Goal: Task Accomplishment & Management: Complete application form

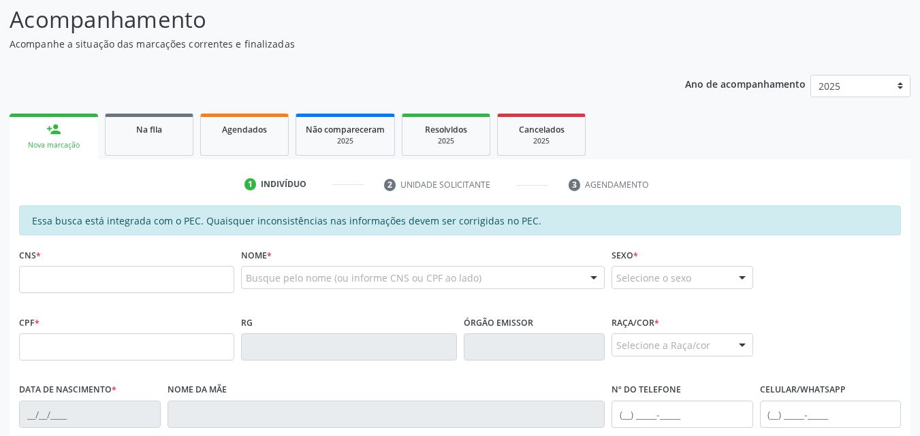
scroll to position [174, 0]
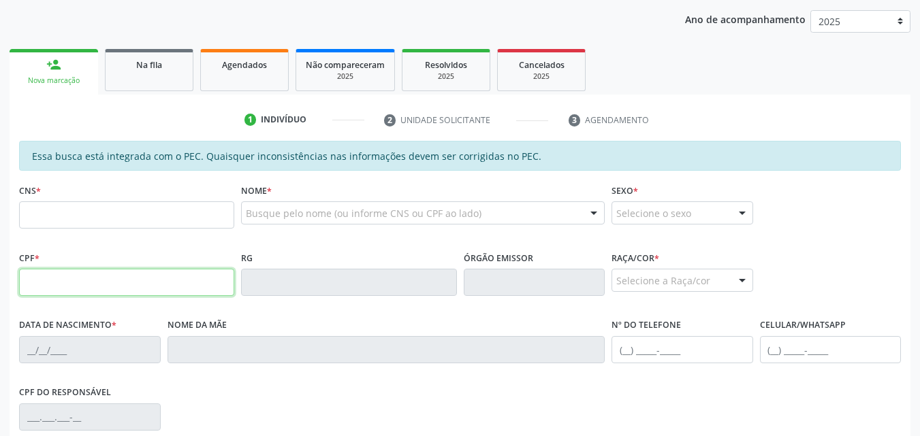
click at [189, 276] on input "text" at bounding box center [126, 282] width 215 height 27
type input "041.725.594-25"
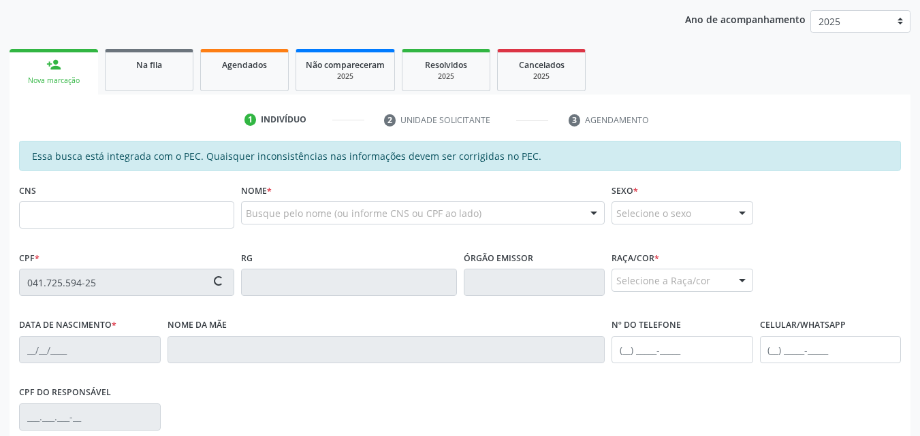
type input "708 6025 5620 5789"
type input "28/12/1978"
type input "Maria Jose da Conceição"
type input "(82) 99364-3678"
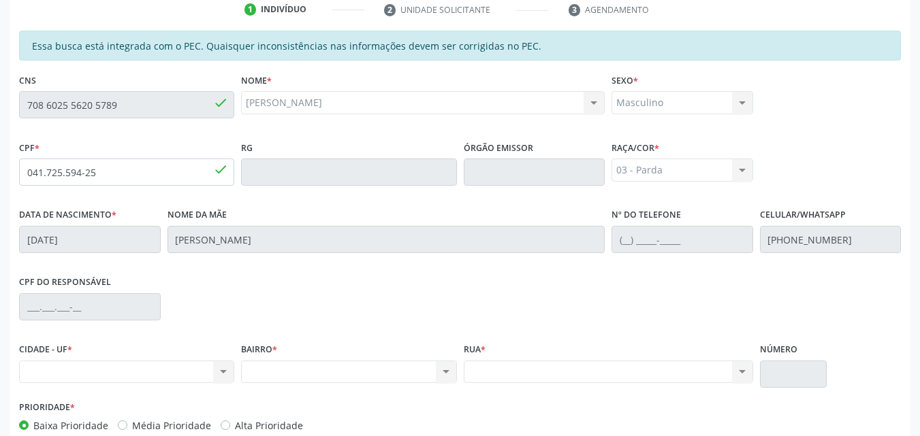
scroll to position [280, 0]
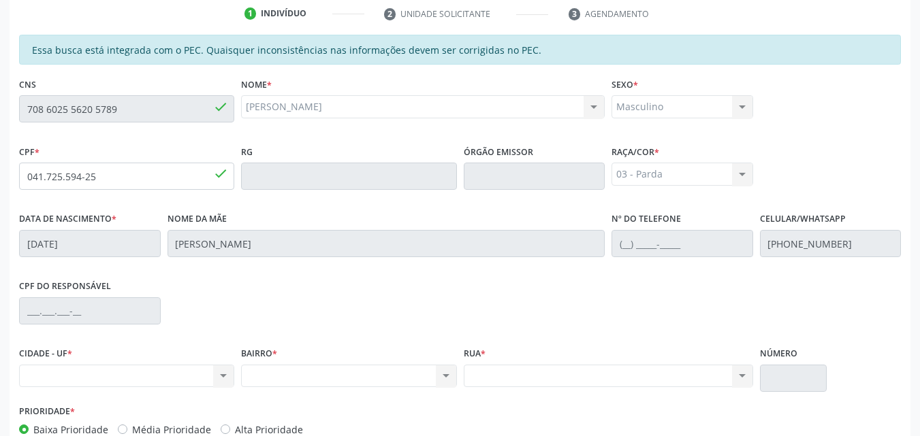
click at [670, 101] on div "Masculino Masculino Feminino Nenhum resultado encontrado para: " " Não há nenhu…" at bounding box center [682, 106] width 142 height 23
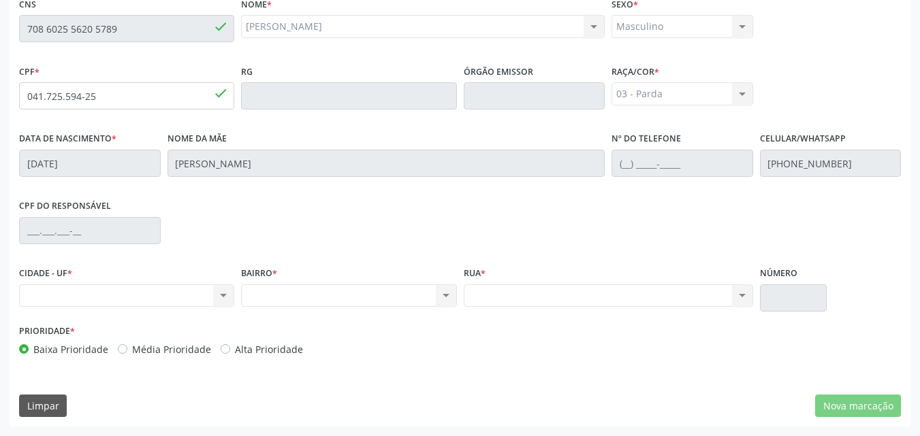
click at [699, 78] on div "Raça/cor * 03 - Parda 01 - Branca 02 - Preta 04 - Amarela 03 - Parda 05 - Indíg…" at bounding box center [682, 83] width 142 height 44
click at [46, 210] on label "CPF do responsável" at bounding box center [65, 206] width 92 height 21
drag, startPoint x: 76, startPoint y: 276, endPoint x: 79, endPoint y: 285, distance: 9.3
click at [79, 285] on div "CIDADE - UF * Nenhum resultado encontrado para: " " Não há nenhuma opção para s…" at bounding box center [126, 285] width 215 height 44
click at [79, 285] on div "Nenhum resultado encontrado para: " " Não há nenhuma opção para ser exibida." at bounding box center [126, 296] width 215 height 23
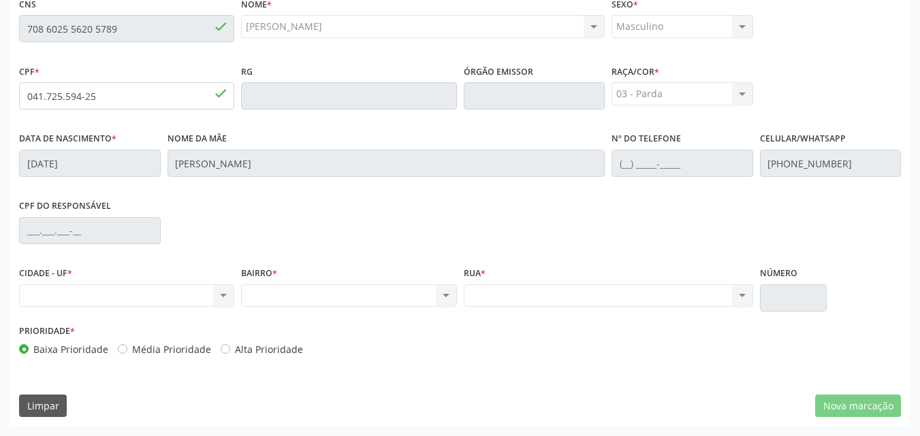
click at [79, 285] on div "Nenhum resultado encontrado para: " " Não há nenhuma opção para ser exibida." at bounding box center [126, 296] width 215 height 23
click at [91, 304] on div "Nenhum resultado encontrado para: " " Não há nenhuma opção para ser exibida." at bounding box center [126, 296] width 215 height 23
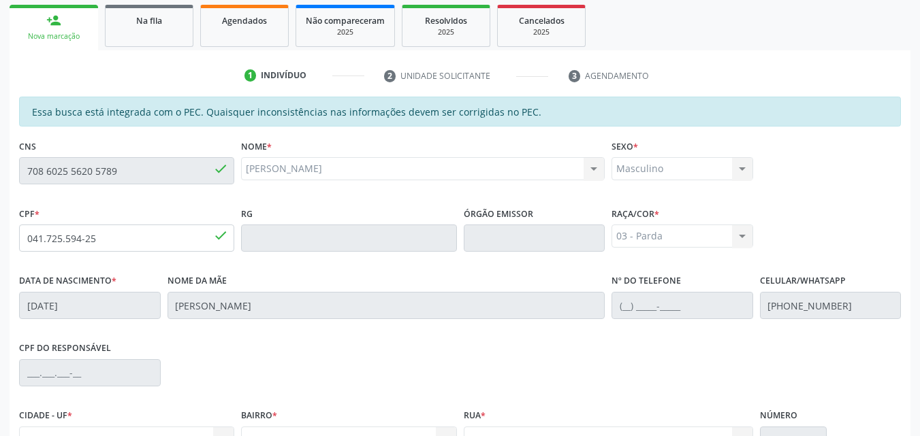
scroll to position [217, 0]
click at [5, 174] on div "Acompanhamento Acompanhe a situação das marcações correntes e finalizadas Relat…" at bounding box center [460, 228] width 920 height 702
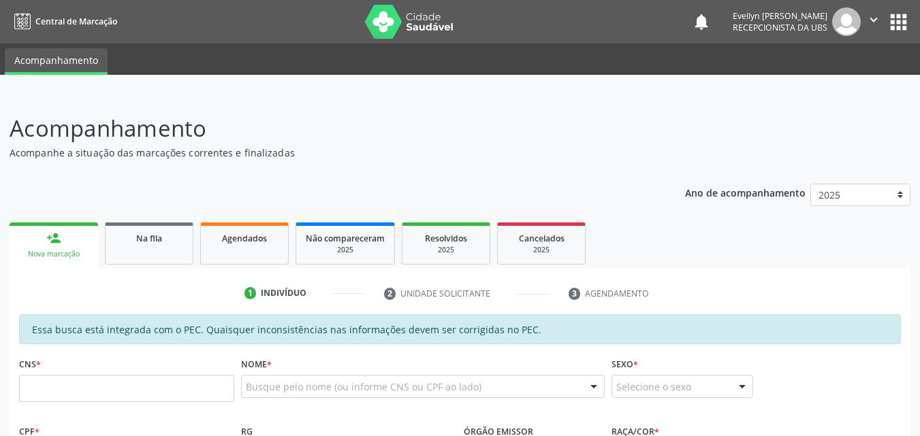
scroll to position [262, 0]
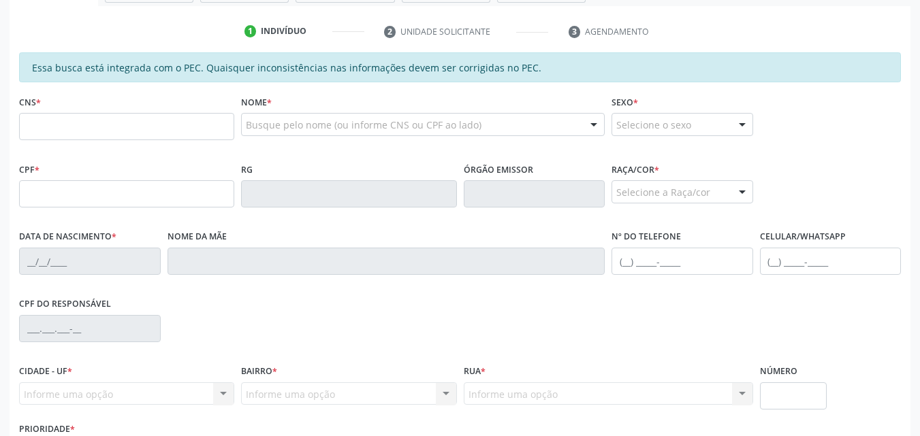
click at [78, 210] on fieldset "CPF *" at bounding box center [126, 188] width 215 height 58
click at [121, 207] on input "text" at bounding box center [126, 193] width 215 height 27
type input "041.725.594-25"
type input "708 6025 5620 5789"
type input "28/12/1978"
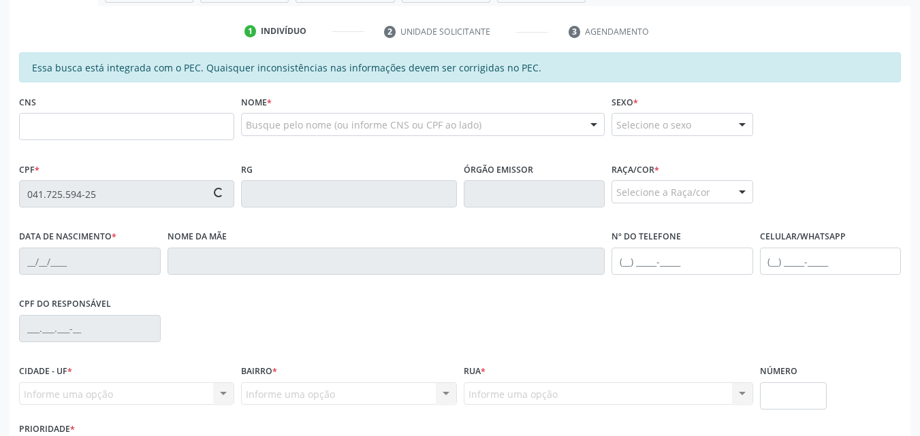
type input "Maria Jose da Conceição"
type input "(82) 99364-3678"
type input "S/N"
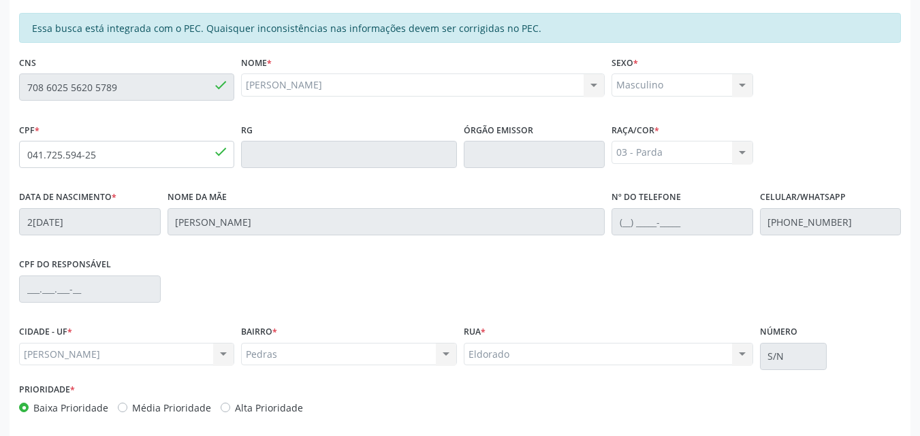
scroll to position [360, 0]
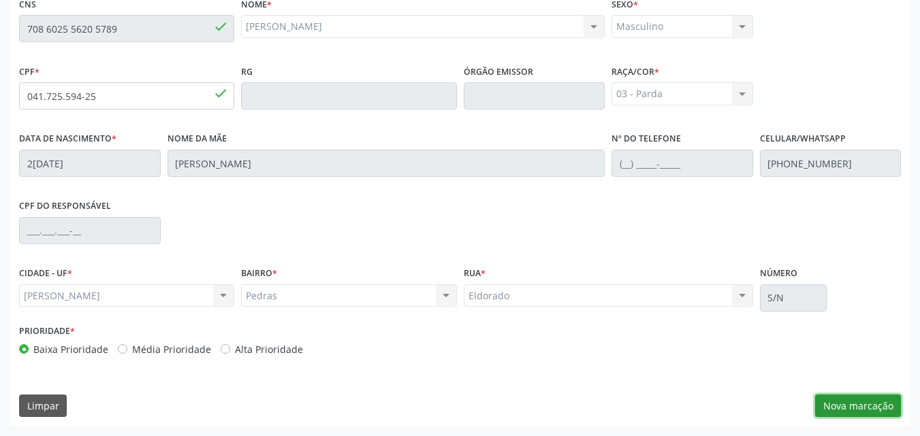
click at [837, 406] on button "Nova marcação" at bounding box center [858, 406] width 86 height 23
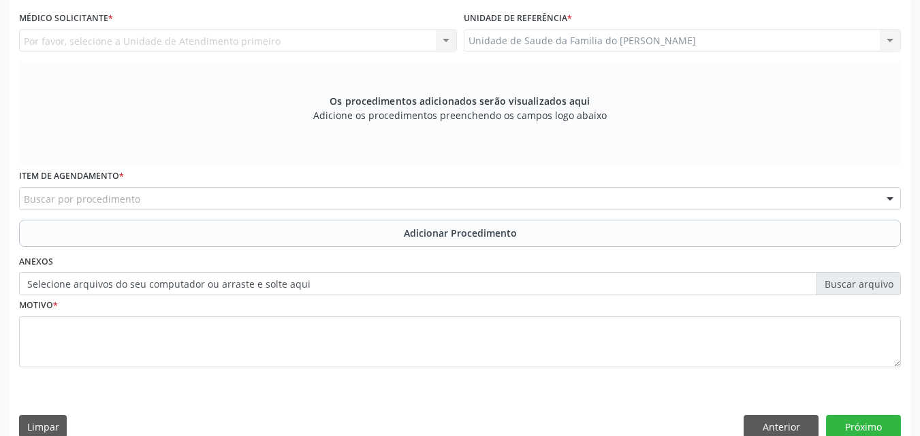
scroll to position [268, 0]
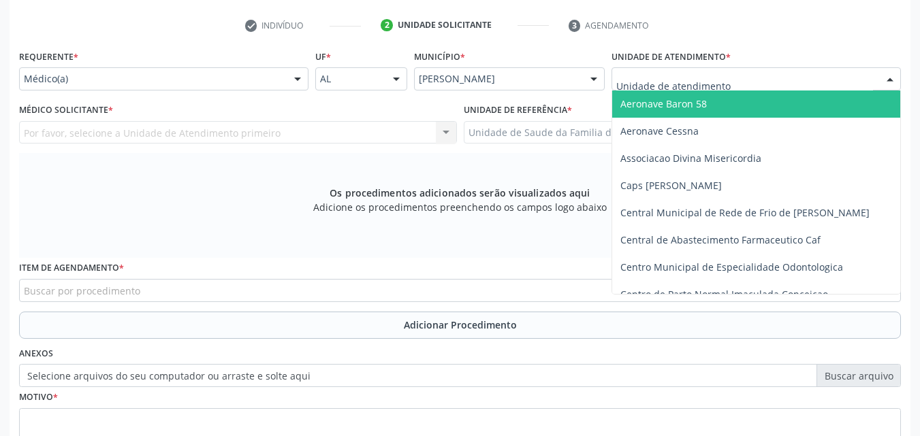
click at [775, 78] on div at bounding box center [755, 78] width 289 height 23
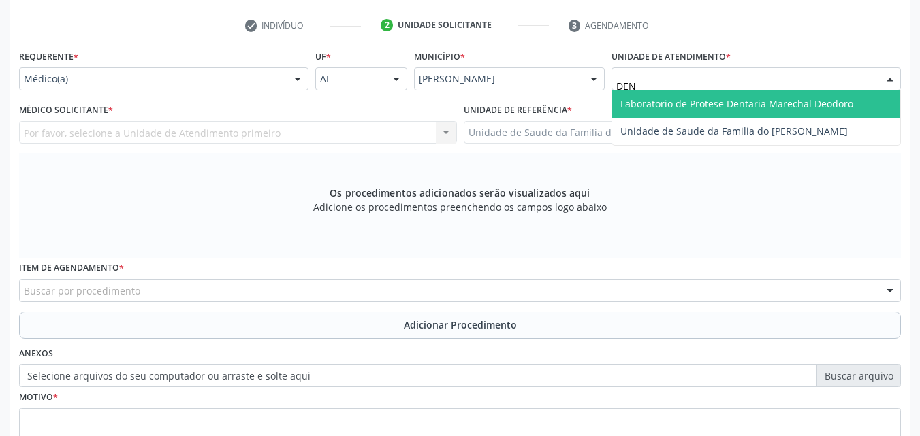
type input "DENI"
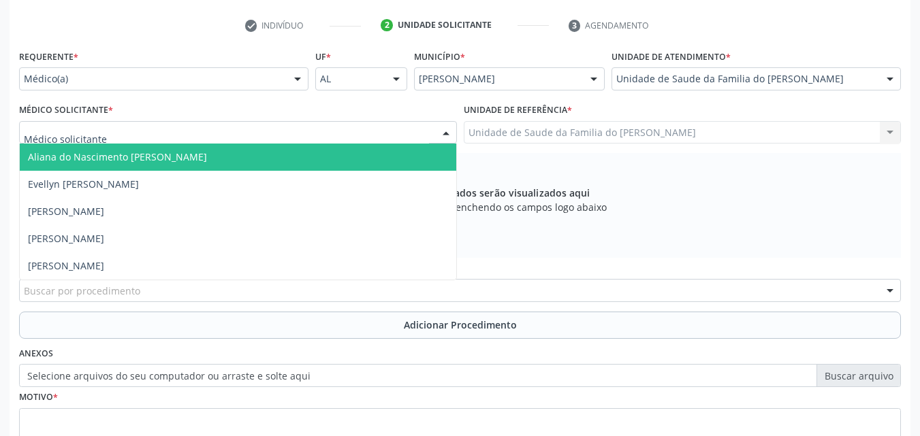
click at [336, 125] on div at bounding box center [238, 132] width 438 height 23
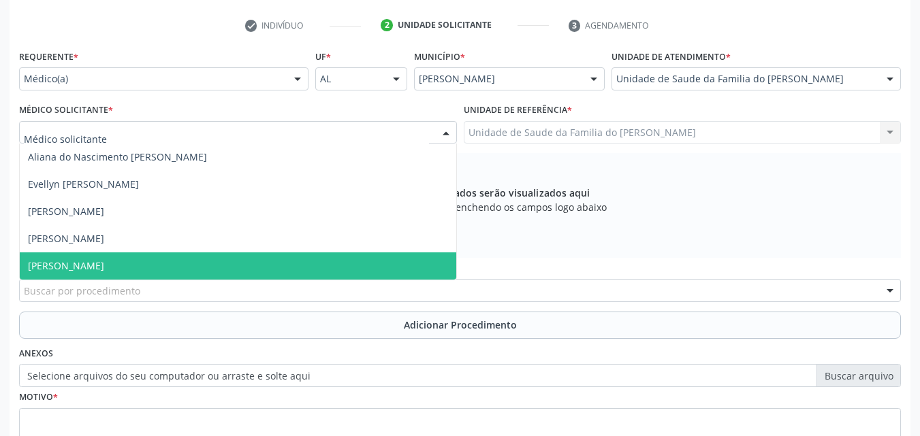
click at [295, 259] on span "Tiago Barros da Rocha" at bounding box center [238, 266] width 436 height 27
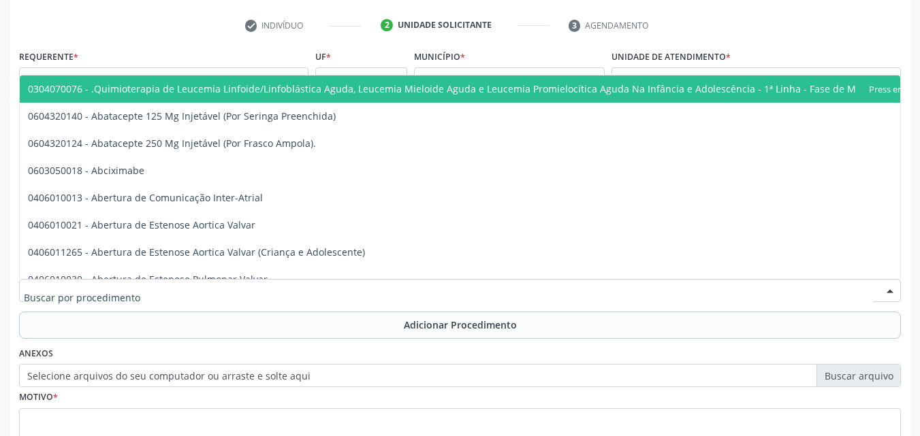
click at [288, 294] on div at bounding box center [459, 290] width 881 height 23
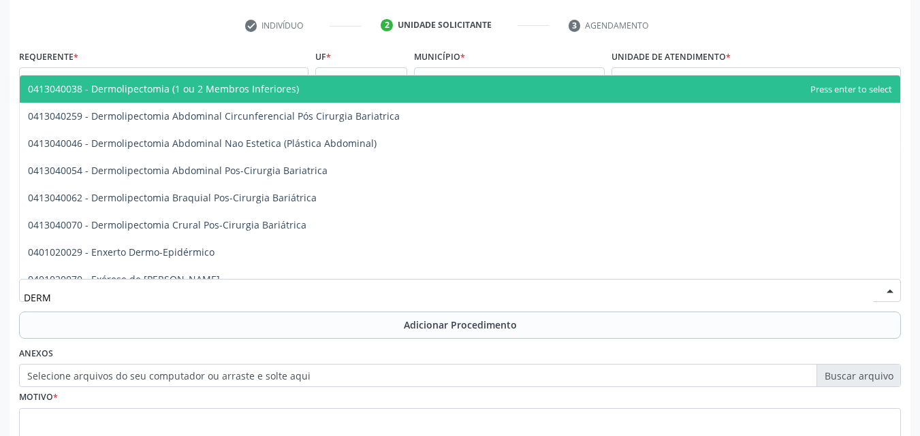
type input "DERMA"
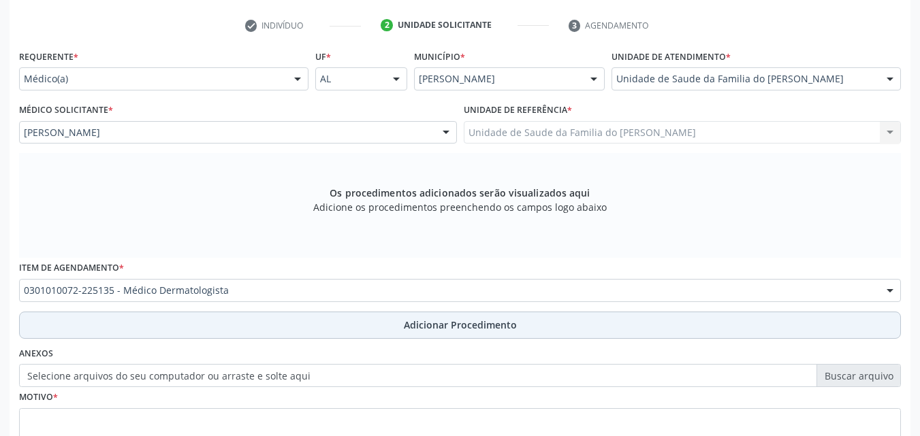
click at [317, 317] on button "Adicionar Procedimento" at bounding box center [459, 325] width 881 height 27
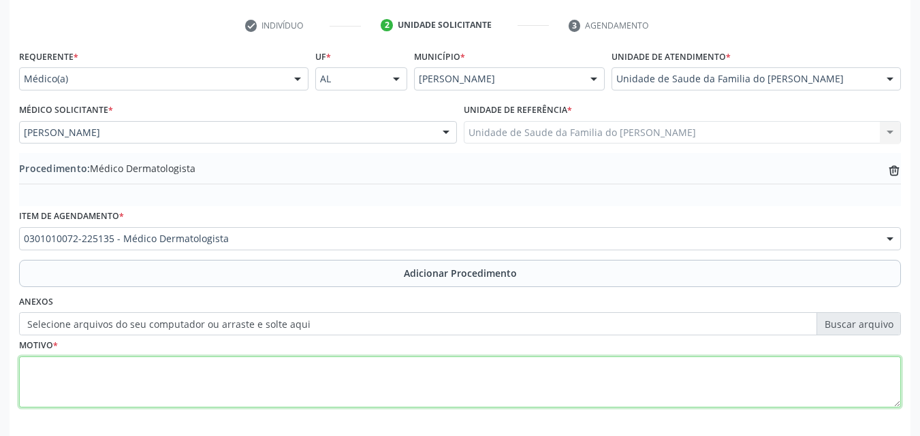
click at [319, 379] on textarea at bounding box center [459, 383] width 881 height 52
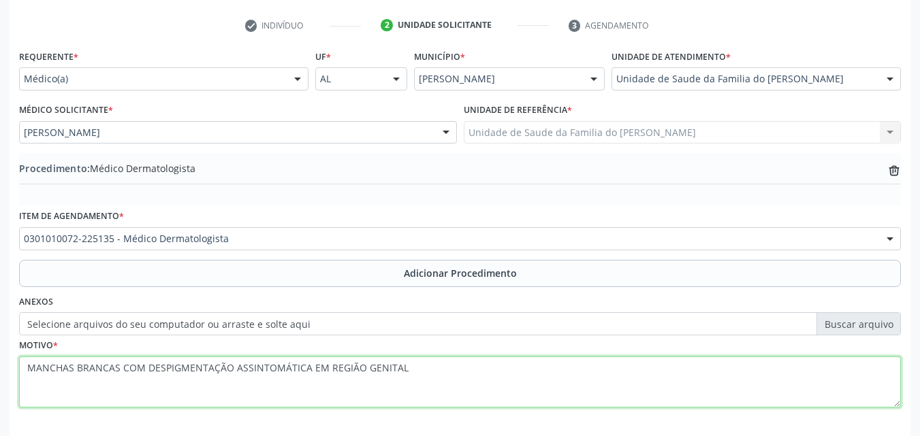
scroll to position [329, 0]
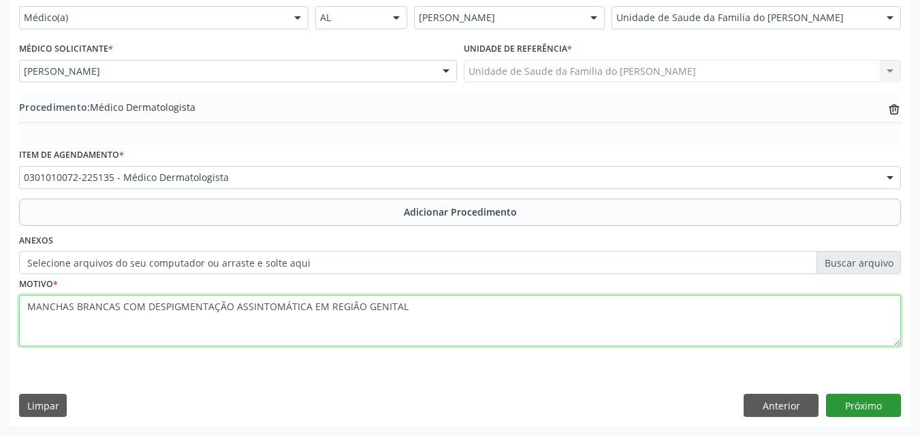
type textarea "MANCHAS BRANCAS COM DESPIGMENTAÇÃO ASSINTOMÁTICA EM REGIÃO GENITAL"
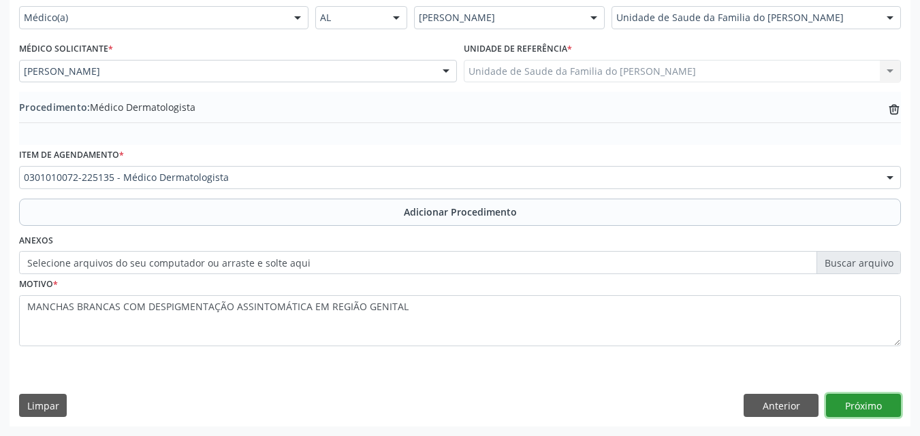
click at [881, 404] on button "Próximo" at bounding box center [863, 405] width 75 height 23
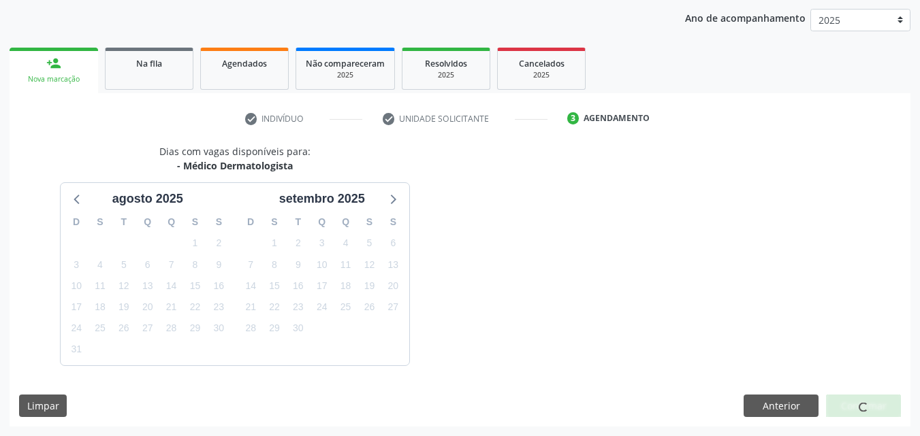
scroll to position [215, 0]
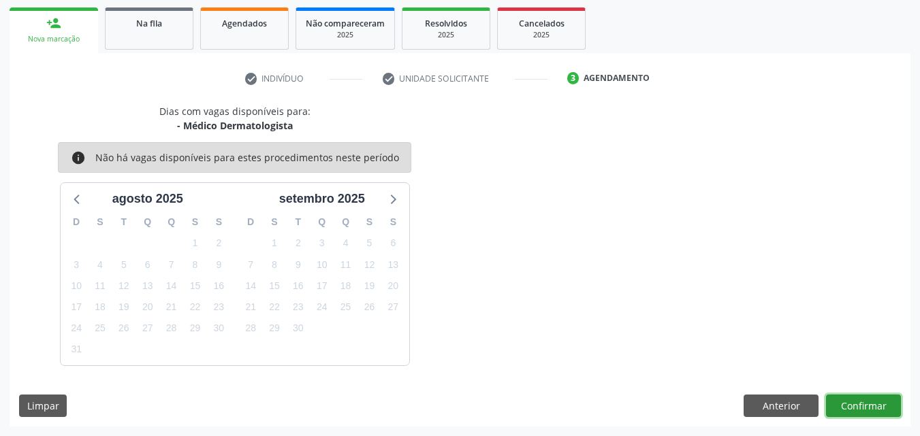
click at [881, 404] on button "Confirmar" at bounding box center [863, 406] width 75 height 23
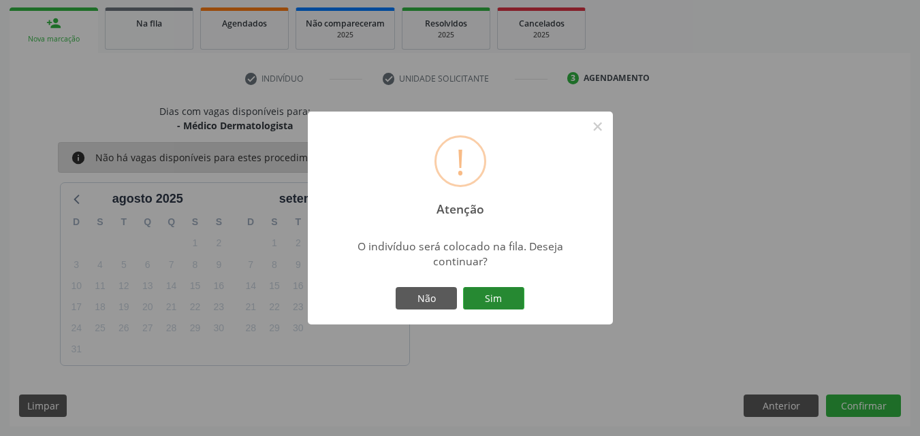
click at [508, 297] on button "Sim" at bounding box center [493, 298] width 61 height 23
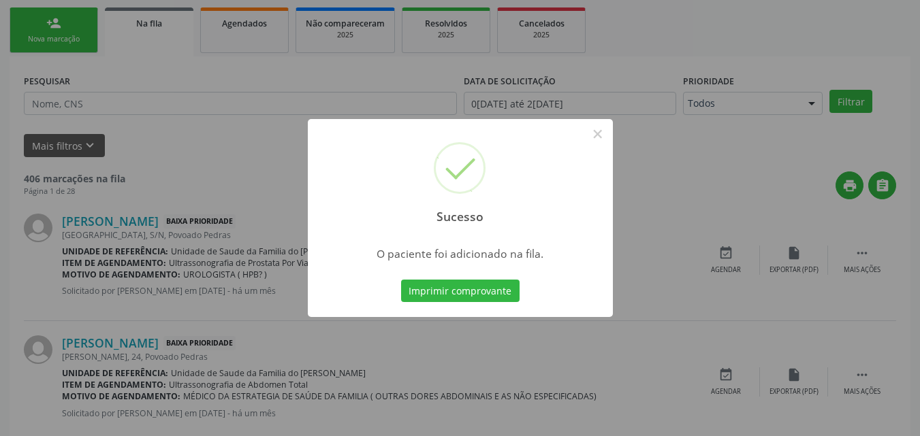
scroll to position [32, 0]
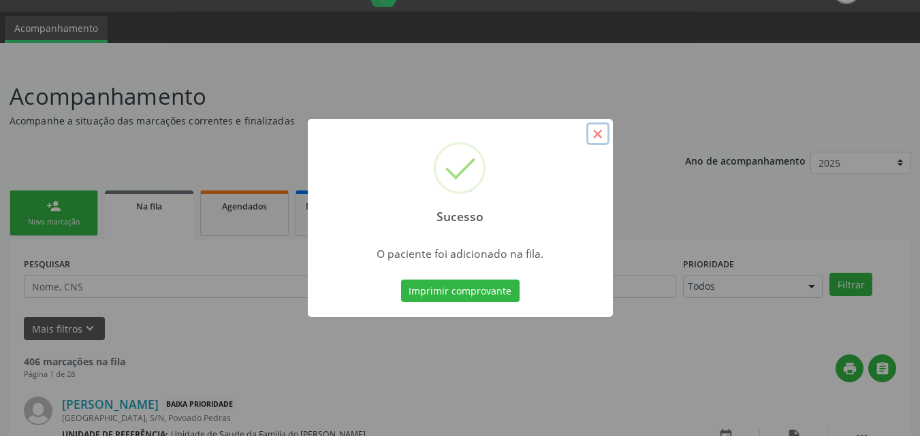
click at [595, 139] on button "×" at bounding box center [597, 134] width 23 height 23
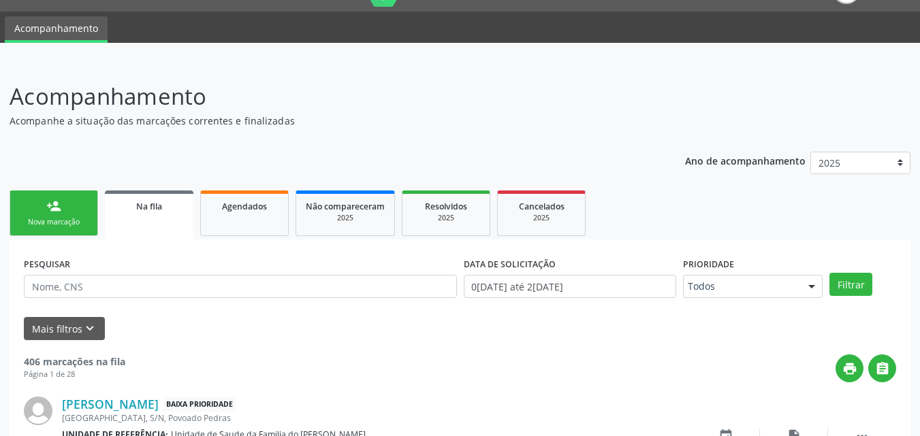
click at [91, 212] on link "person_add Nova marcação" at bounding box center [54, 214] width 88 height 46
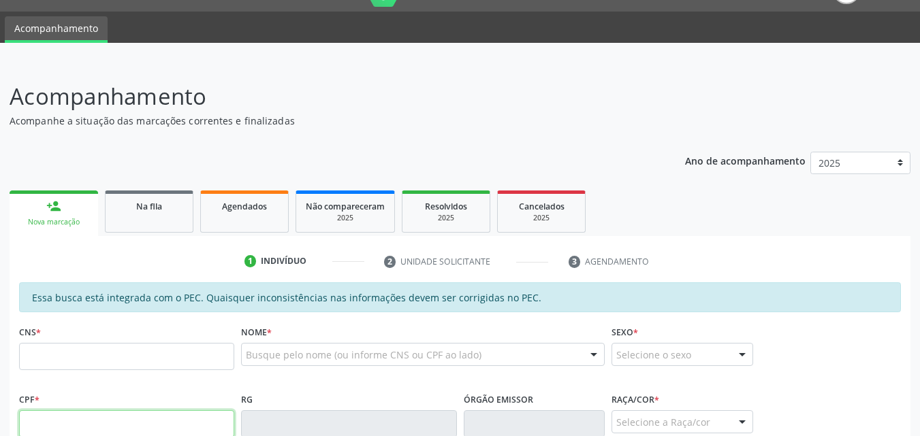
click at [84, 414] on input "text" at bounding box center [126, 423] width 215 height 27
type input "009.528.334-09"
type input "706 2045 8473 8361"
type input "14/03/1977"
type input "Edna Silva dos Santos"
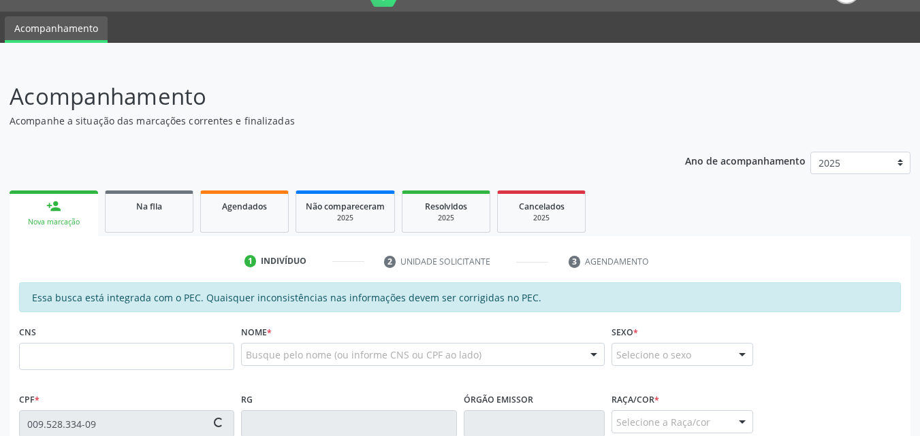
type input "(82) 98813-6003"
type input "10"
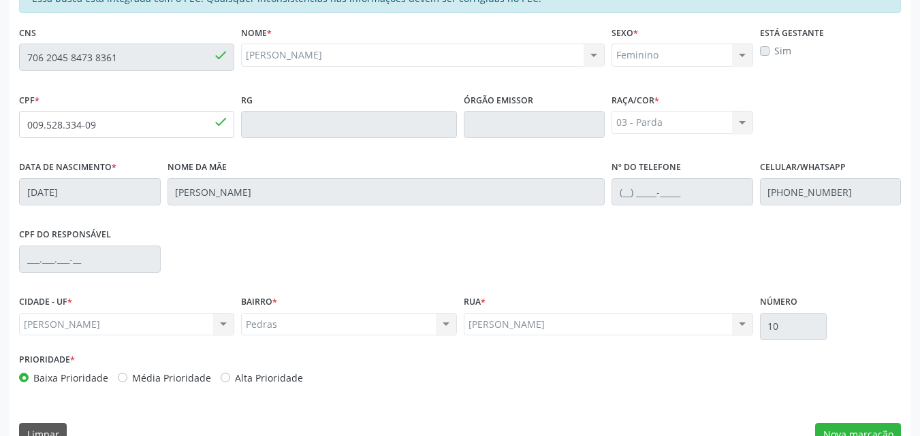
scroll to position [360, 0]
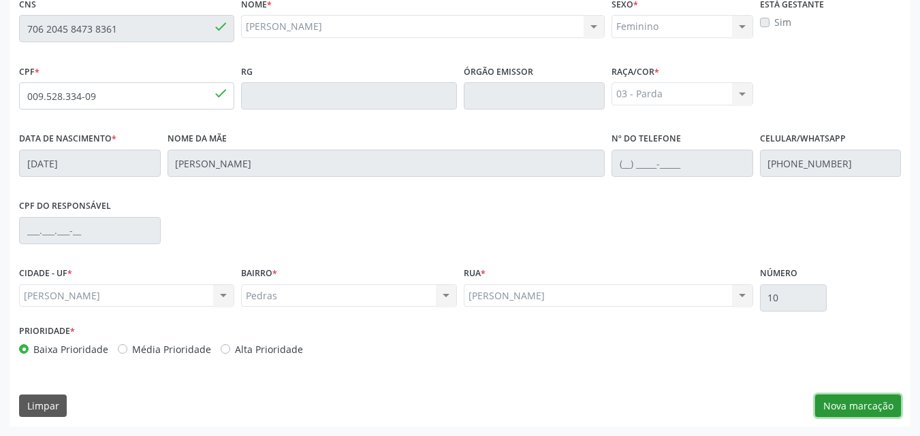
click at [876, 411] on button "Nova marcação" at bounding box center [858, 406] width 86 height 23
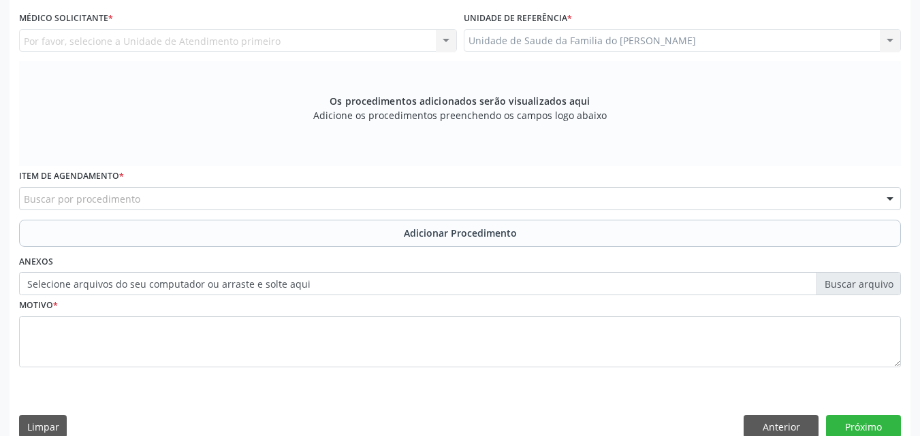
scroll to position [0, 0]
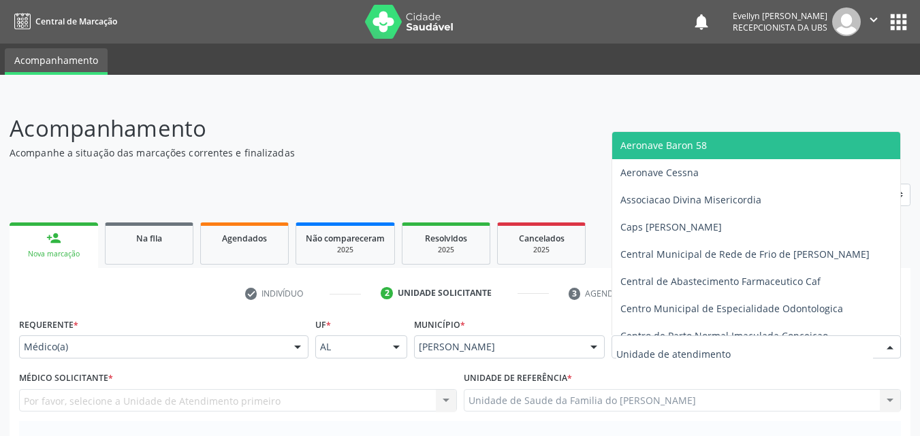
click at [728, 338] on div at bounding box center [755, 347] width 289 height 23
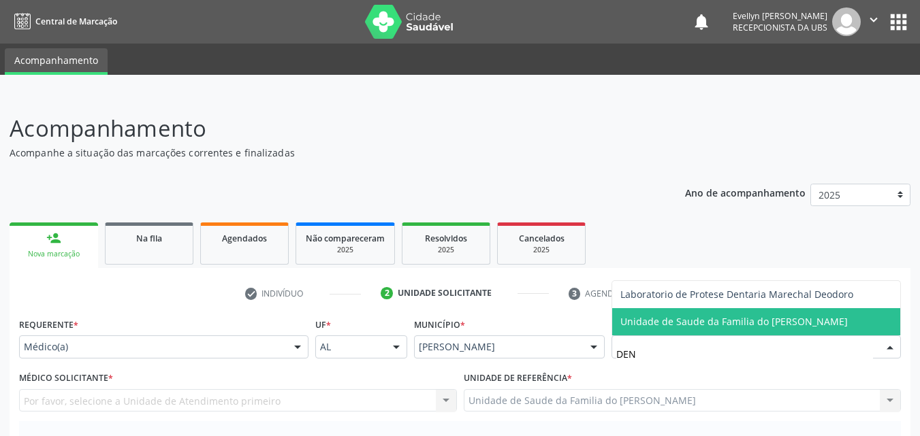
type input "DENI"
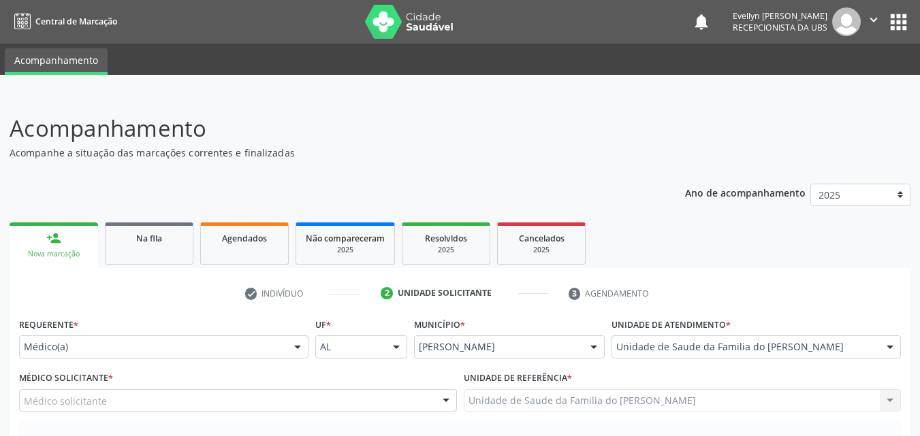
scroll to position [381, 0]
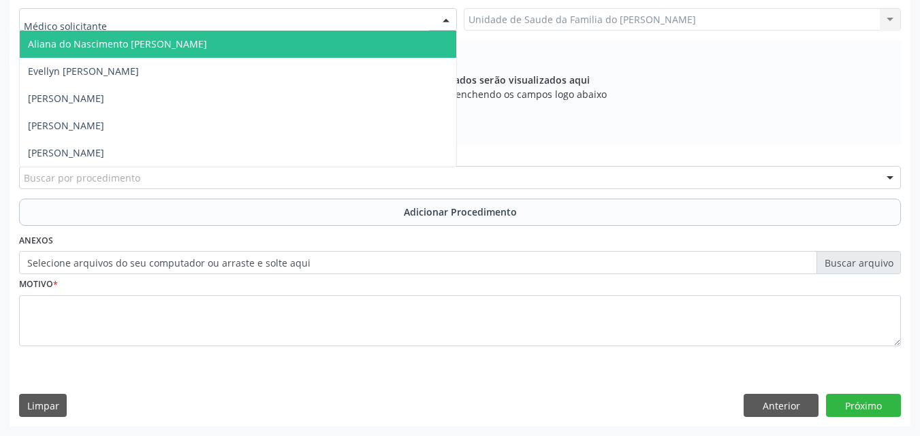
click at [303, 12] on div at bounding box center [238, 19] width 438 height 23
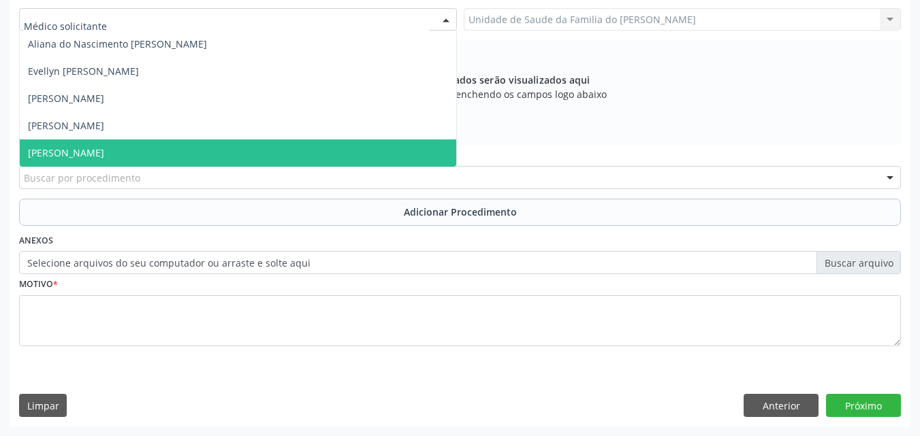
click at [272, 151] on span "[PERSON_NAME]" at bounding box center [238, 153] width 436 height 27
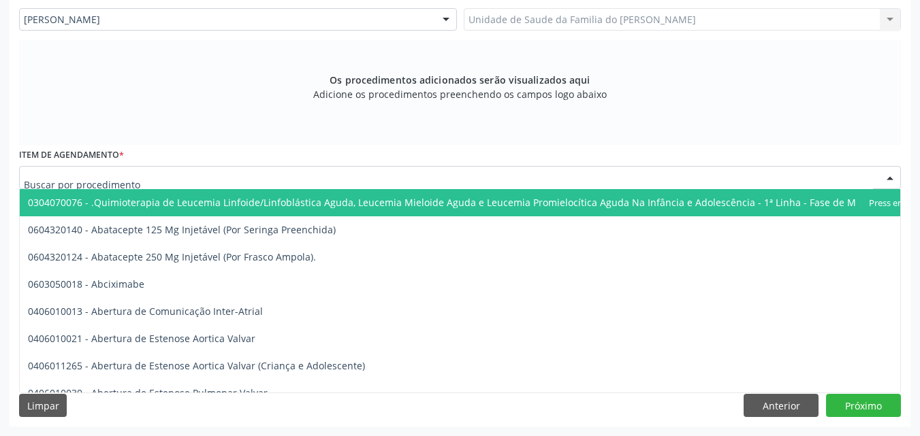
click at [270, 182] on div at bounding box center [459, 177] width 881 height 23
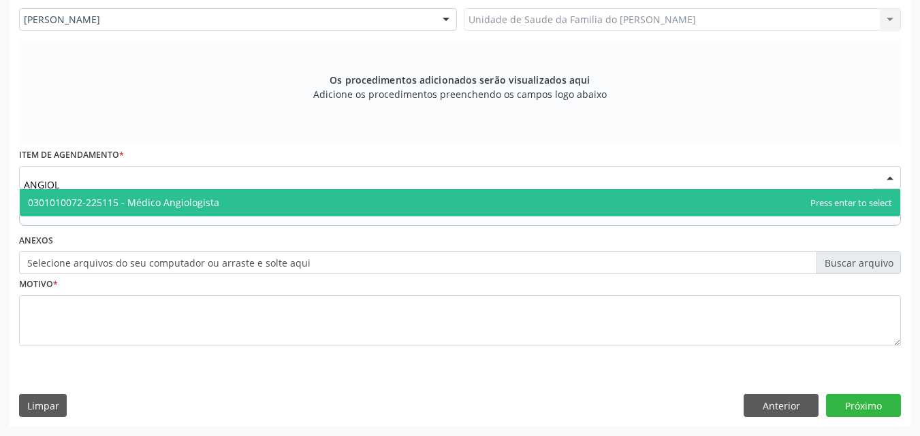
type input "ANGIOLO"
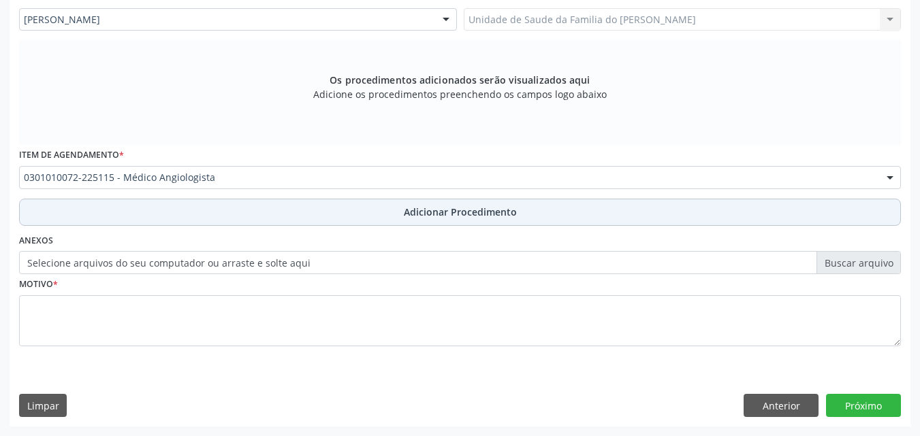
click at [254, 216] on button "Adicionar Procedimento" at bounding box center [459, 212] width 881 height 27
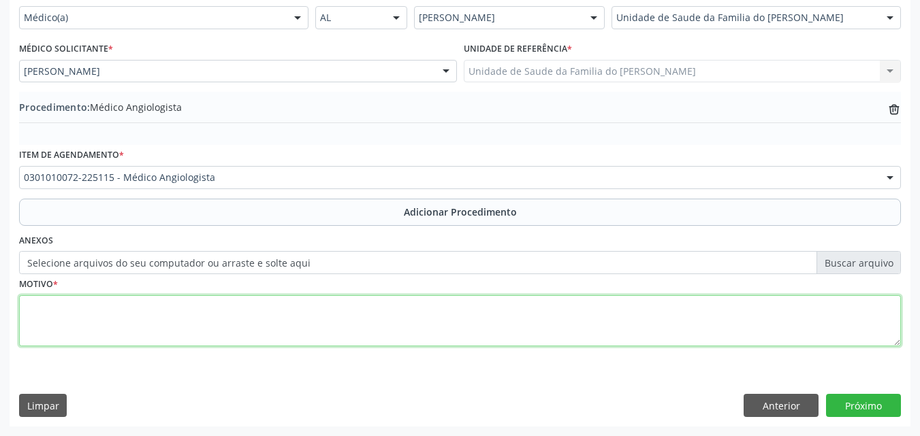
click at [234, 310] on textarea at bounding box center [459, 321] width 881 height 52
type textarea "VARIZES DOS MEMBROS INFERIORES"
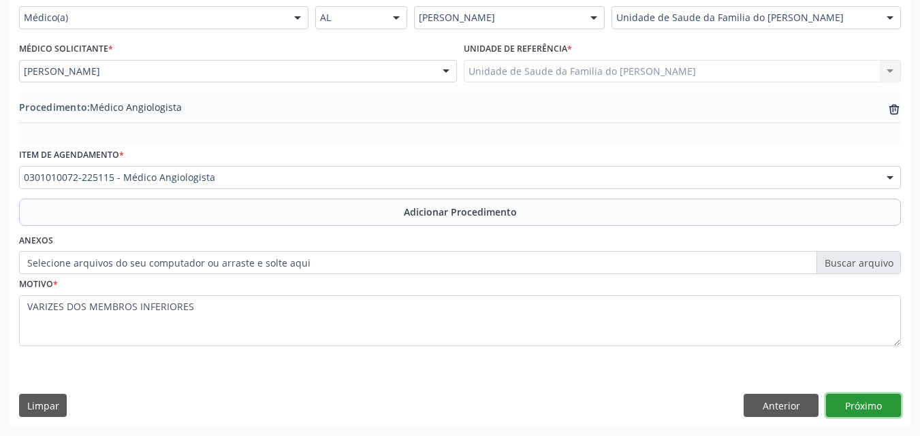
click at [880, 412] on button "Próximo" at bounding box center [863, 405] width 75 height 23
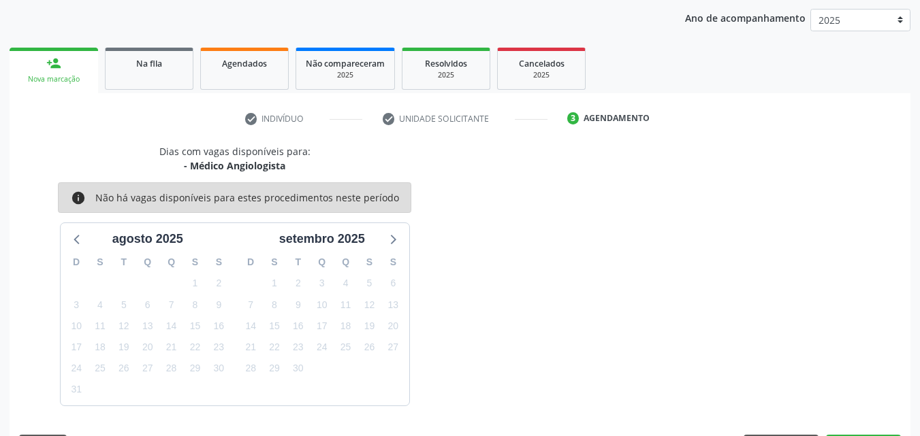
scroll to position [215, 0]
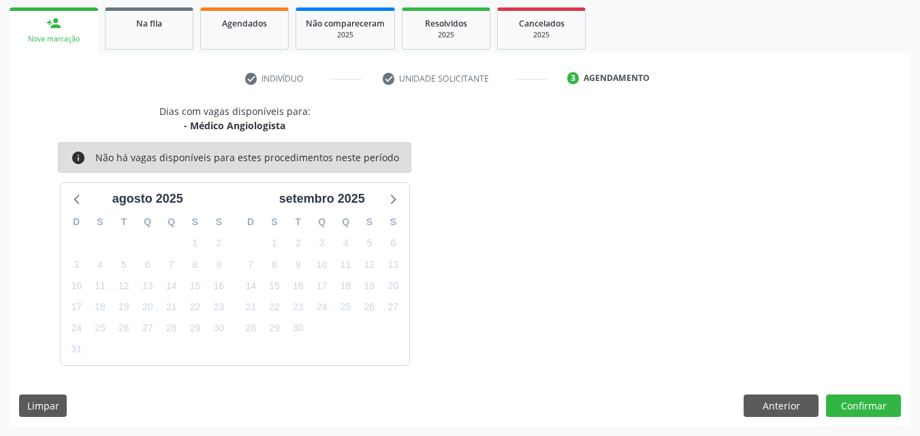
click at [846, 392] on div "Dias com vagas disponíveis para: - Médico Angiologista info Não há vagas dispon…" at bounding box center [460, 265] width 901 height 323
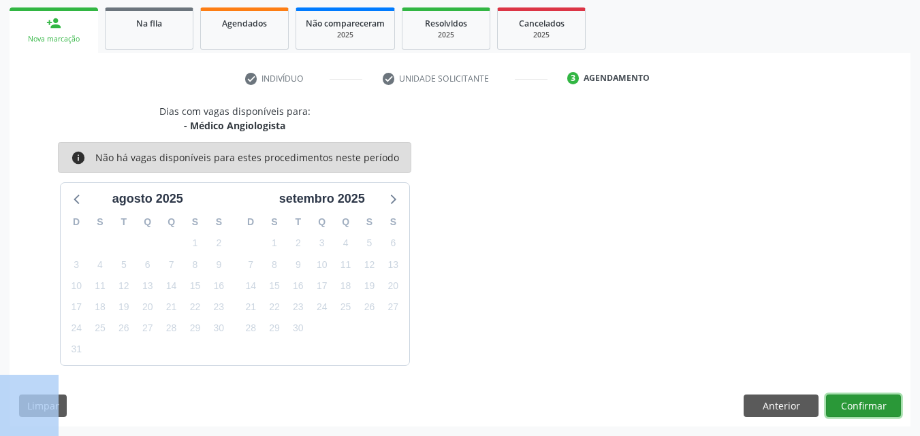
click at [854, 407] on button "Confirmar" at bounding box center [863, 406] width 75 height 23
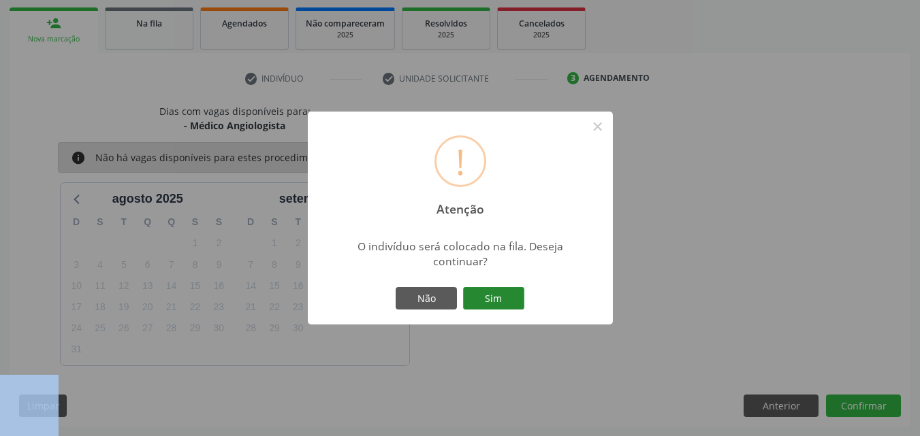
click at [506, 302] on button "Sim" at bounding box center [493, 298] width 61 height 23
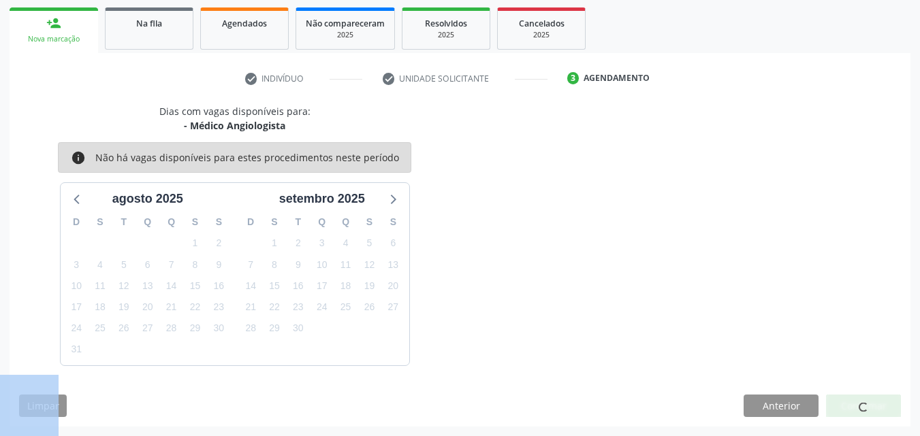
select select "7"
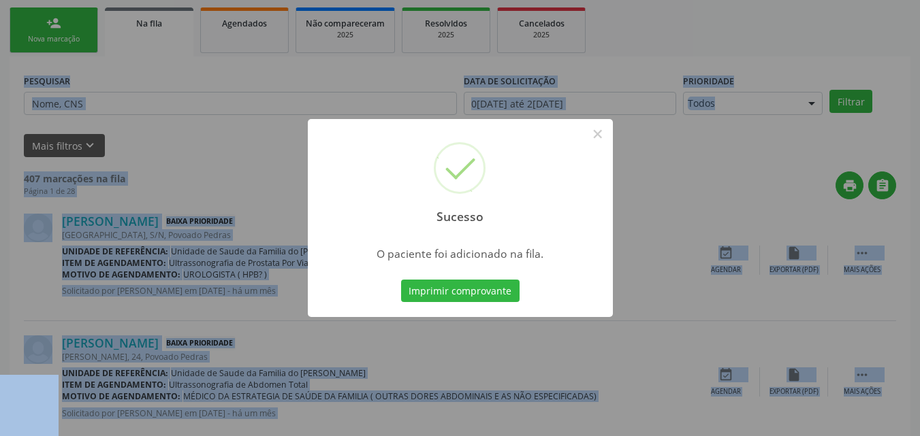
scroll to position [32, 0]
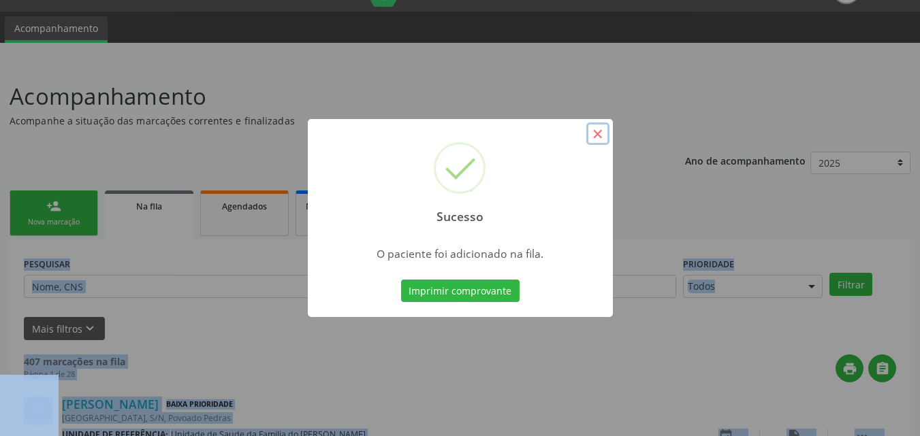
click at [605, 140] on button "×" at bounding box center [597, 134] width 23 height 23
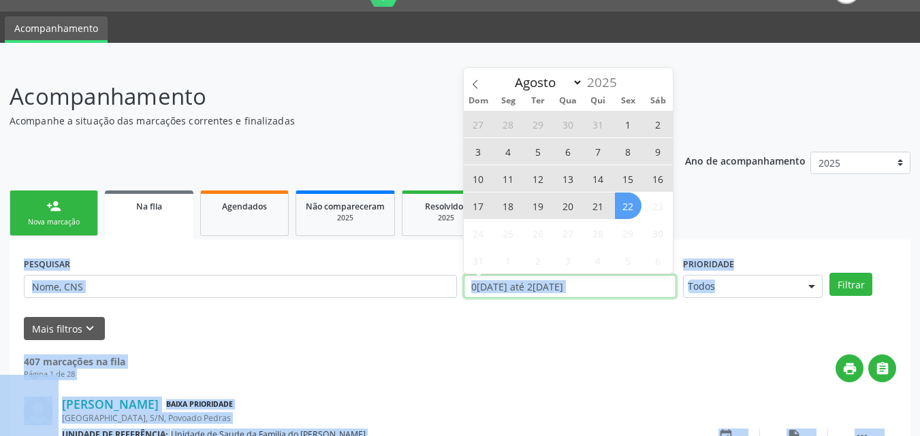
click at [529, 295] on input "01[DATE]té 22[DATE]" at bounding box center [570, 286] width 213 height 23
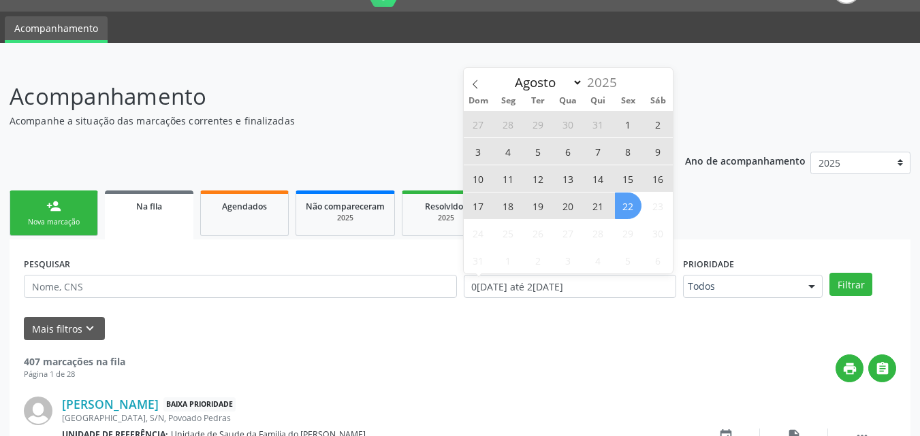
click at [591, 214] on span "21" at bounding box center [598, 206] width 27 height 27
type input "21/08/2025"
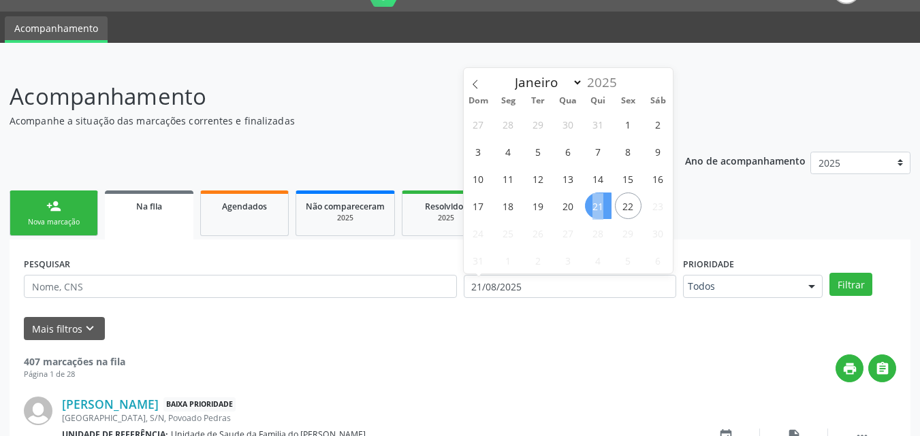
click at [591, 214] on span "21" at bounding box center [598, 206] width 27 height 27
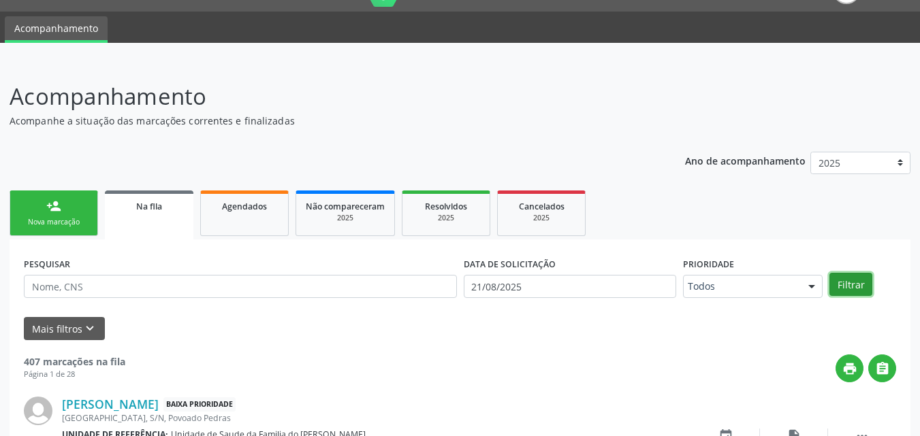
click at [832, 286] on button "Filtrar" at bounding box center [850, 284] width 43 height 23
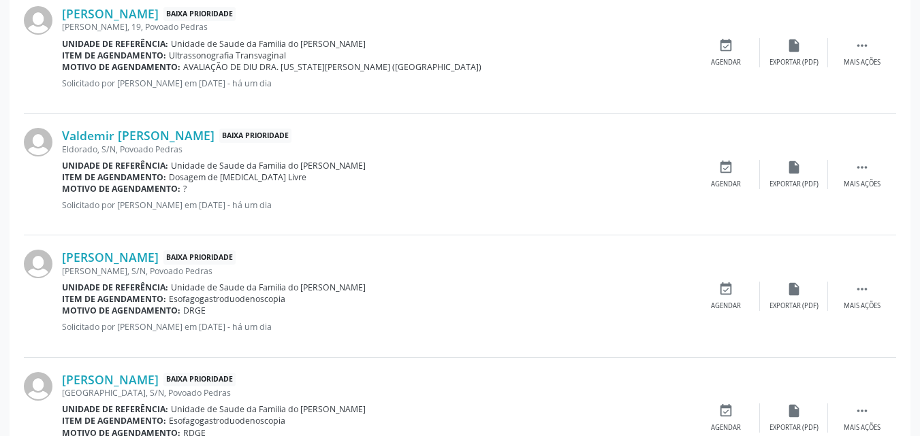
scroll to position [437, 0]
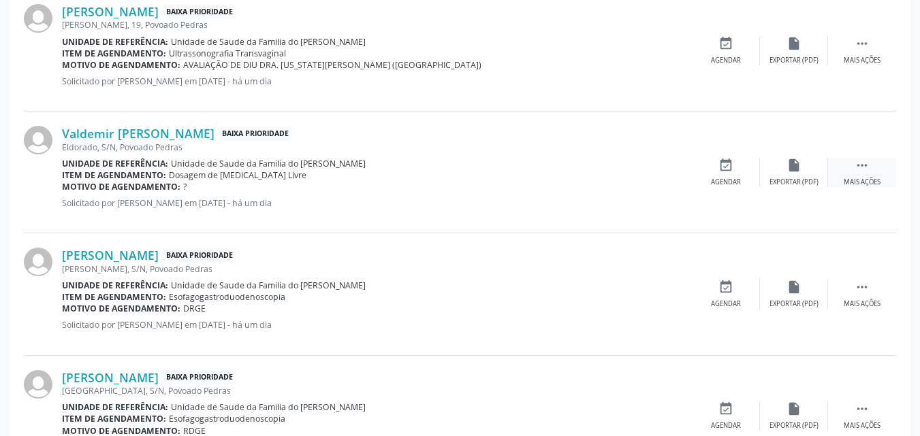
click at [868, 166] on icon "" at bounding box center [861, 165] width 15 height 15
click at [788, 163] on icon "edit" at bounding box center [793, 165] width 15 height 15
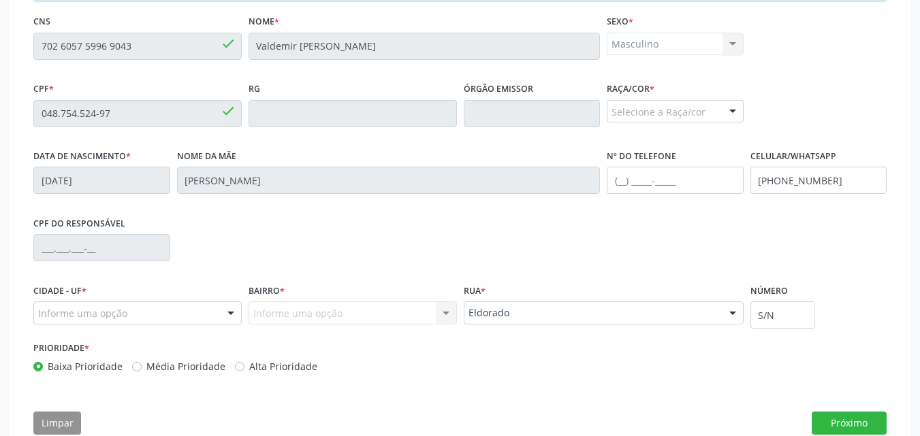
scroll to position [378, 0]
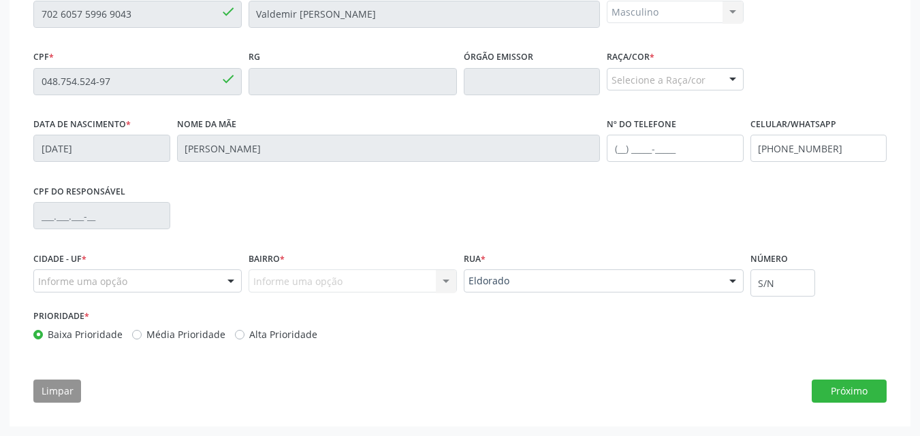
click at [847, 403] on div "Essa busca está integrada com o PEC. Quaisquer inconsistências nas informações …" at bounding box center [460, 176] width 872 height 472
click at [850, 400] on button "Próximo" at bounding box center [848, 391] width 75 height 23
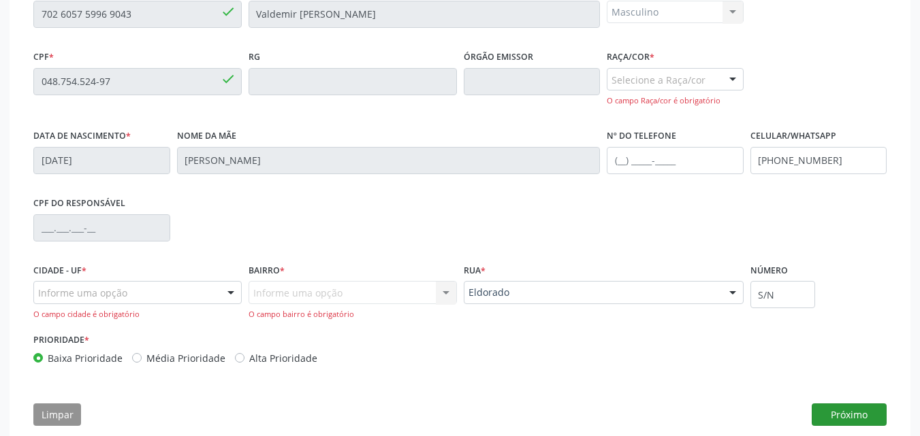
click at [850, 400] on div "Essa busca está integrada com o PEC. Quaisquer inconsistências nas informações …" at bounding box center [460, 188] width 872 height 496
click at [850, 404] on button "Próximo" at bounding box center [848, 415] width 75 height 23
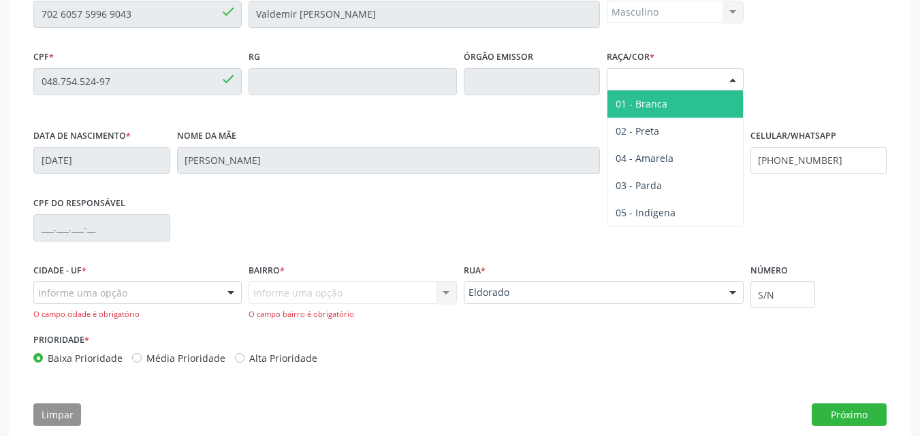
click at [698, 74] on div "Selecione a Raça/cor" at bounding box center [674, 79] width 137 height 23
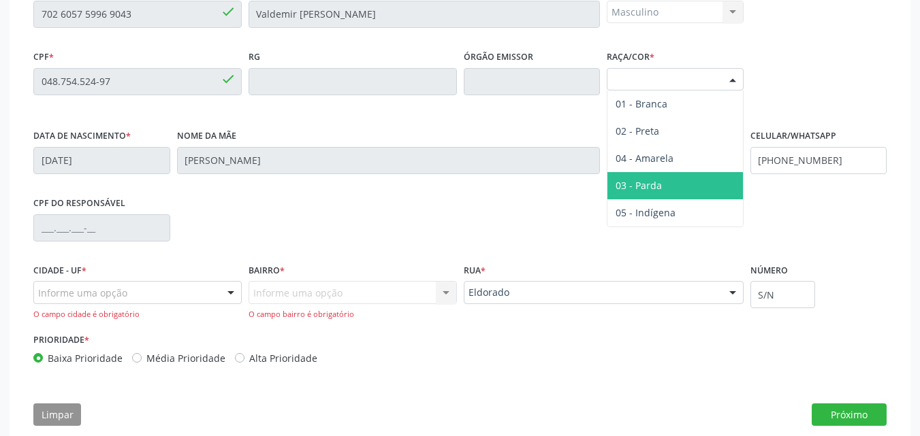
click at [658, 174] on span "03 - Parda" at bounding box center [674, 185] width 135 height 27
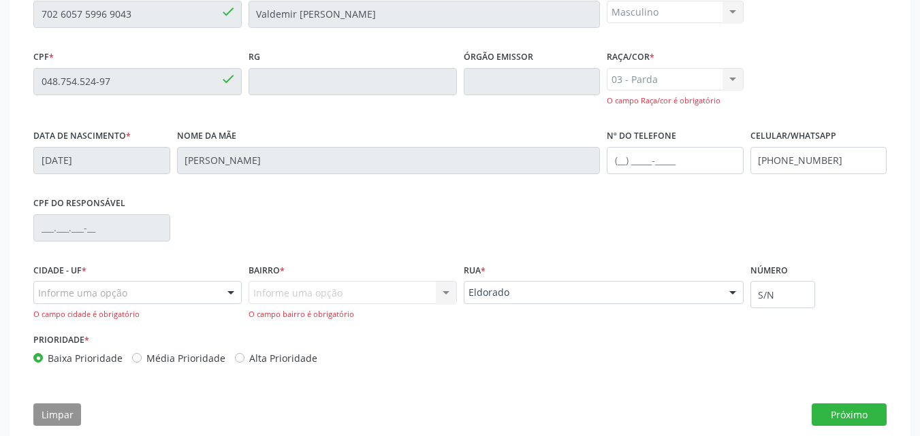
click at [191, 295] on div "Informe uma opção" at bounding box center [137, 292] width 208 height 23
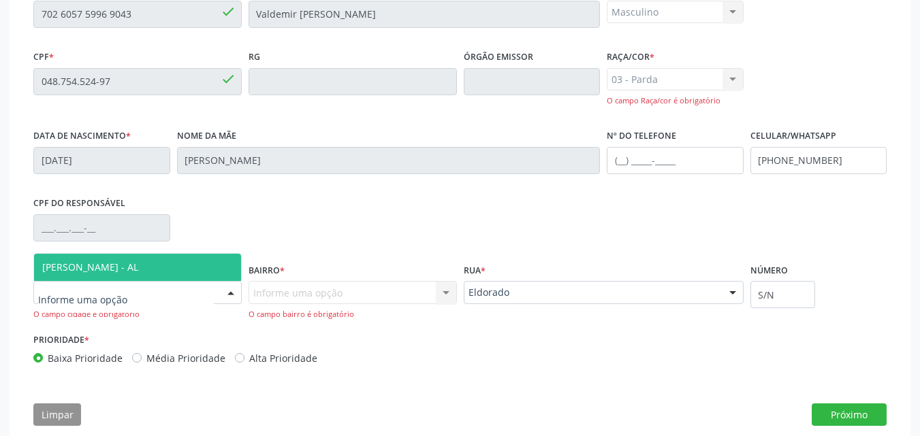
click at [189, 276] on span "[PERSON_NAME] - AL" at bounding box center [137, 267] width 207 height 27
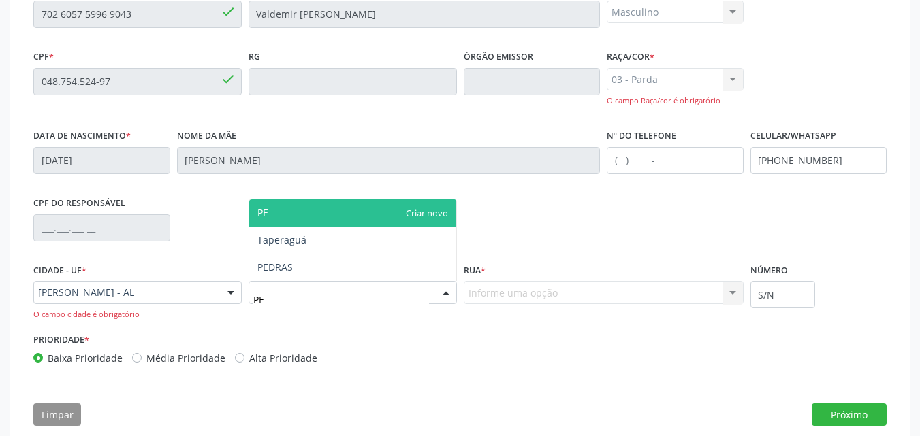
type input "PED"
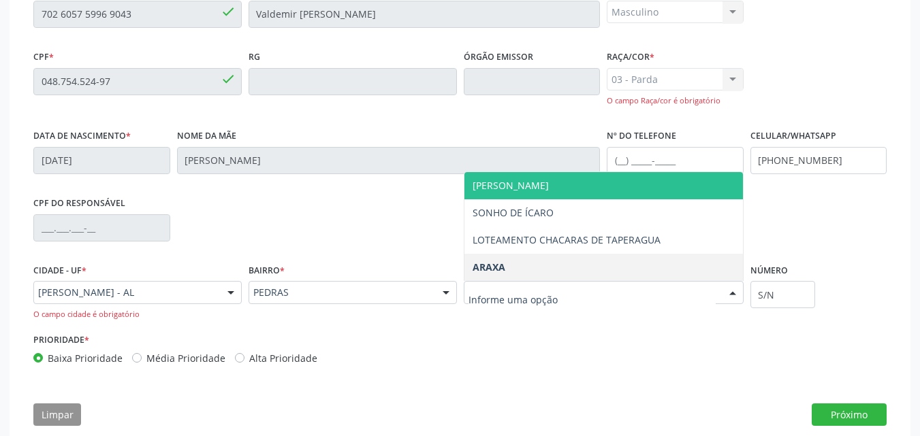
click at [569, 303] on div at bounding box center [604, 292] width 280 height 23
click at [565, 176] on span "DENISON AMORIM" at bounding box center [603, 185] width 278 height 27
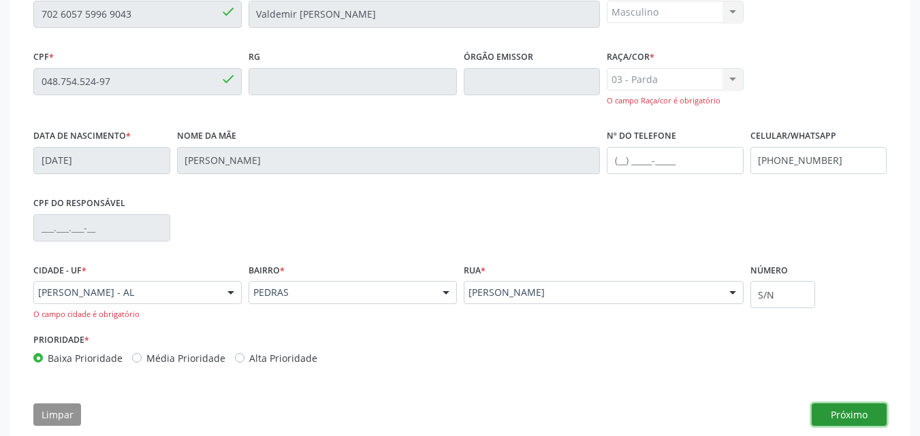
click at [832, 411] on button "Próximo" at bounding box center [848, 415] width 75 height 23
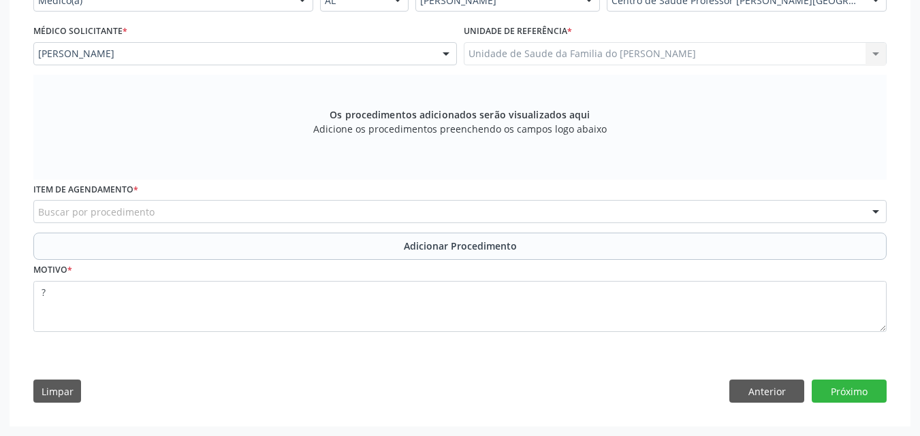
scroll to position [351, 0]
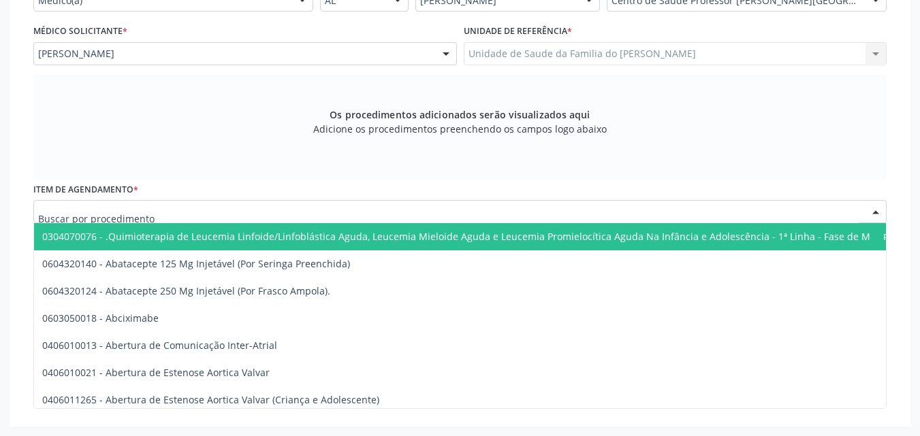
click at [218, 216] on div at bounding box center [459, 211] width 853 height 23
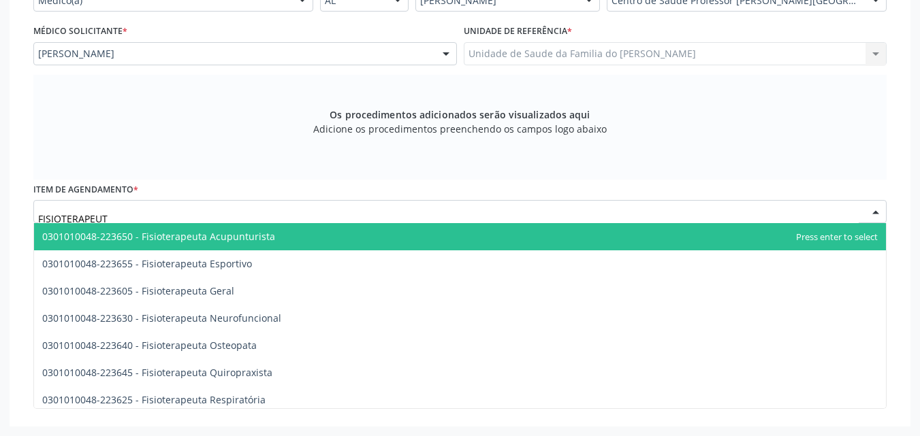
type input "FISIOTERAPEUTA"
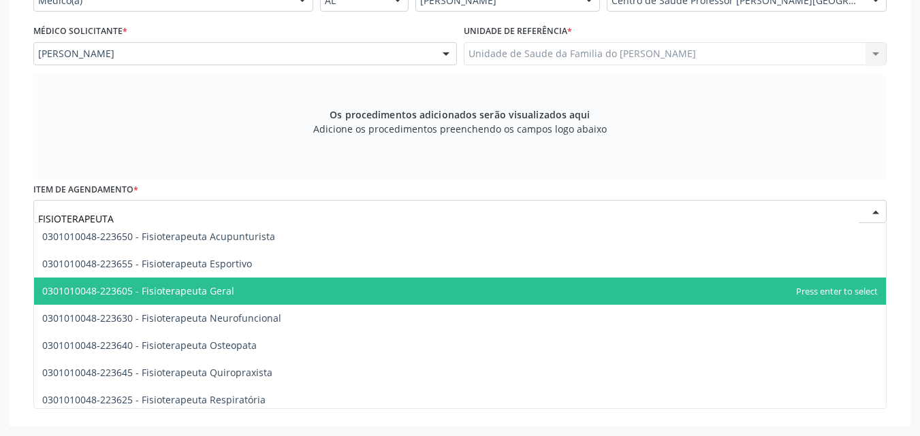
click at [231, 280] on span "0301010048-223605 - Fisioterapeuta Geral" at bounding box center [460, 291] width 852 height 27
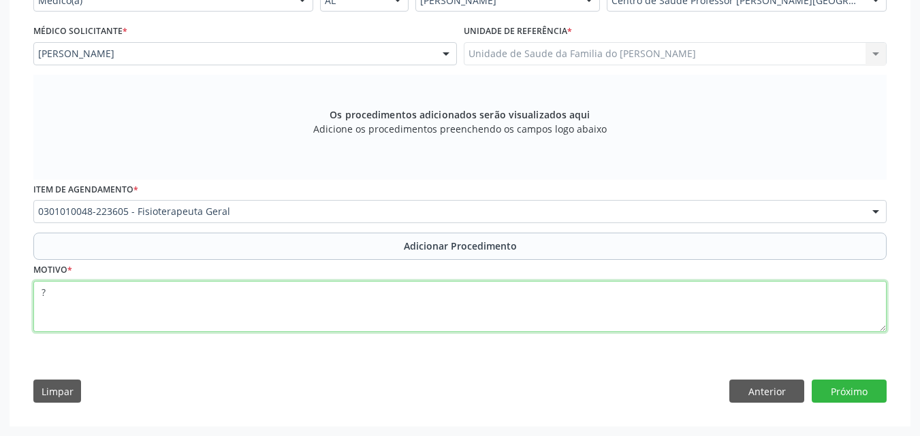
click at [229, 302] on textarea "?" at bounding box center [459, 307] width 853 height 52
type textarea "20 SESSÕES"
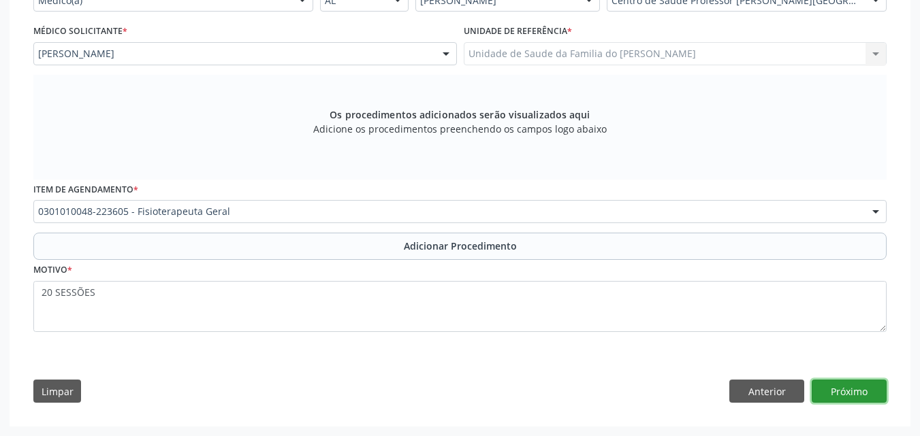
click at [860, 395] on button "Próximo" at bounding box center [848, 391] width 75 height 23
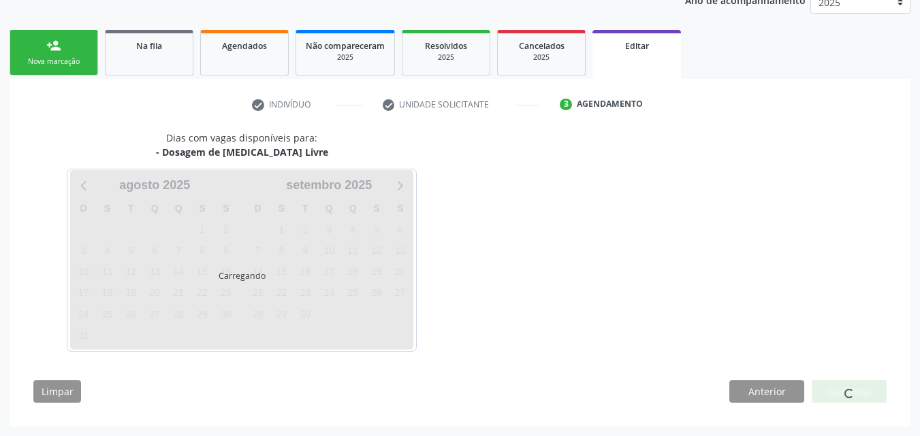
scroll to position [233, 0]
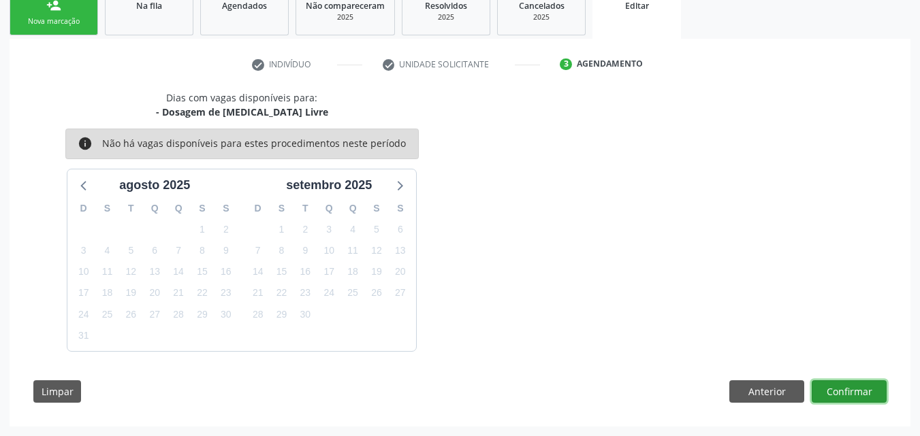
click at [862, 393] on button "Confirmar" at bounding box center [848, 392] width 75 height 23
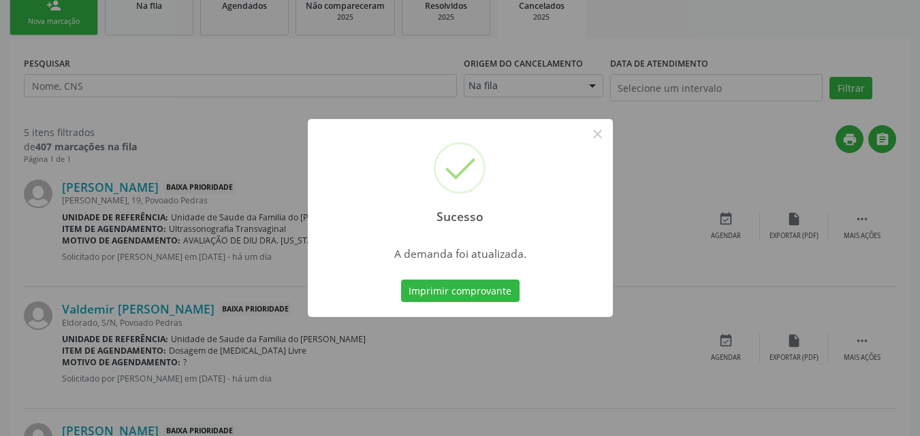
scroll to position [0, 0]
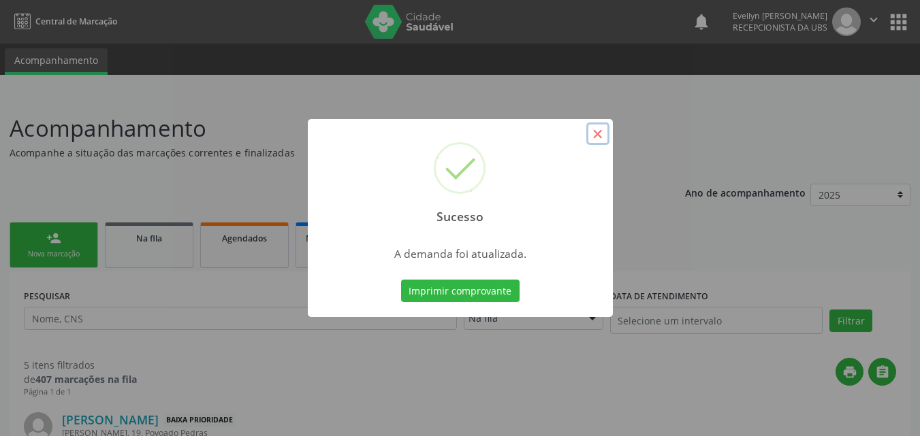
click at [591, 138] on button "×" at bounding box center [597, 134] width 23 height 23
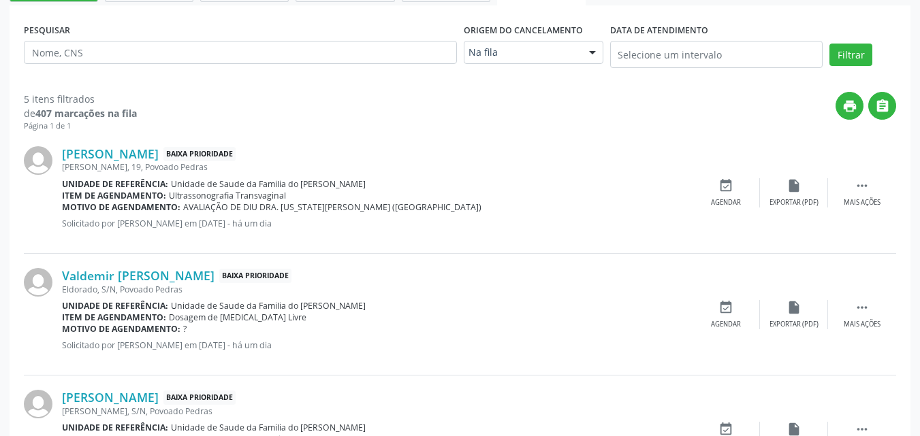
scroll to position [223, 0]
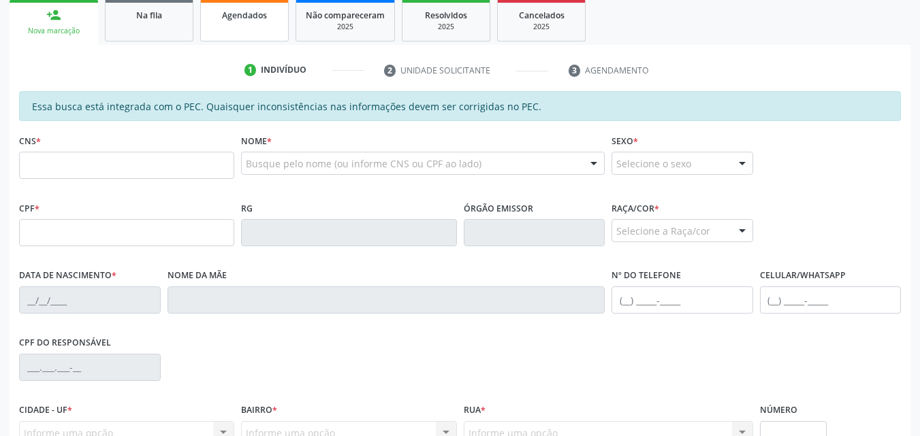
scroll to position [223, 0]
click at [176, 22] on link "Na fila" at bounding box center [149, 20] width 88 height 42
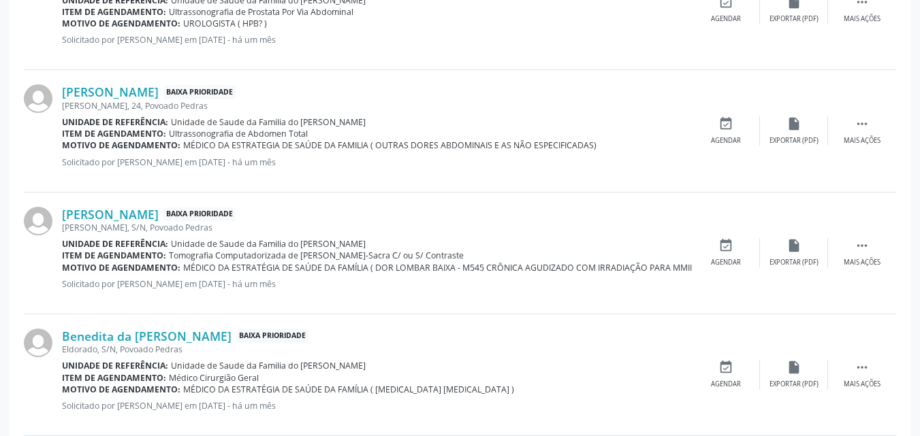
scroll to position [193, 0]
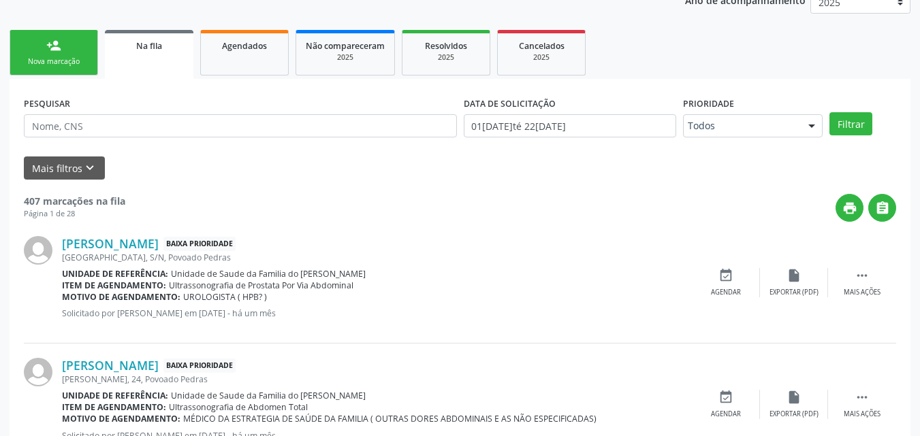
click at [579, 136] on div "DATA DE SOLICITAÇÃO 01/01/2025 até 22/08/2025" at bounding box center [570, 119] width 220 height 53
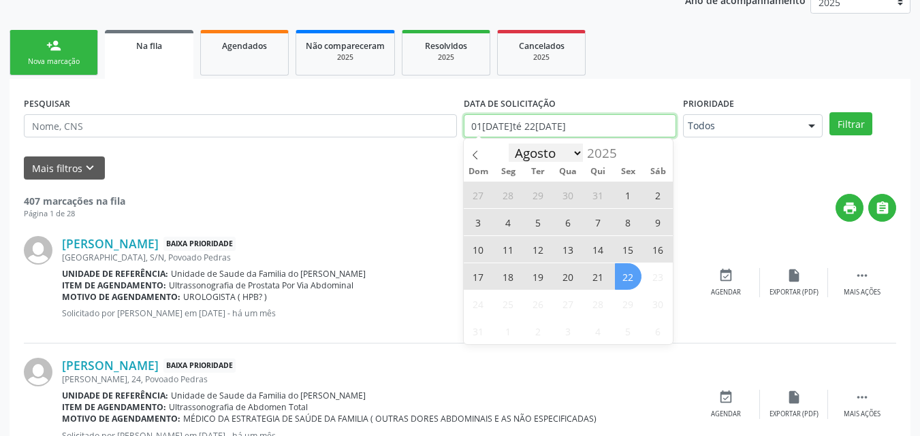
click at [579, 136] on input "01/01/2025 até 22/08/2025" at bounding box center [570, 125] width 213 height 23
click at [620, 272] on span "22" at bounding box center [628, 276] width 27 height 27
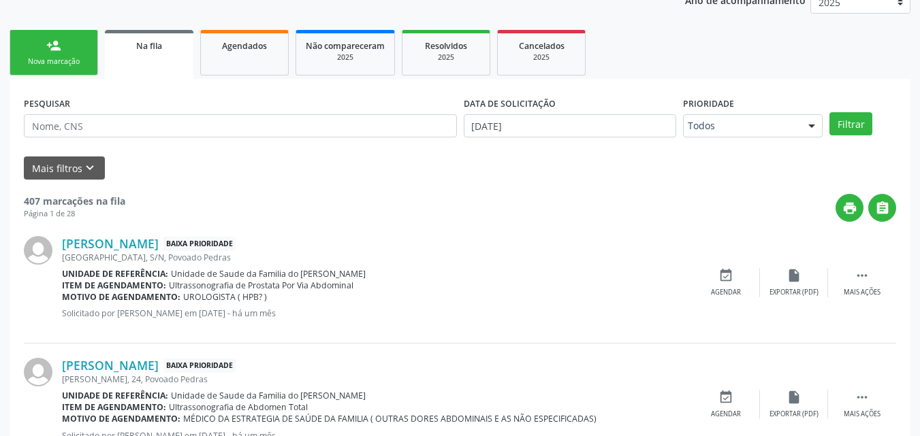
click at [620, 272] on div "Unidade de referência: Unidade de Saude da Familia do Denison Amorim" at bounding box center [377, 274] width 630 height 12
click at [856, 127] on button "Filtrar" at bounding box center [850, 123] width 43 height 23
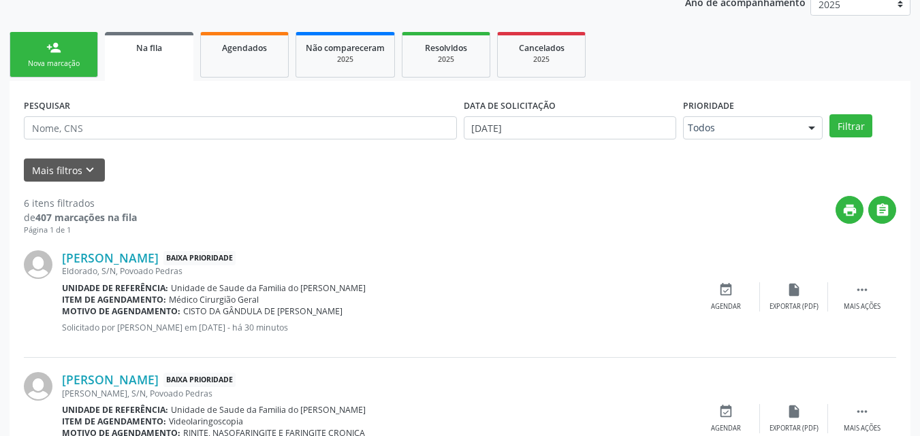
scroll to position [44, 0]
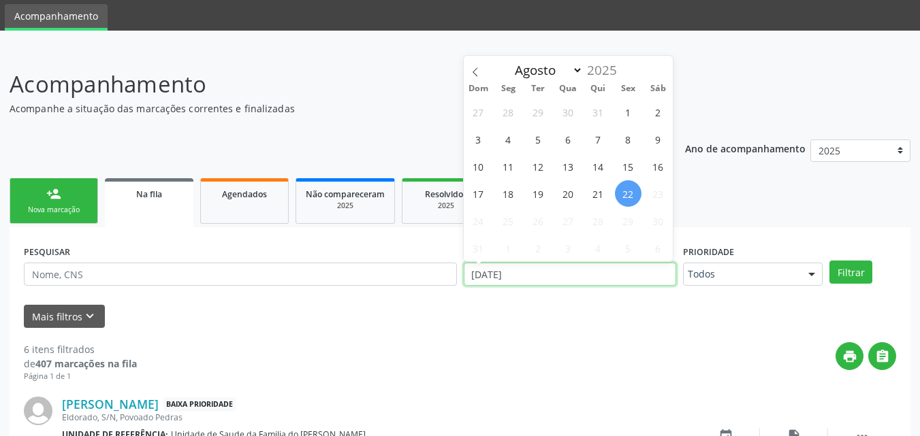
click at [581, 274] on input "22/08/2025" at bounding box center [570, 274] width 213 height 23
click at [597, 190] on span "21" at bounding box center [598, 193] width 27 height 27
type input "21/08/2025"
click at [597, 190] on span "21" at bounding box center [598, 193] width 27 height 27
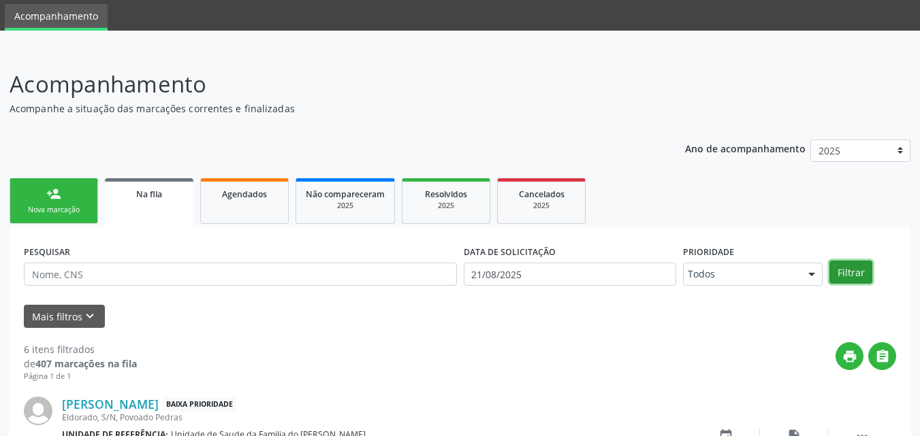
click at [829, 266] on button "Filtrar" at bounding box center [850, 272] width 43 height 23
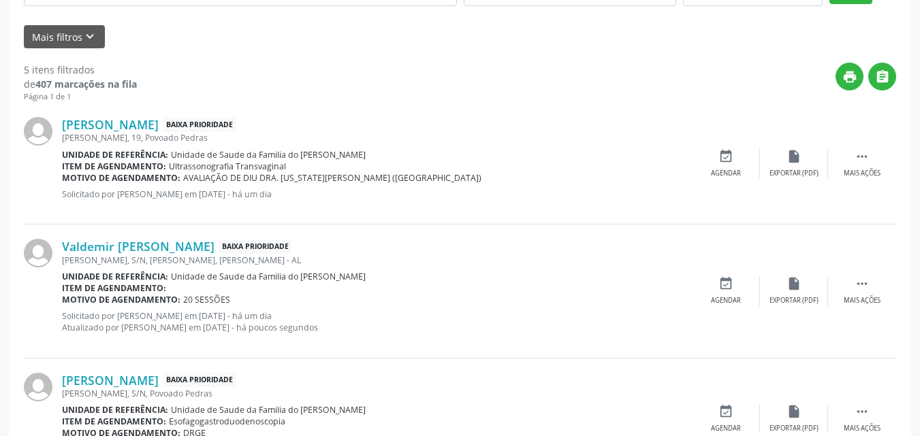
scroll to position [325, 0]
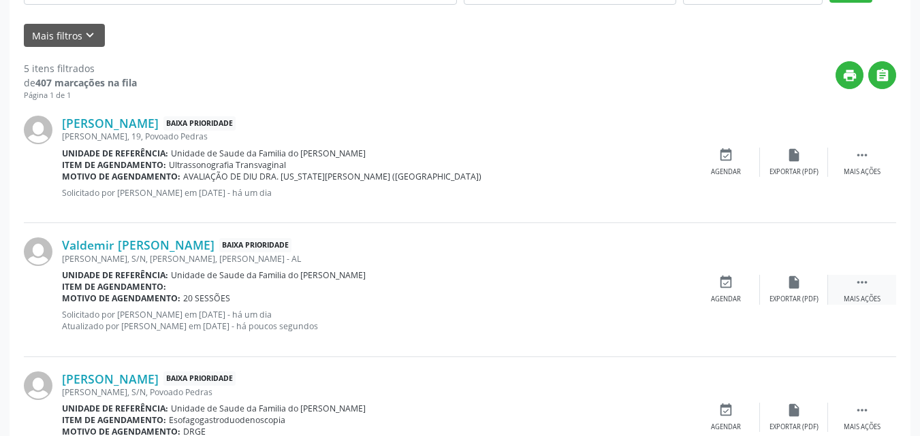
click at [860, 286] on icon "" at bounding box center [861, 282] width 15 height 15
click at [794, 278] on icon "edit" at bounding box center [793, 282] width 15 height 15
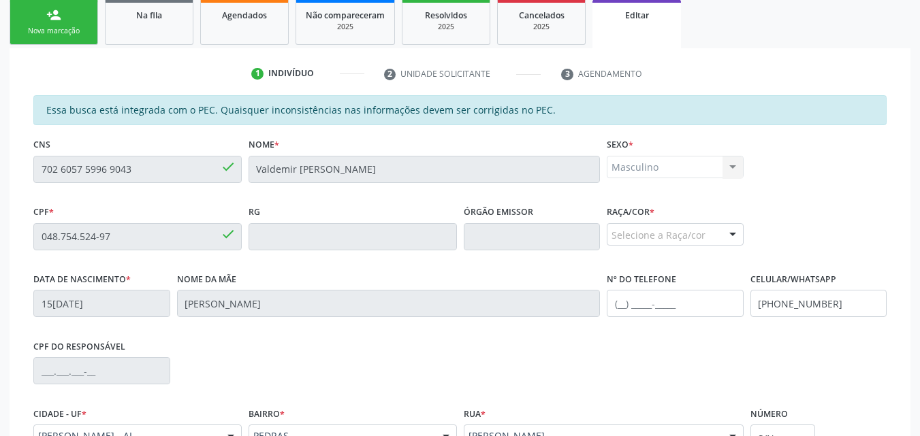
scroll to position [358, 0]
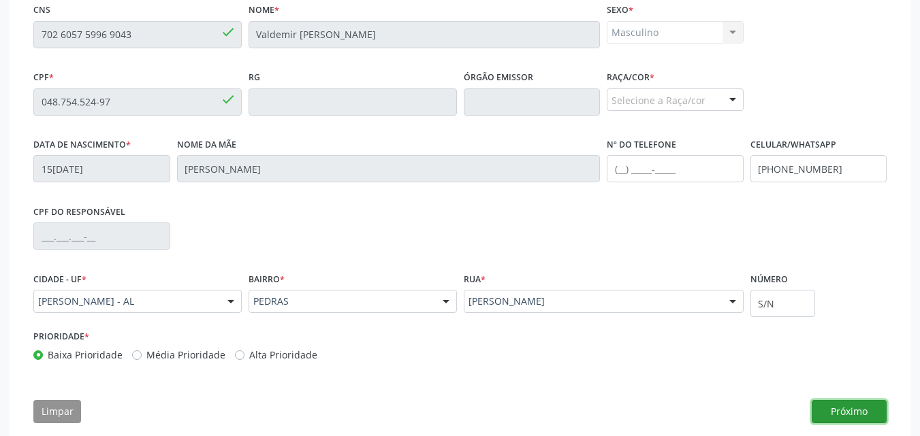
click at [842, 415] on button "Próximo" at bounding box center [848, 411] width 75 height 23
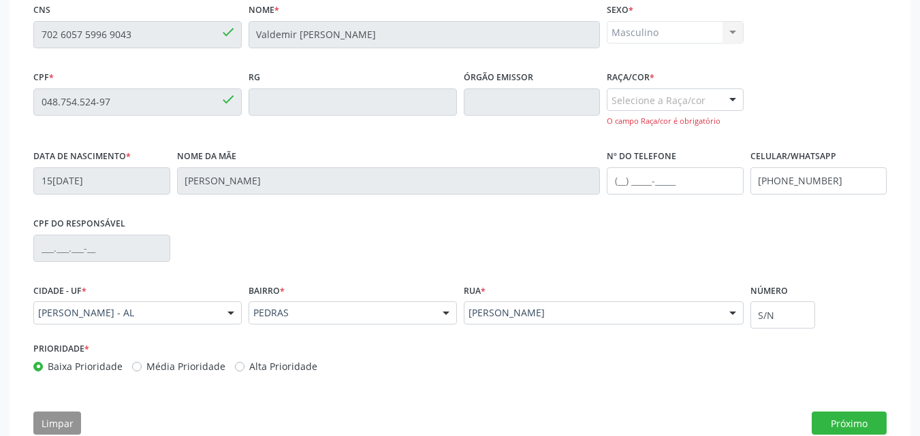
drag, startPoint x: 716, startPoint y: 112, endPoint x: 718, endPoint y: 104, distance: 8.4
click at [718, 104] on div "Selecione a Raça/cor 01 - Branca 02 - Preta 04 - Amarela 03 - Parda 05 - Indíge…" at bounding box center [674, 107] width 137 height 39
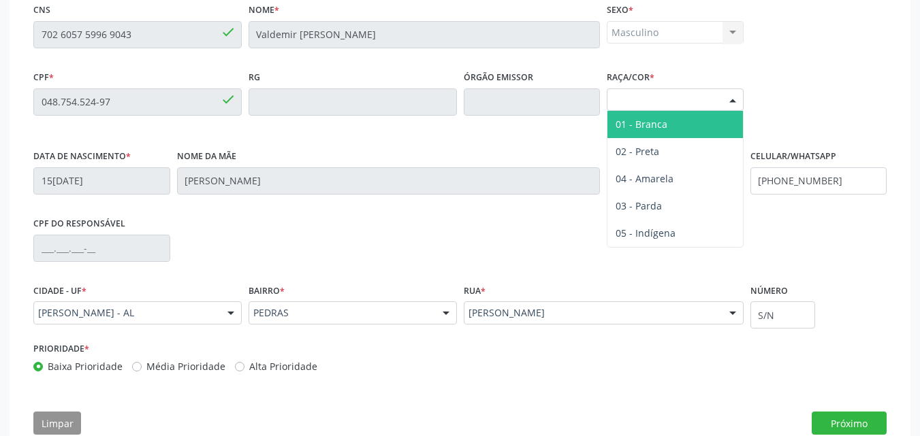
click at [718, 104] on div "Selecione a Raça/cor" at bounding box center [674, 99] width 137 height 23
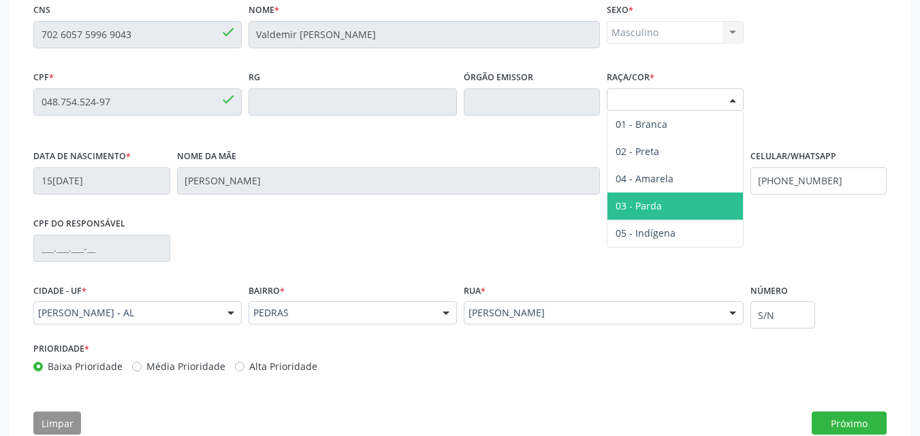
click at [653, 206] on span "03 - Parda" at bounding box center [638, 205] width 46 height 13
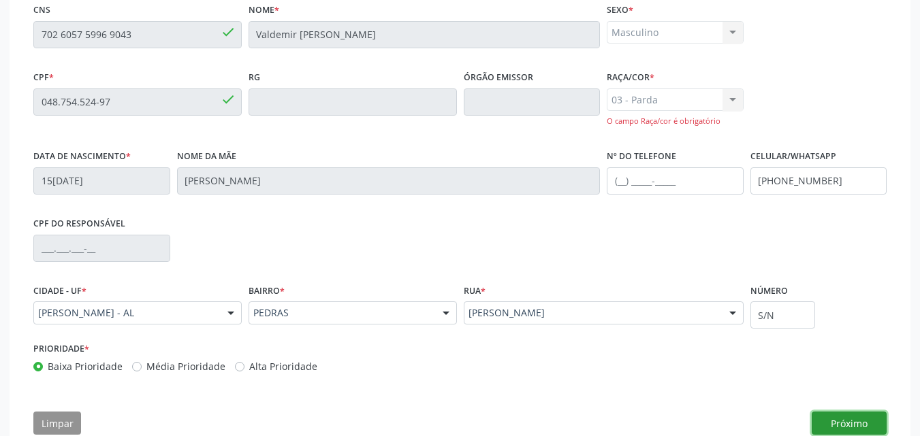
click at [812, 416] on button "Próximo" at bounding box center [848, 423] width 75 height 23
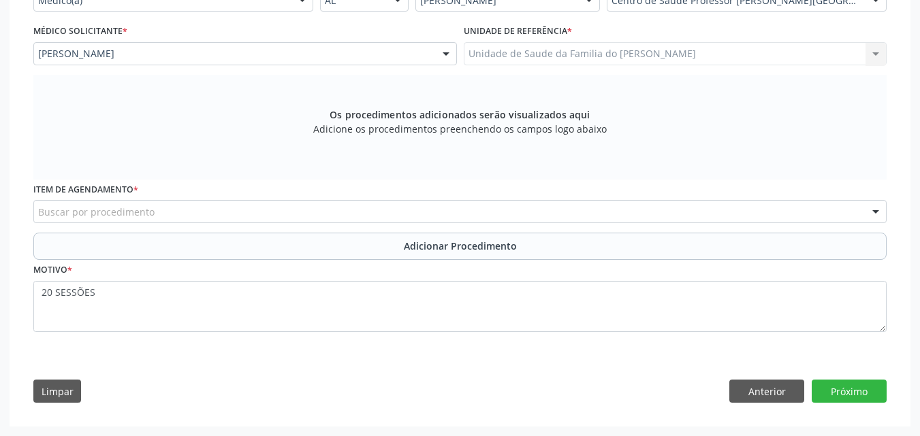
scroll to position [351, 0]
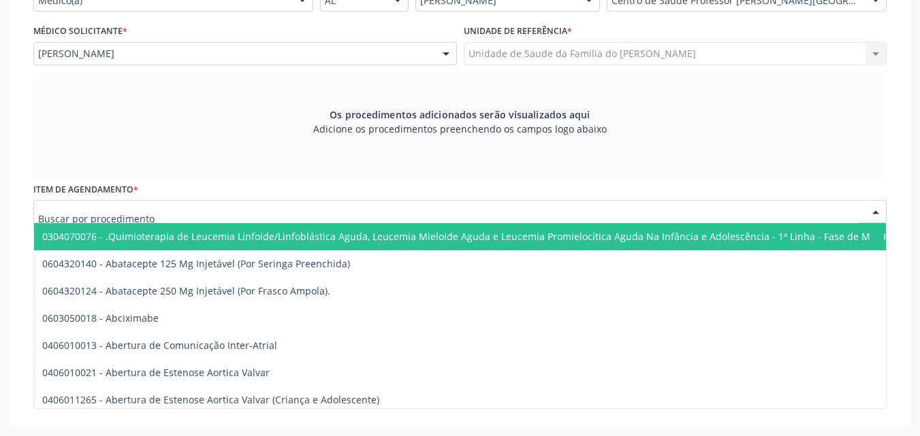
click at [604, 212] on div at bounding box center [459, 211] width 853 height 23
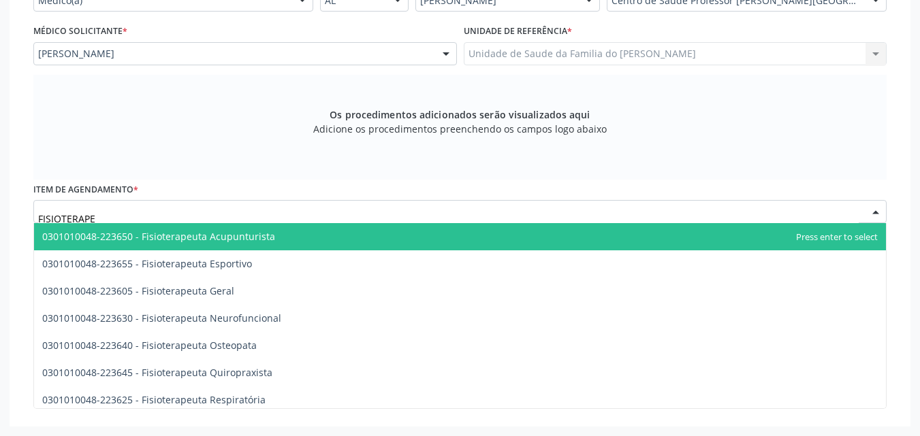
type input "FISIOTERAPEU"
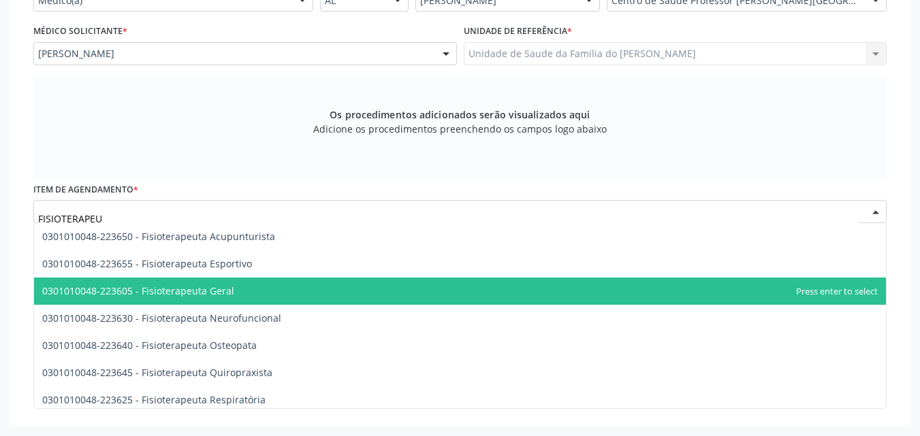
click at [546, 291] on span "0301010048-223605 - Fisioterapeuta Geral" at bounding box center [460, 291] width 852 height 27
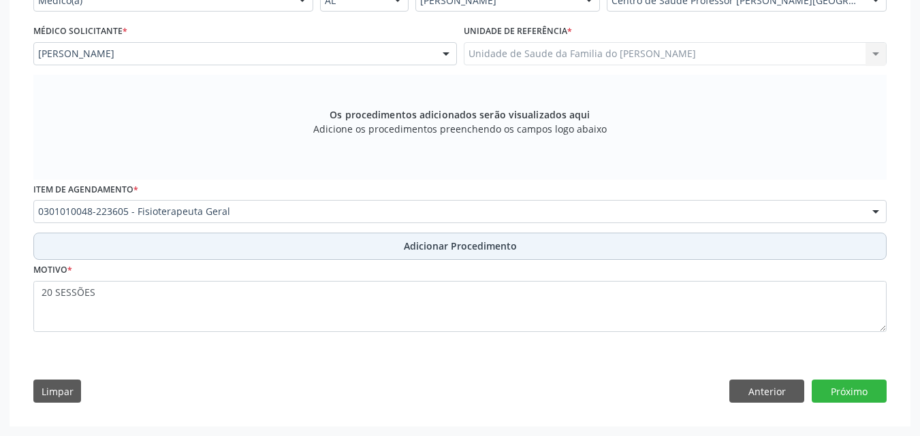
click at [508, 256] on button "Adicionar Procedimento" at bounding box center [459, 246] width 853 height 27
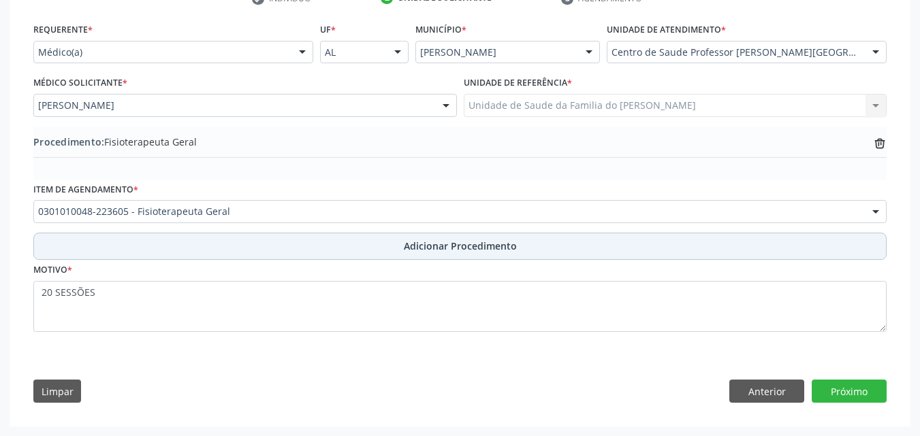
scroll to position [299, 0]
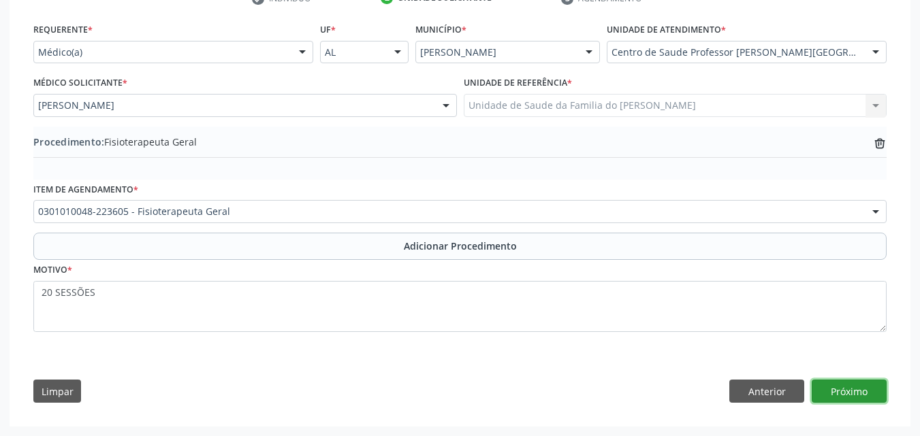
click at [827, 389] on button "Próximo" at bounding box center [848, 391] width 75 height 23
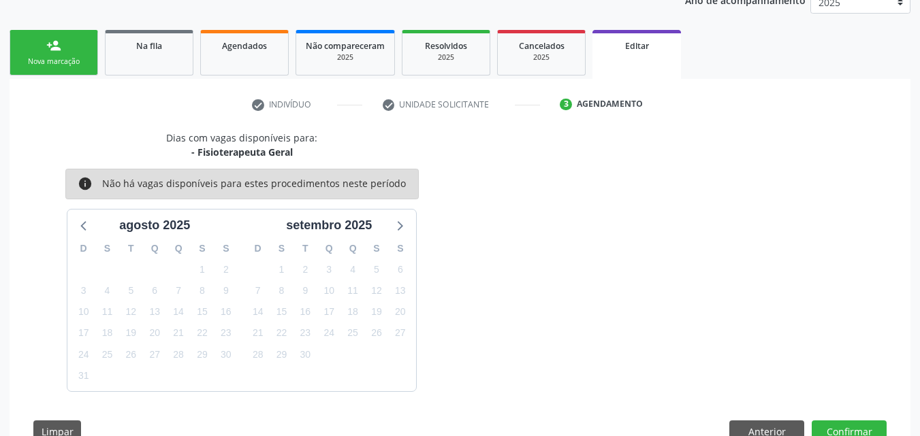
scroll to position [233, 0]
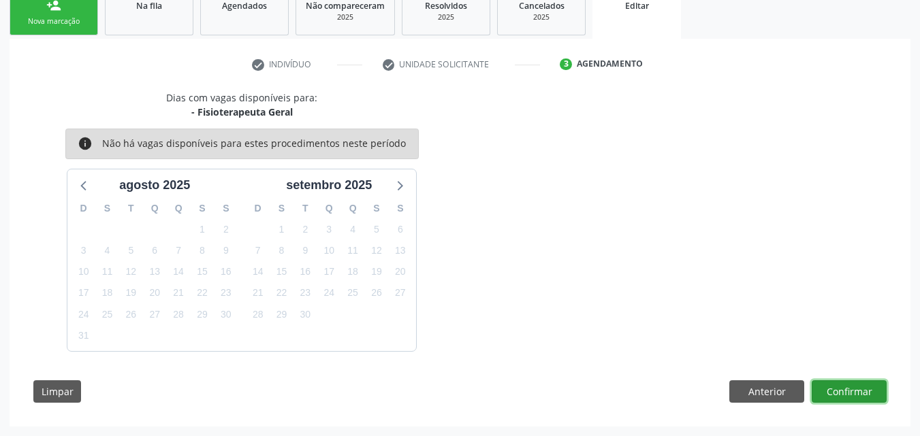
click at [845, 385] on button "Confirmar" at bounding box center [848, 392] width 75 height 23
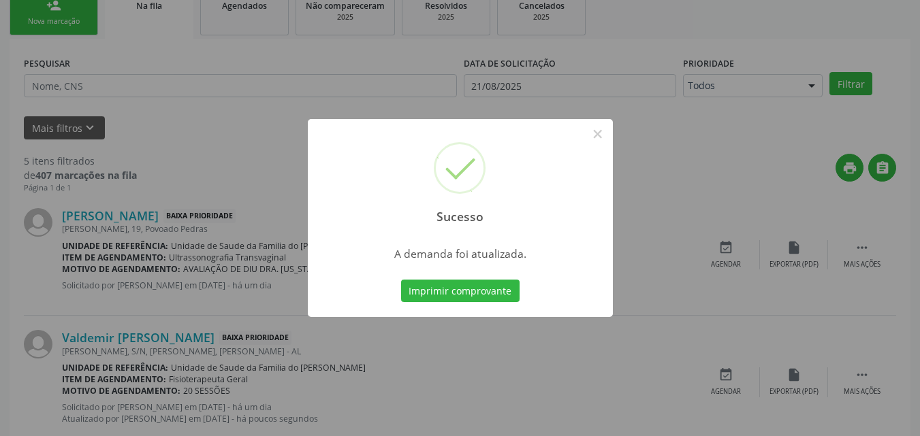
scroll to position [32, 0]
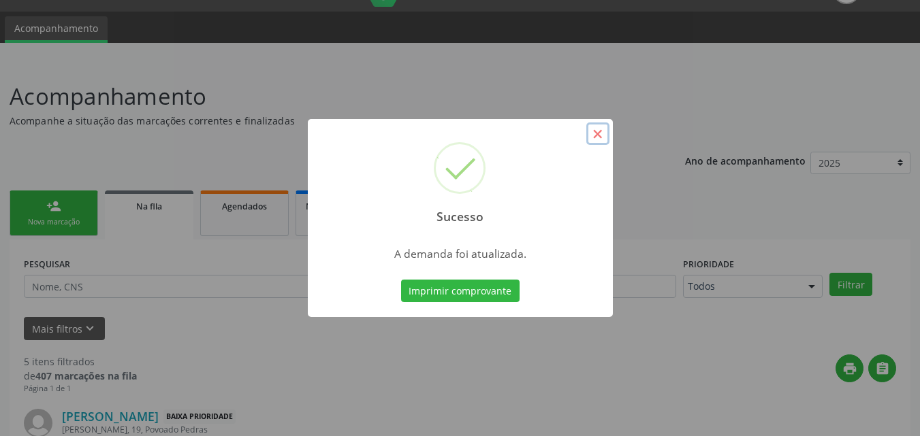
click at [602, 129] on button "×" at bounding box center [597, 134] width 23 height 23
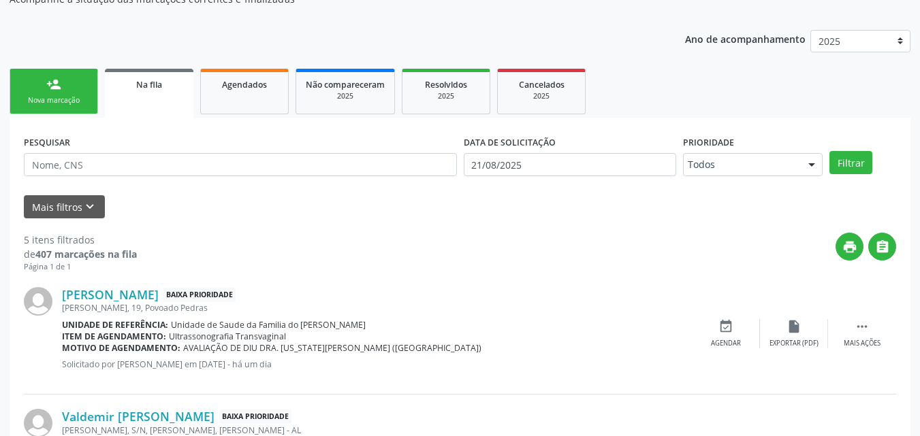
scroll to position [110, 0]
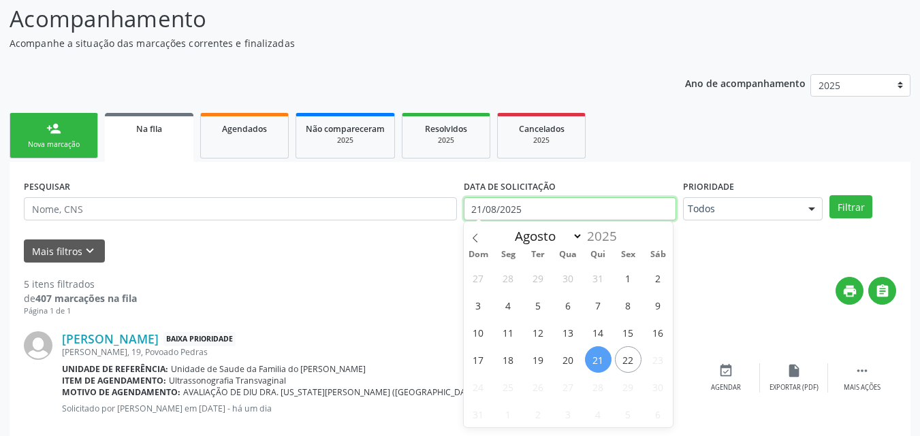
click at [620, 218] on input "21/08/2025" at bounding box center [570, 208] width 213 height 23
click at [625, 358] on span "22" at bounding box center [628, 359] width 27 height 27
type input "22/[DATE]"
click at [625, 358] on span "22" at bounding box center [628, 359] width 27 height 27
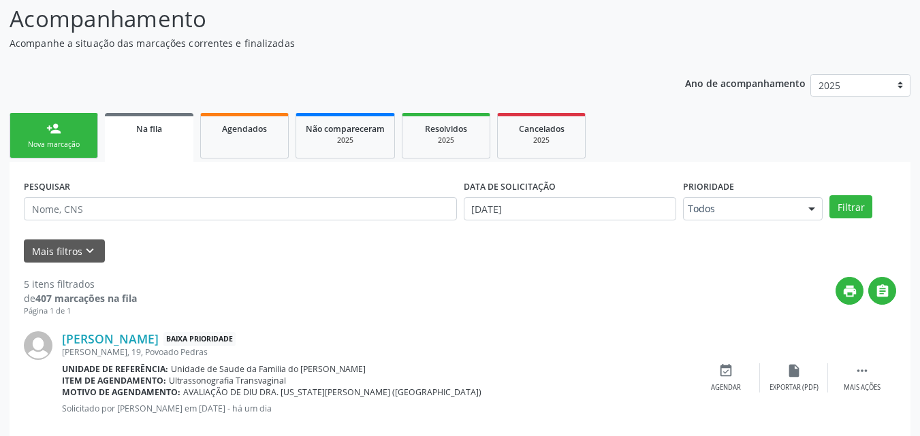
drag, startPoint x: 625, startPoint y: 358, endPoint x: 909, endPoint y: 204, distance: 323.5
click at [851, 214] on button "Filtrar" at bounding box center [850, 206] width 43 height 23
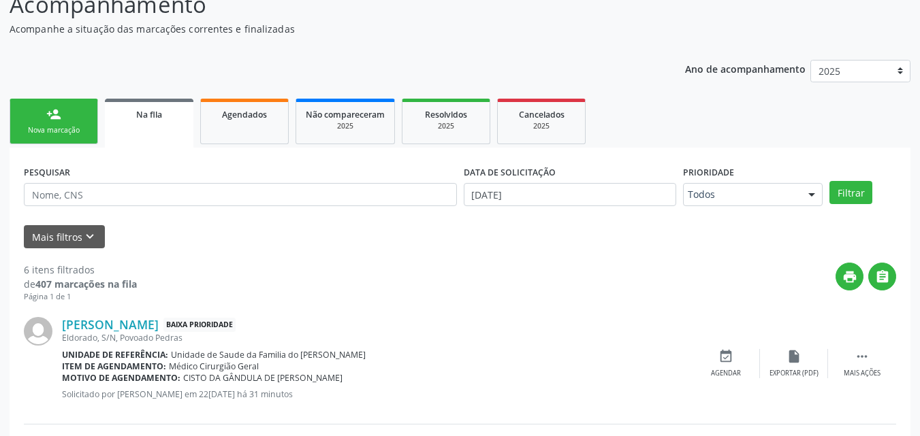
scroll to position [0, 0]
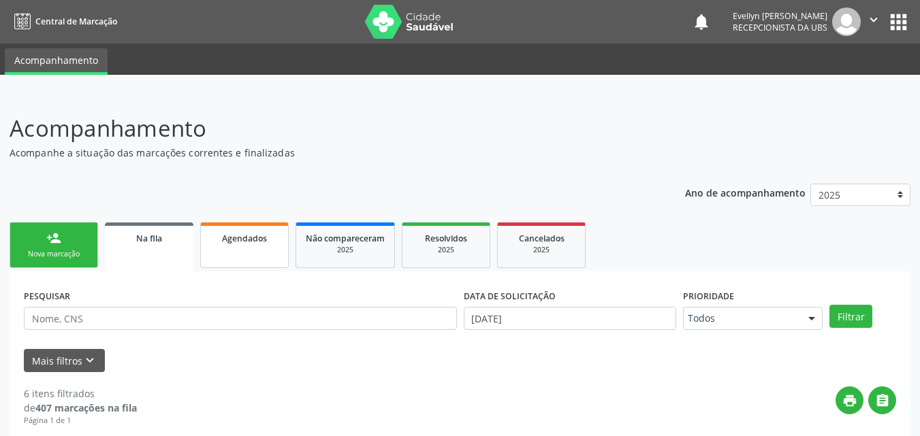
click at [238, 252] on link "Agendados" at bounding box center [244, 246] width 88 height 46
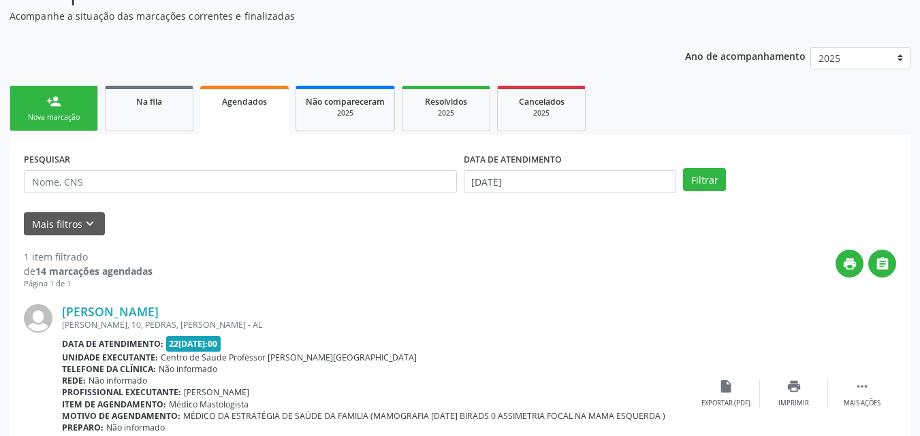
scroll to position [137, 0]
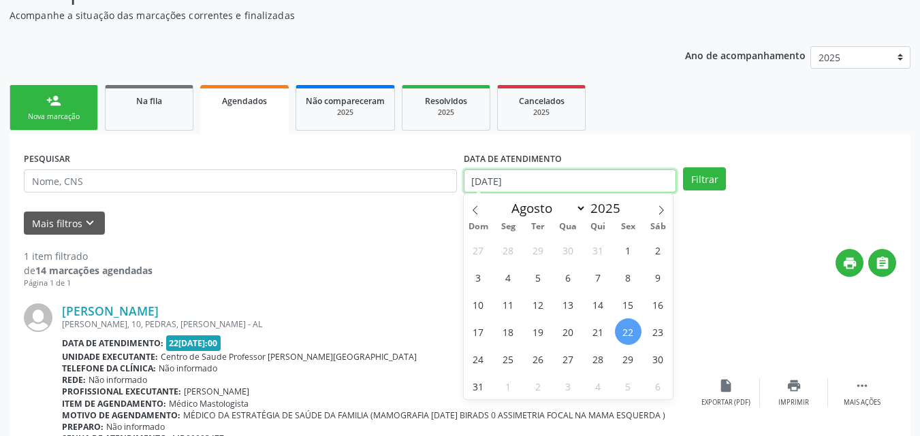
click at [498, 182] on input "22/[DATE]" at bounding box center [570, 180] width 213 height 23
click at [583, 302] on div "27 28 29 30 31 1 2 3 4 5 6 7 8 9 10 11 12 13 14 15 16 17 18 19 20 21 22 23 24 2…" at bounding box center [569, 317] width 210 height 163
click at [625, 244] on span "1" at bounding box center [628, 250] width 27 height 27
type input "[DATE]"
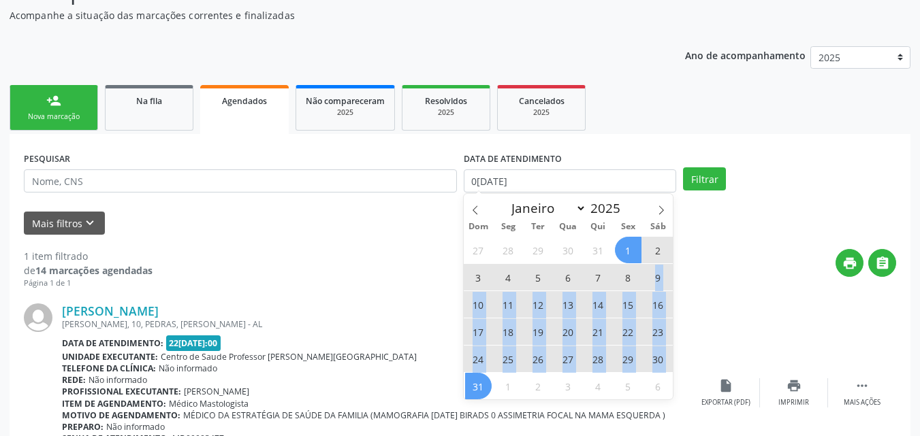
drag, startPoint x: 641, startPoint y: 289, endPoint x: 474, endPoint y: 386, distance: 192.5
click at [474, 386] on div "27 28 29 30 31 1 2 3 4 5 6 7 8 9 10 11 12 13 14 15 16 17 18 19 20 21 22 23 24 2…" at bounding box center [569, 317] width 210 height 163
click at [474, 386] on span "31" at bounding box center [478, 386] width 27 height 27
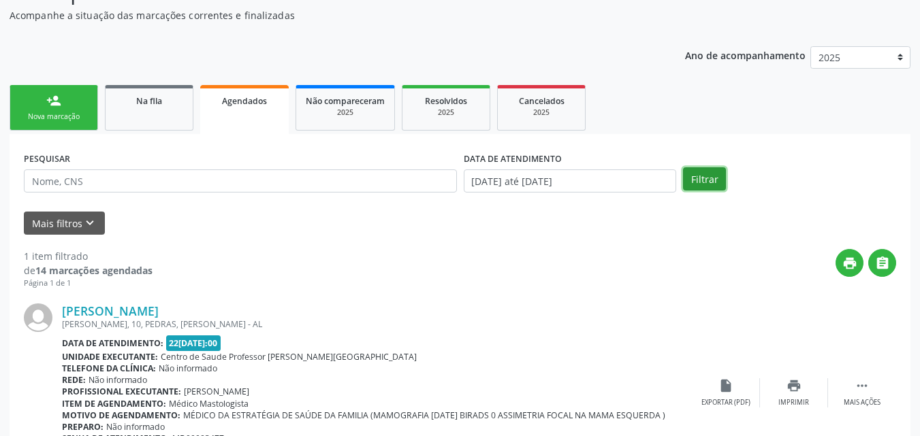
click at [687, 173] on button "Filtrar" at bounding box center [704, 178] width 43 height 23
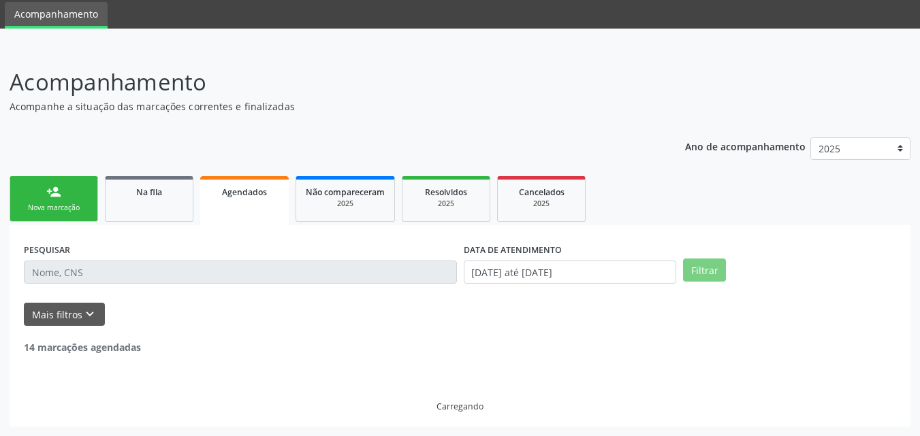
drag, startPoint x: 800, startPoint y: 144, endPoint x: 872, endPoint y: 129, distance: 73.6
click at [872, 129] on div "Ano de acompanhamento 2025" at bounding box center [797, 151] width 225 height 46
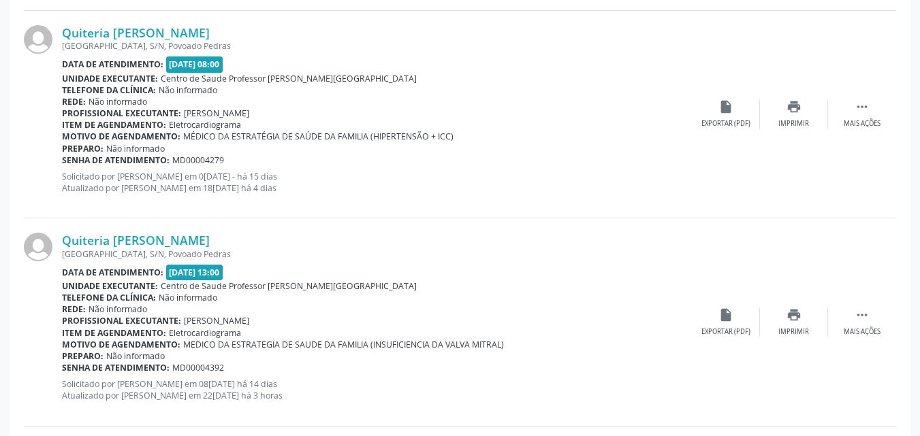
scroll to position [2679, 0]
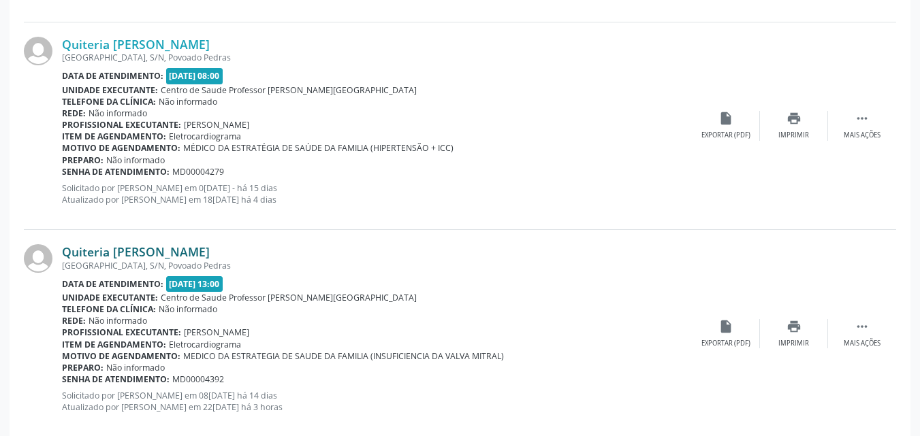
click at [95, 253] on link "Quiteria [PERSON_NAME]" at bounding box center [136, 251] width 148 height 15
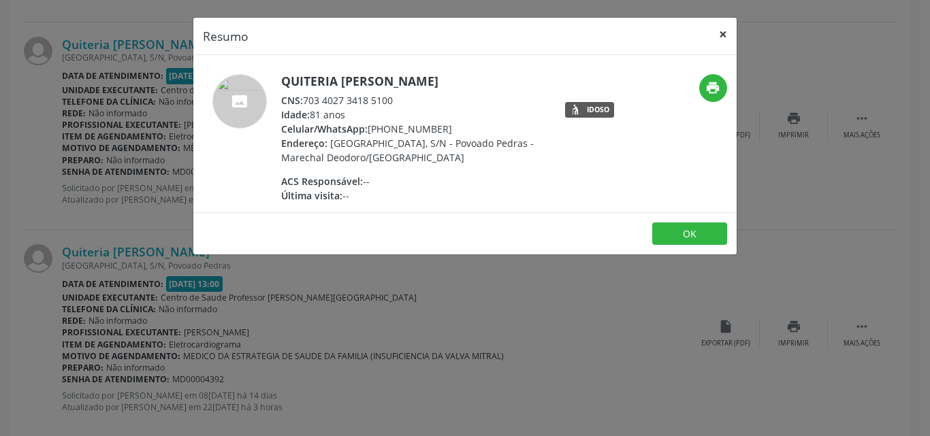
click at [727, 34] on button "×" at bounding box center [722, 34] width 27 height 33
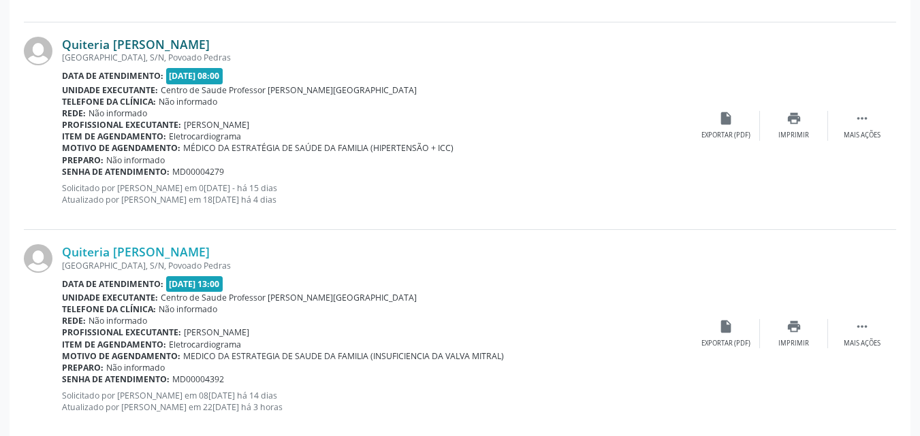
click at [129, 44] on link "Quiteria [PERSON_NAME]" at bounding box center [136, 44] width 148 height 15
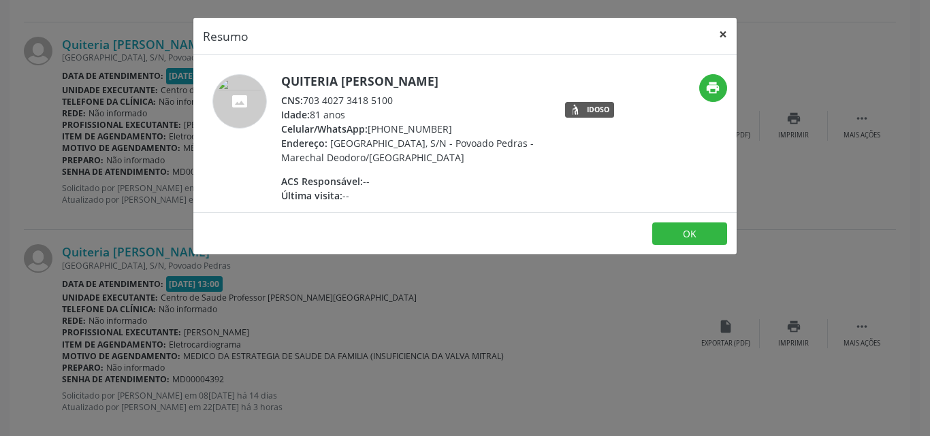
click at [726, 37] on button "×" at bounding box center [722, 34] width 27 height 33
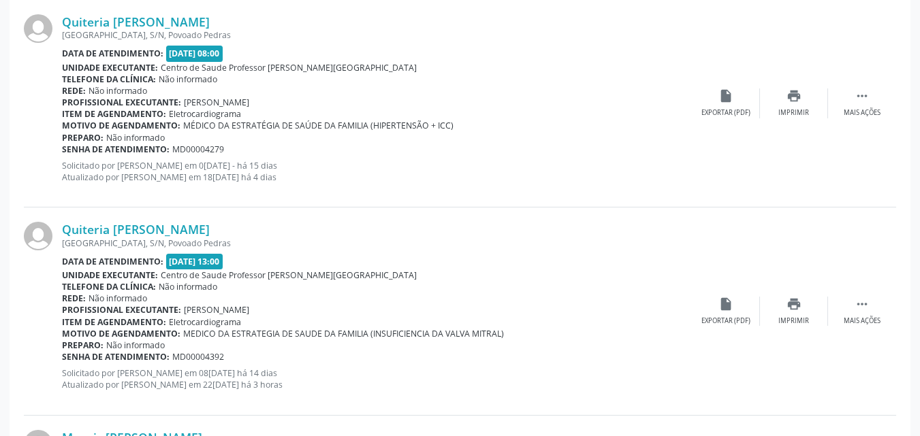
scroll to position [2691, 0]
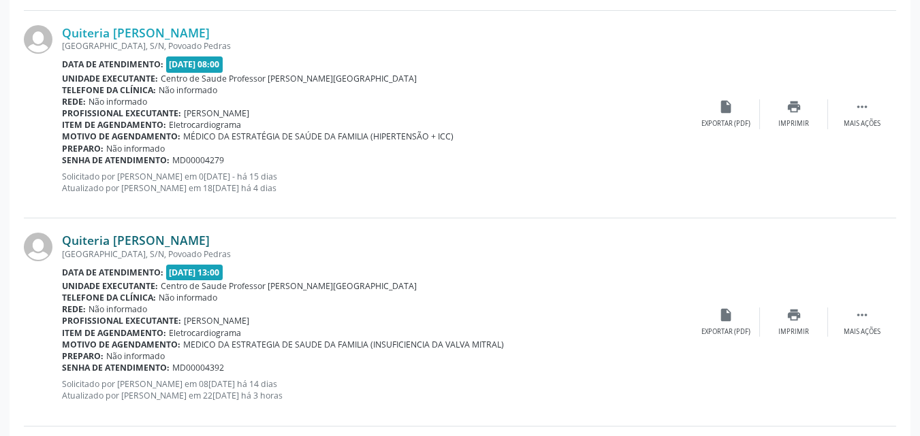
click at [180, 240] on link "Quiteria [PERSON_NAME]" at bounding box center [136, 240] width 148 height 15
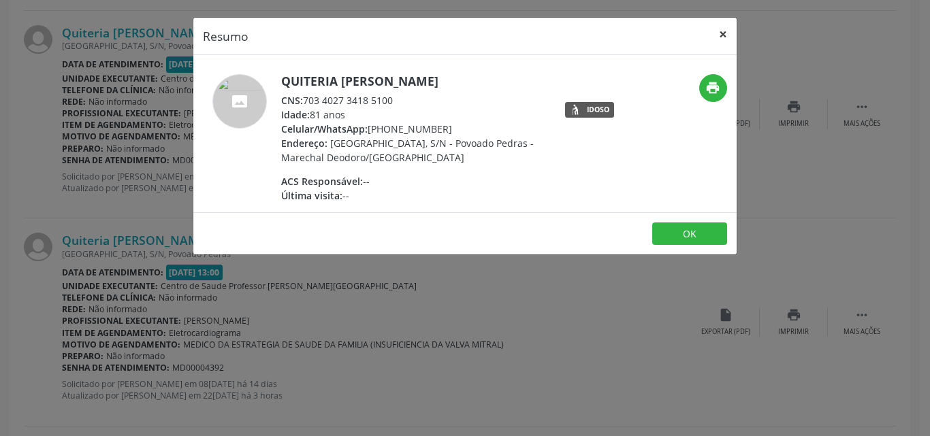
click at [719, 34] on button "×" at bounding box center [722, 34] width 27 height 33
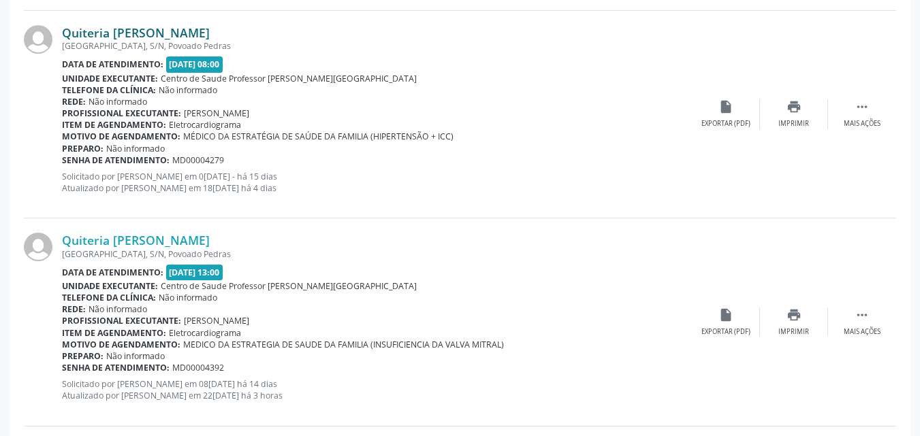
click at [172, 36] on link "Quiteria [PERSON_NAME]" at bounding box center [136, 32] width 148 height 15
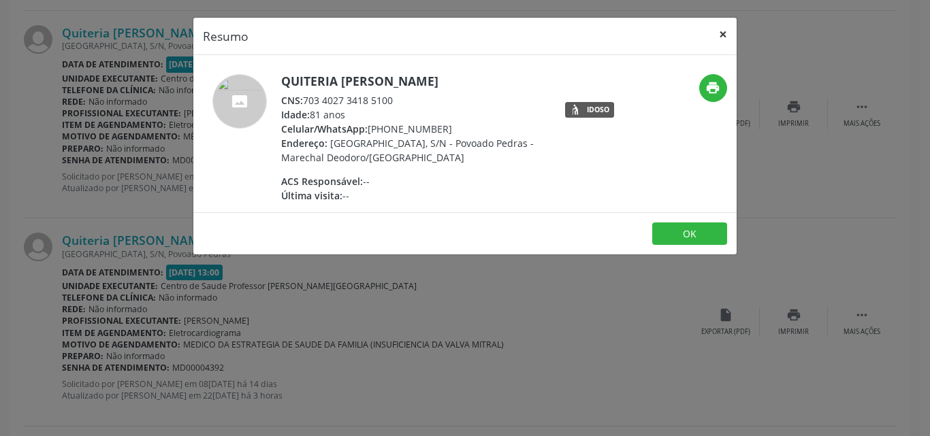
click at [724, 29] on button "×" at bounding box center [722, 34] width 27 height 33
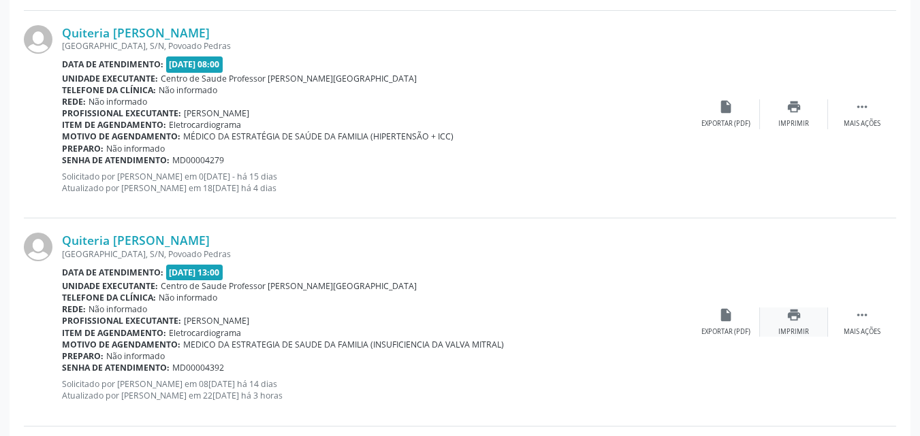
click at [784, 318] on div "print Imprimir" at bounding box center [794, 322] width 68 height 29
click at [142, 246] on link "Quiteria [PERSON_NAME]" at bounding box center [136, 240] width 148 height 15
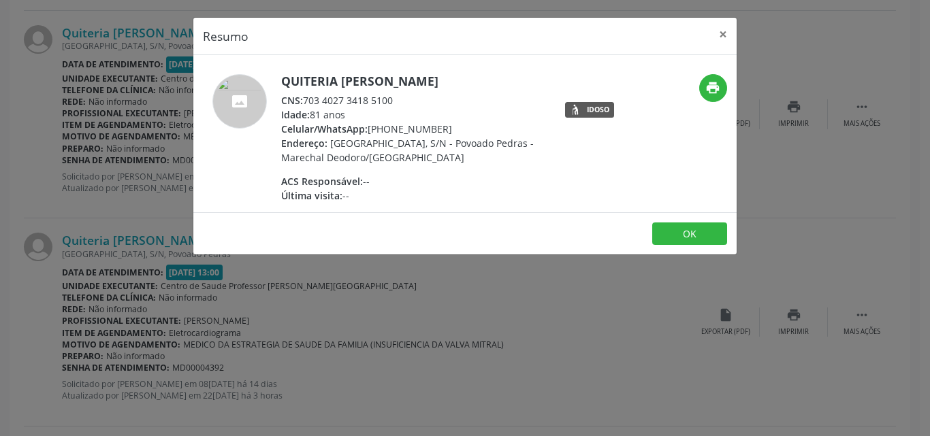
drag, startPoint x: 400, startPoint y: 99, endPoint x: 306, endPoint y: 101, distance: 93.3
click at [306, 101] on div "CNS: 703 4027 3418 5100" at bounding box center [413, 100] width 265 height 14
copy div "703 4027 3418 5100"
click at [728, 31] on button "×" at bounding box center [722, 34] width 27 height 33
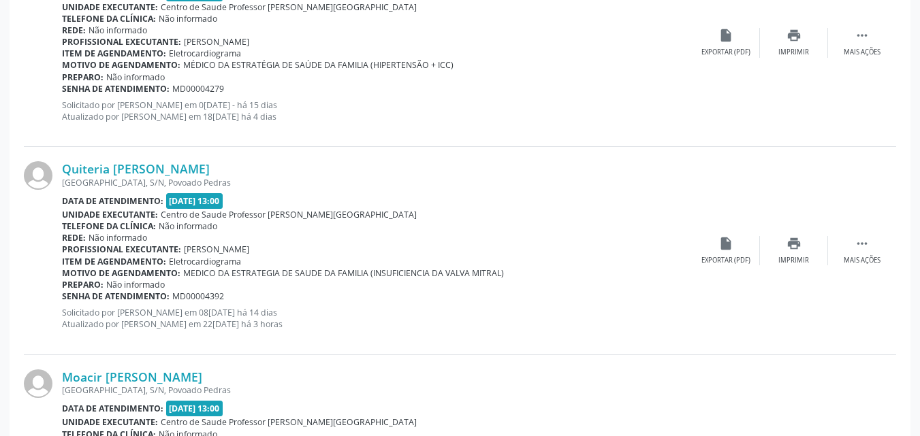
scroll to position [2912, 0]
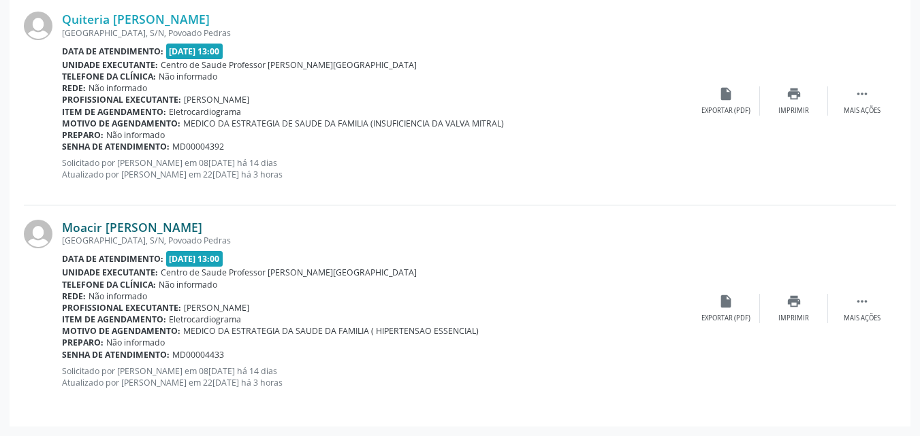
click at [99, 228] on link "Moacir [PERSON_NAME]" at bounding box center [132, 227] width 140 height 15
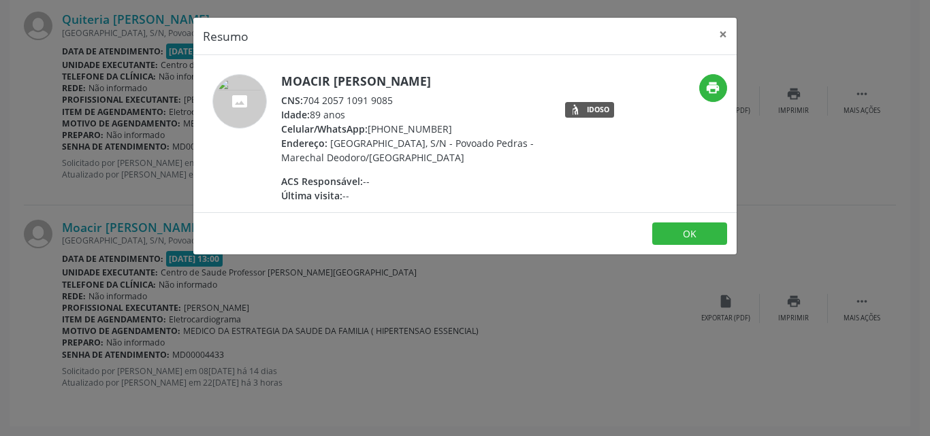
click at [362, 99] on div "CNS: 704 2057 1091 9085" at bounding box center [413, 100] width 265 height 14
drag, startPoint x: 399, startPoint y: 103, endPoint x: 306, endPoint y: 95, distance: 93.7
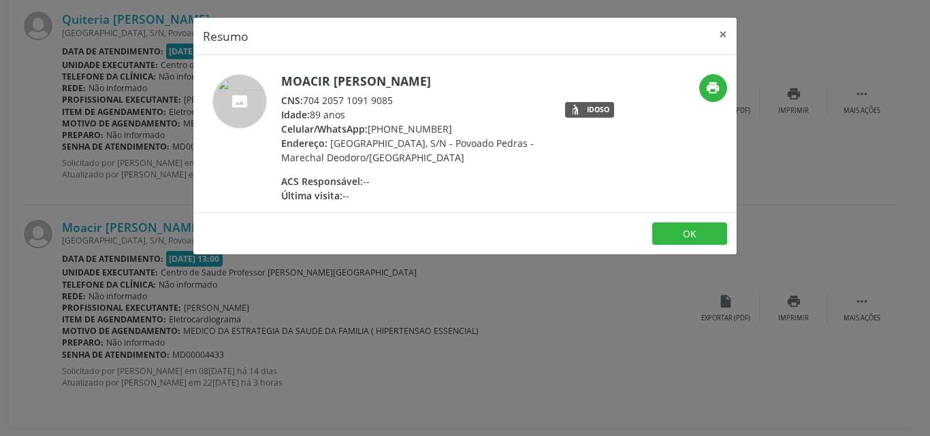
click at [306, 95] on div "CNS: 704 2057 1091 9085" at bounding box center [413, 100] width 265 height 14
copy div "704 2057 1091 9085"
click at [728, 33] on button "×" at bounding box center [722, 34] width 27 height 33
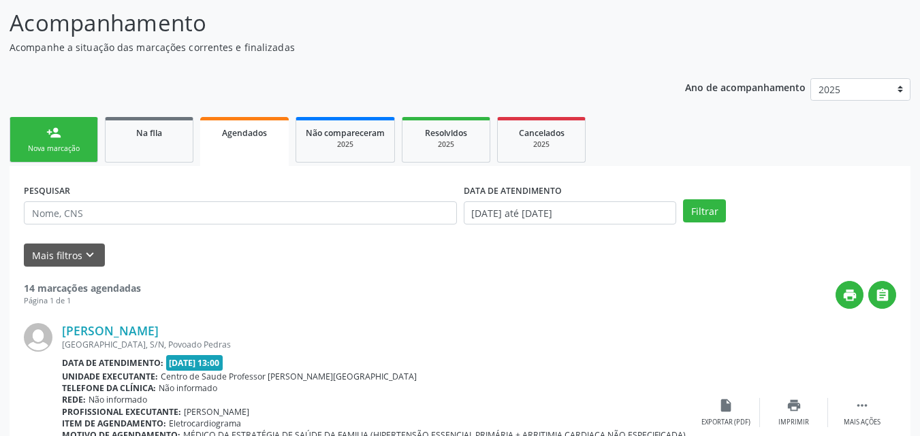
scroll to position [88, 0]
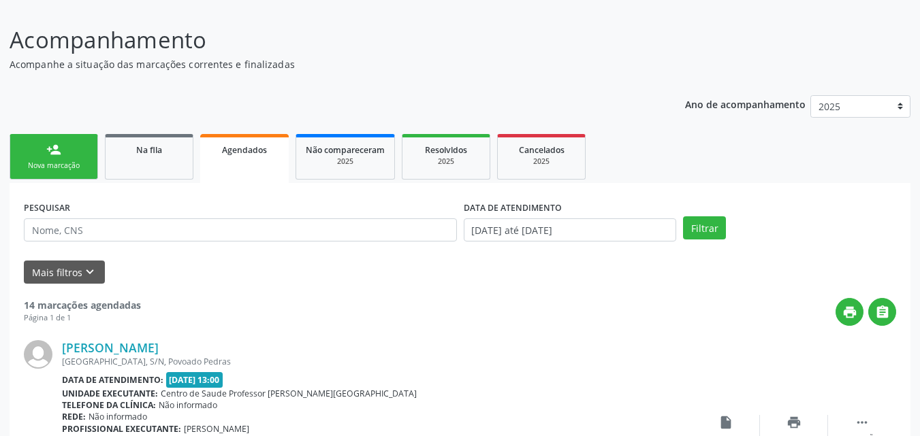
click at [79, 167] on div "Nova marcação" at bounding box center [54, 166] width 68 height 10
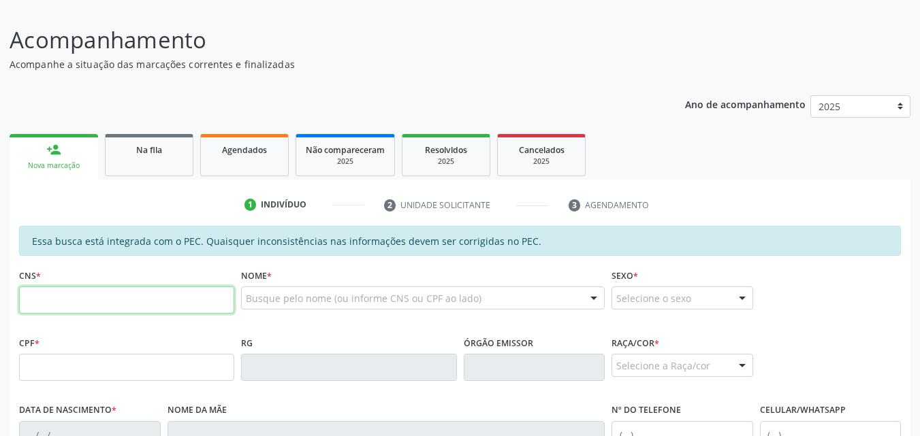
click at [165, 295] on input "text" at bounding box center [126, 300] width 215 height 27
type input "705 0076 9356 8455"
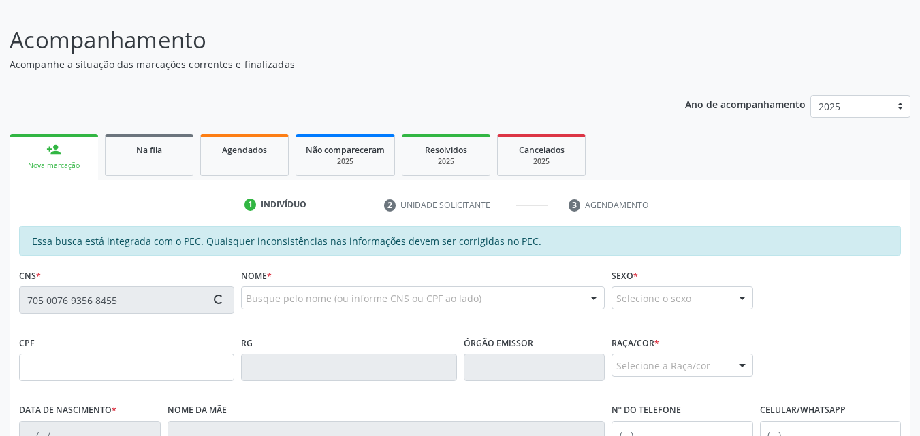
type input "361.581.434-72"
type input "16/08/1962"
type input "Nazaré de Souza Filgueiras"
type input "(82) 98751-1202"
type input "S/N"
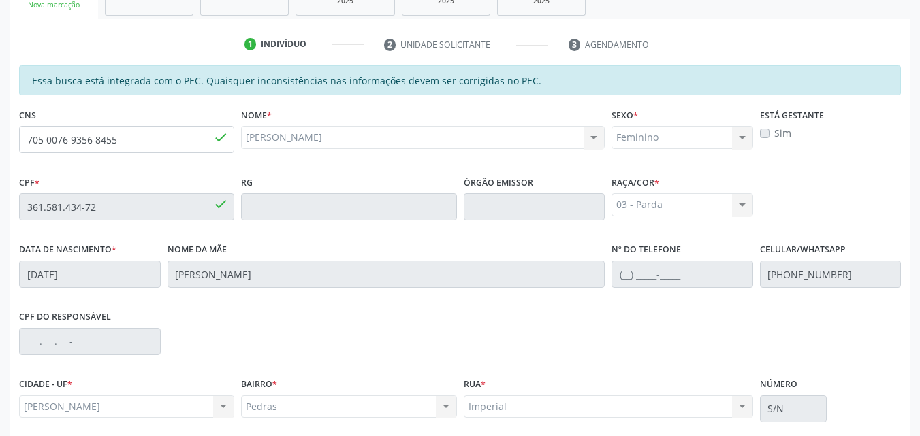
scroll to position [360, 0]
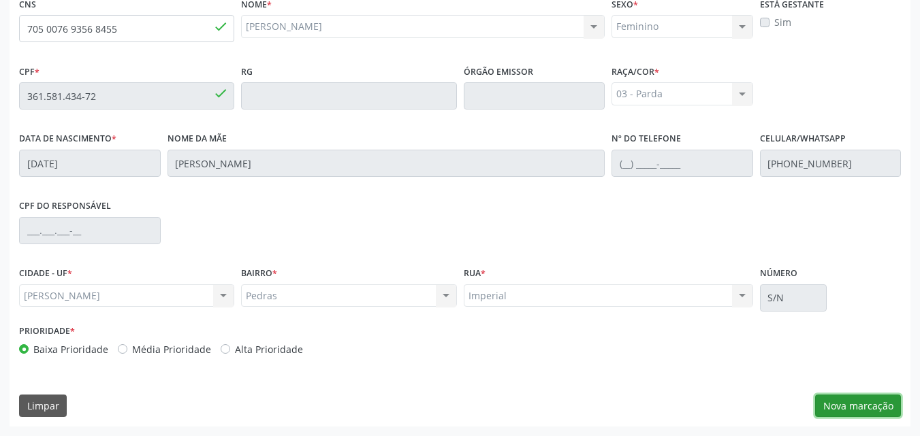
click at [871, 410] on button "Nova marcação" at bounding box center [858, 406] width 86 height 23
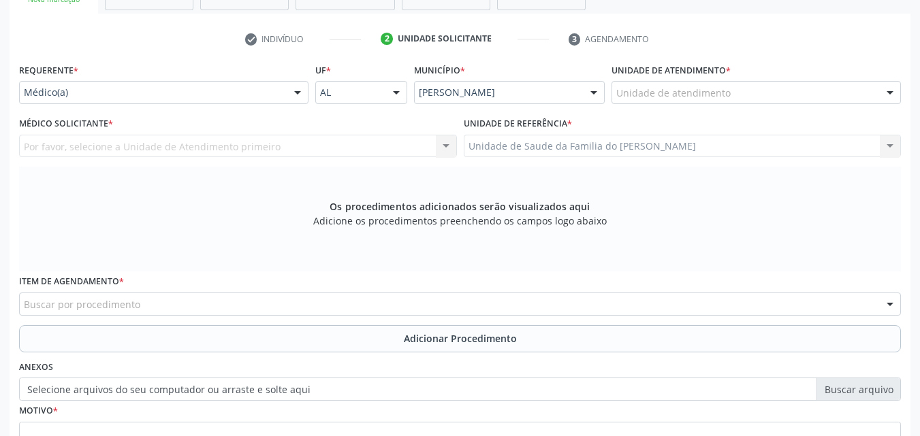
scroll to position [242, 0]
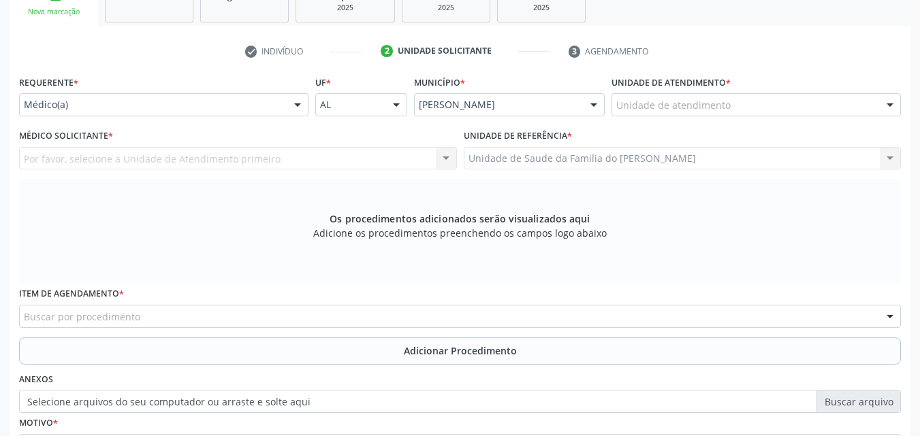
click at [808, 89] on div "Unidade de atendimento * Unidade de atendimento Aeronave Baron 58 Aeronave Cess…" at bounding box center [755, 94] width 289 height 44
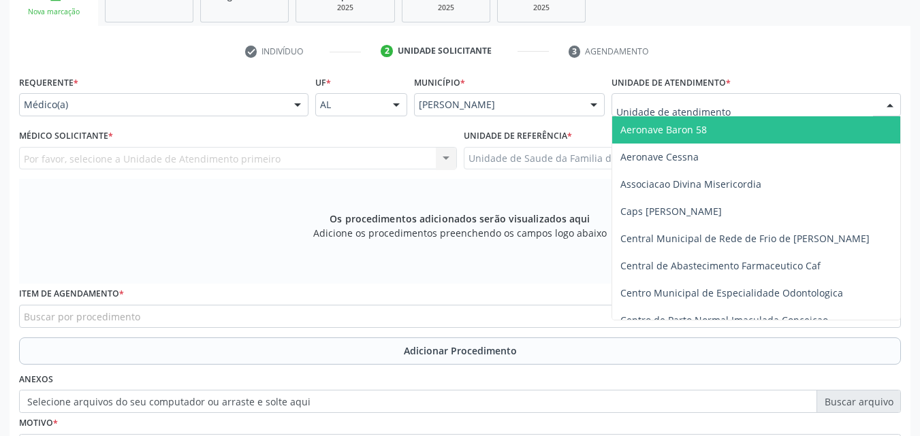
click at [808, 96] on div at bounding box center [755, 104] width 289 height 23
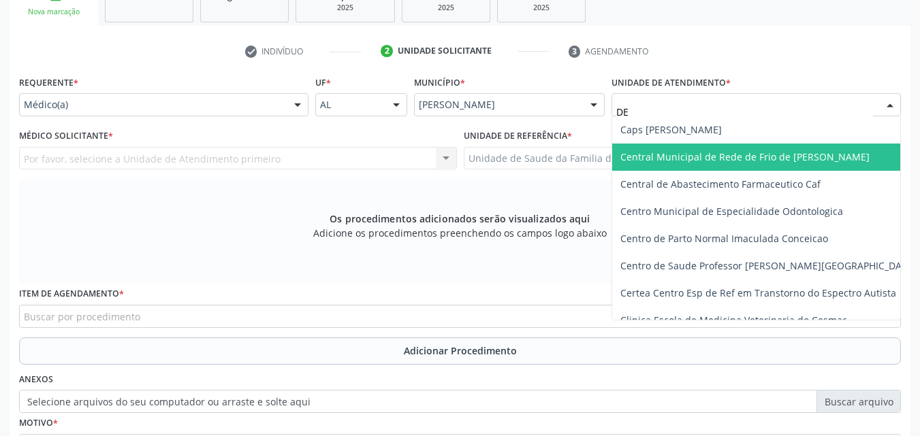
type input "DEN"
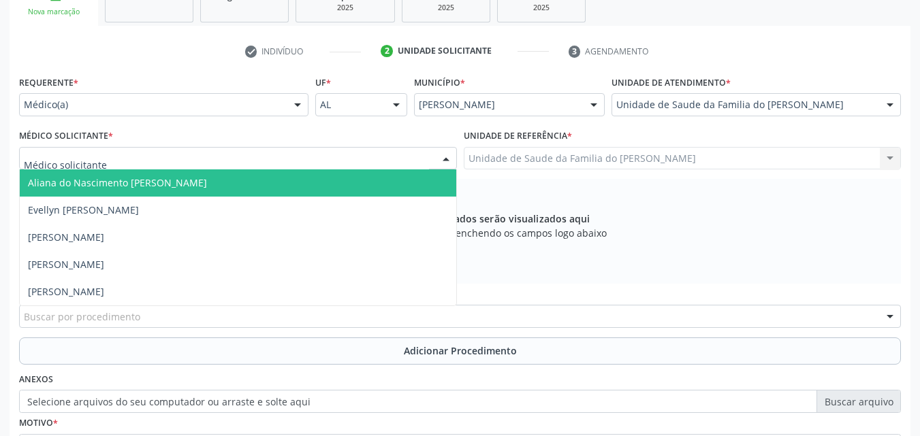
click at [355, 155] on div at bounding box center [238, 158] width 438 height 23
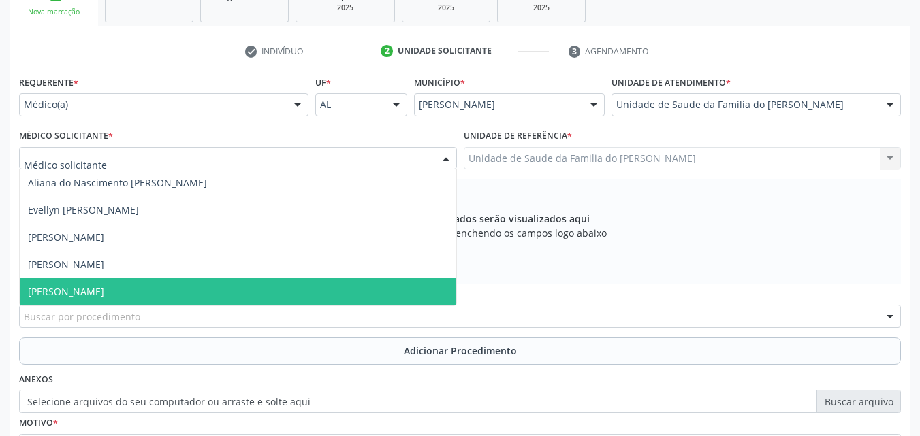
click at [308, 293] on span "[PERSON_NAME]" at bounding box center [238, 291] width 436 height 27
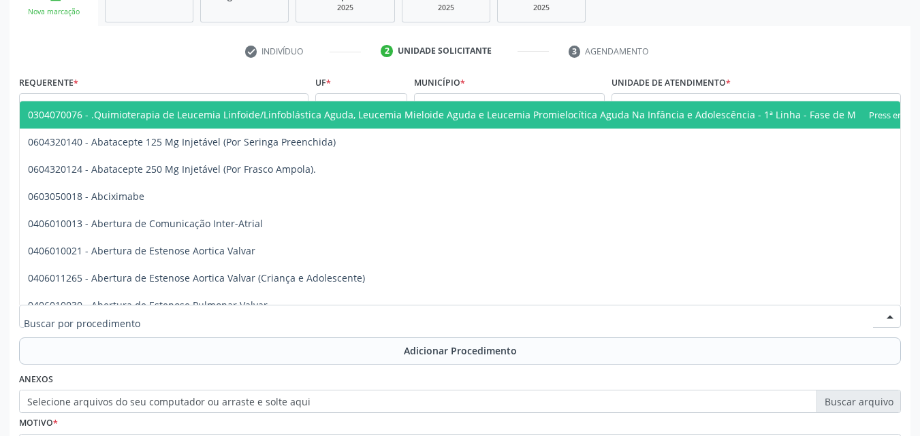
click at [314, 320] on div at bounding box center [459, 316] width 881 height 23
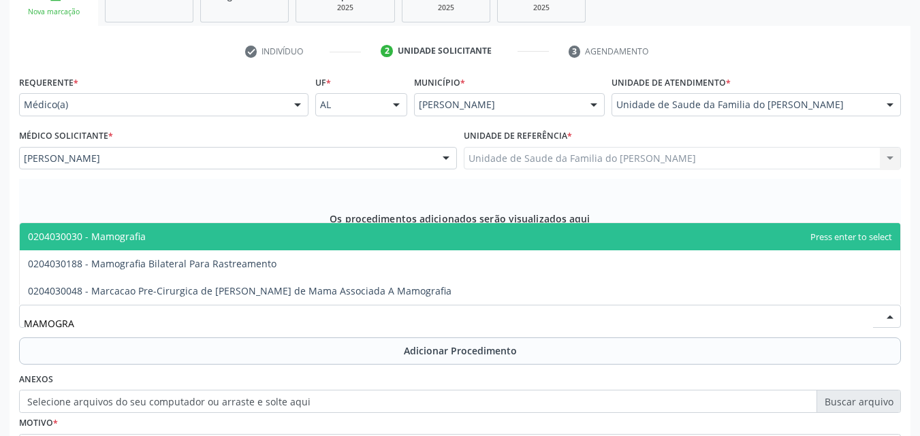
type input "MAMOGRAF"
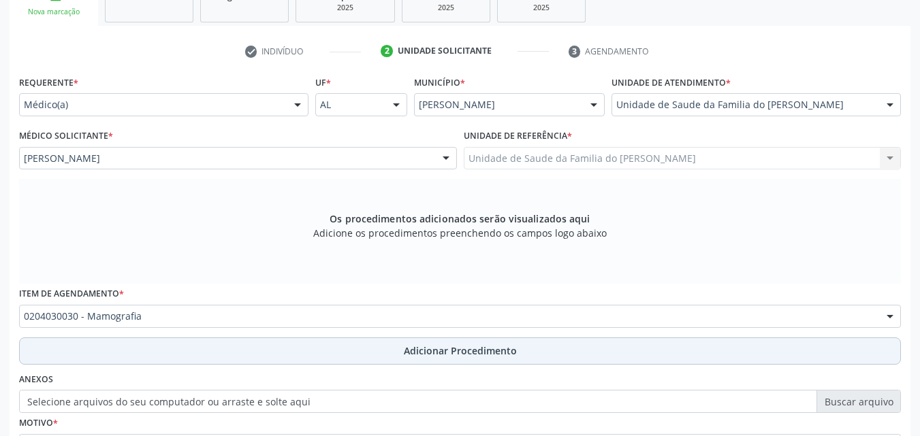
click at [321, 352] on button "Adicionar Procedimento" at bounding box center [459, 351] width 881 height 27
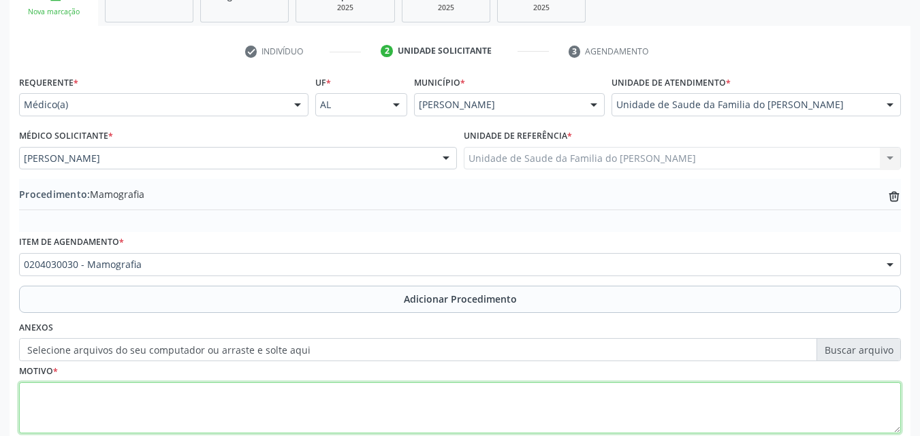
click at [324, 393] on textarea at bounding box center [459, 409] width 881 height 52
type textarea "P"
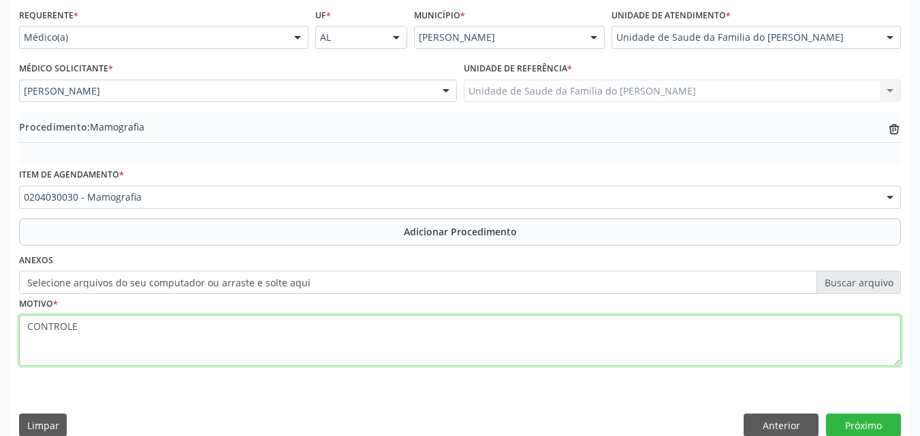
scroll to position [329, 0]
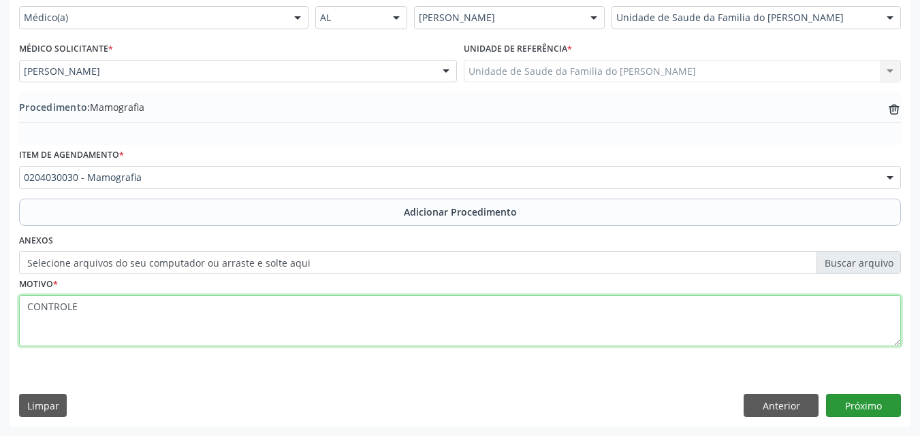
type textarea "CONTROLE"
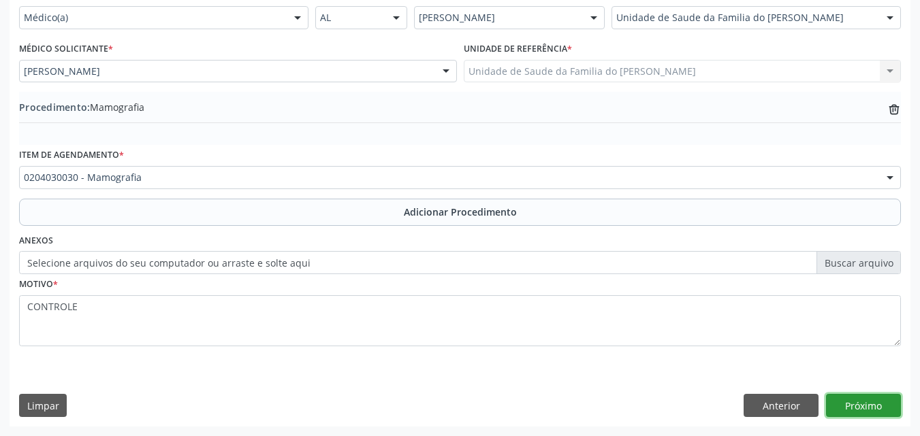
click at [876, 412] on button "Próximo" at bounding box center [863, 405] width 75 height 23
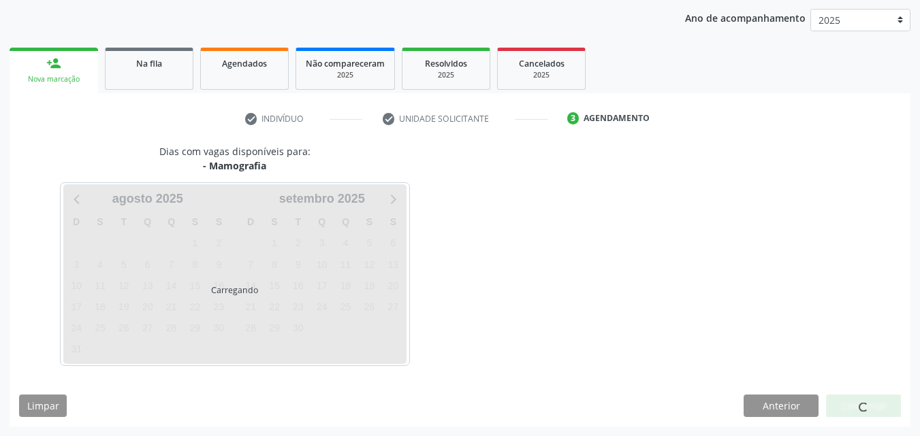
scroll to position [215, 0]
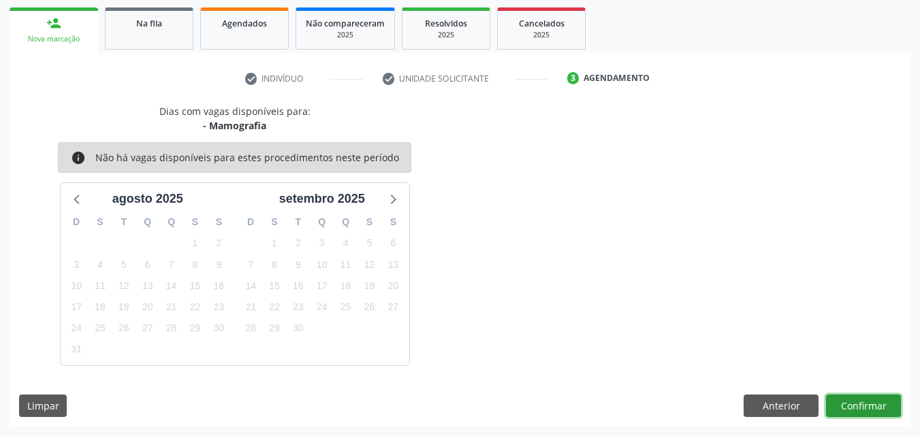
click at [868, 404] on button "Confirmar" at bounding box center [863, 406] width 75 height 23
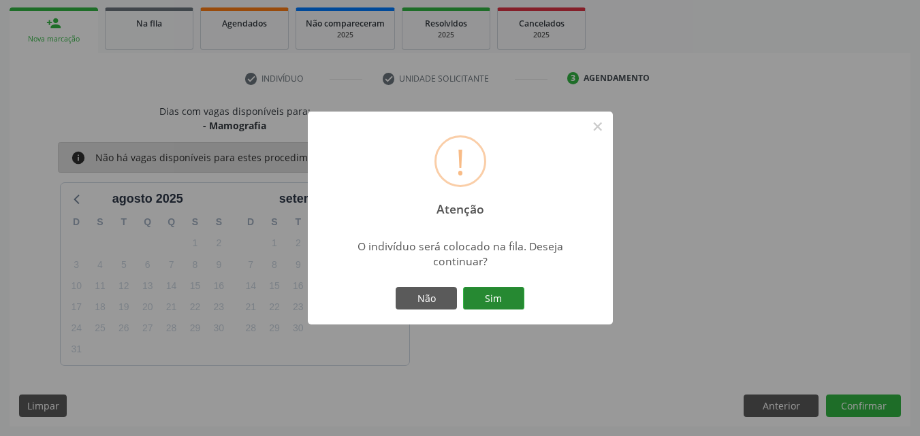
click at [509, 306] on button "Sim" at bounding box center [493, 298] width 61 height 23
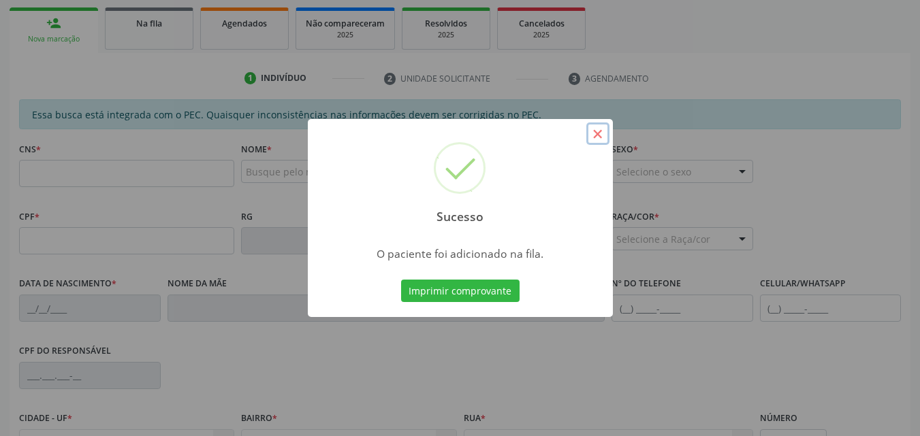
click at [593, 131] on button "×" at bounding box center [597, 134] width 23 height 23
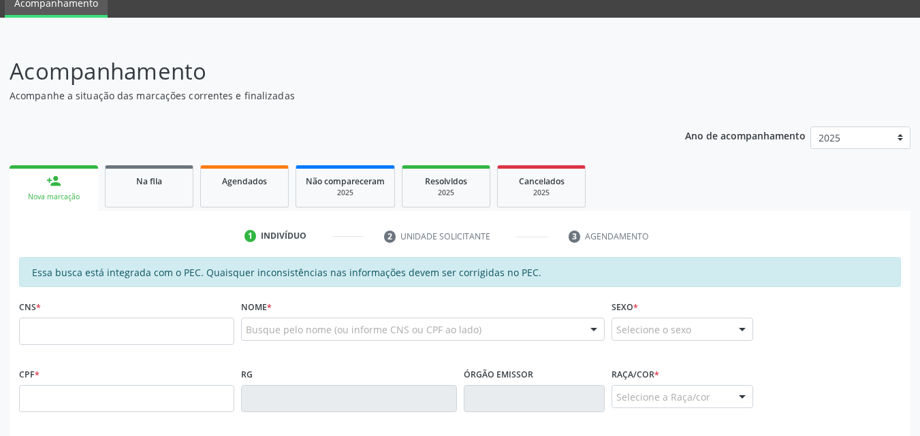
scroll to position [54, 0]
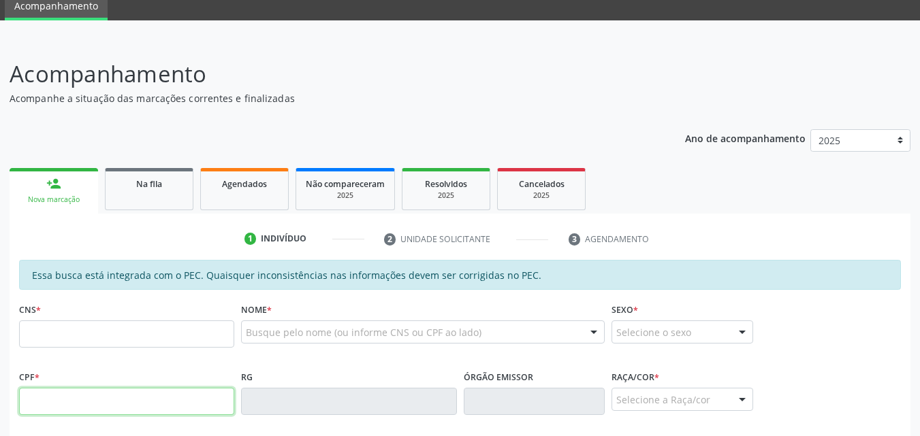
click at [64, 400] on input "text" at bounding box center [126, 401] width 215 height 27
type input "086.083.074-80"
type input "709 6016 0646 3074"
type input "09/06/1990"
type input "Maria de Lurdes da Silva"
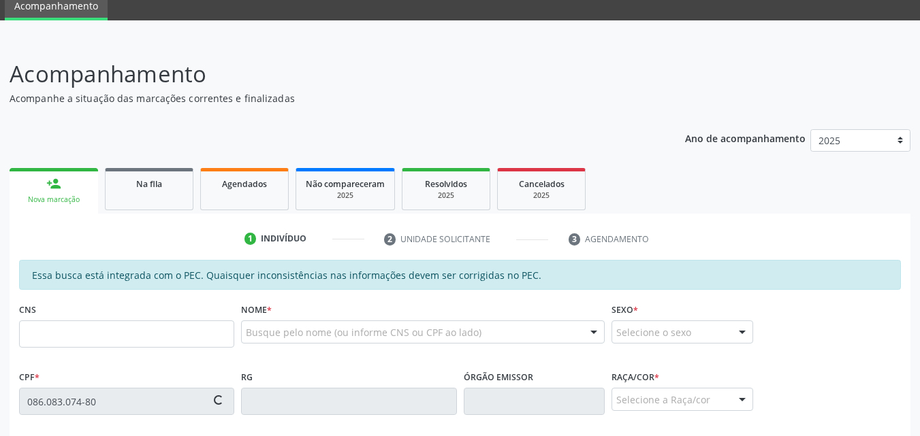
type input "(82) 99360-7041"
type input "21"
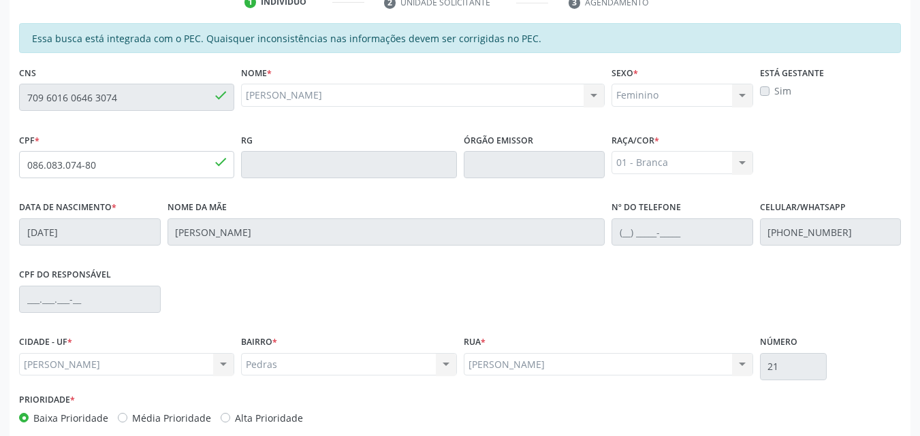
scroll to position [360, 0]
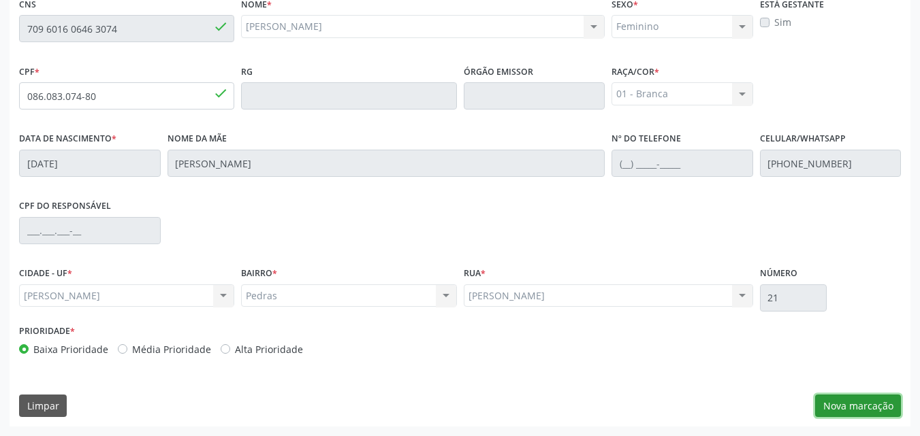
click at [855, 405] on button "Nova marcação" at bounding box center [858, 406] width 86 height 23
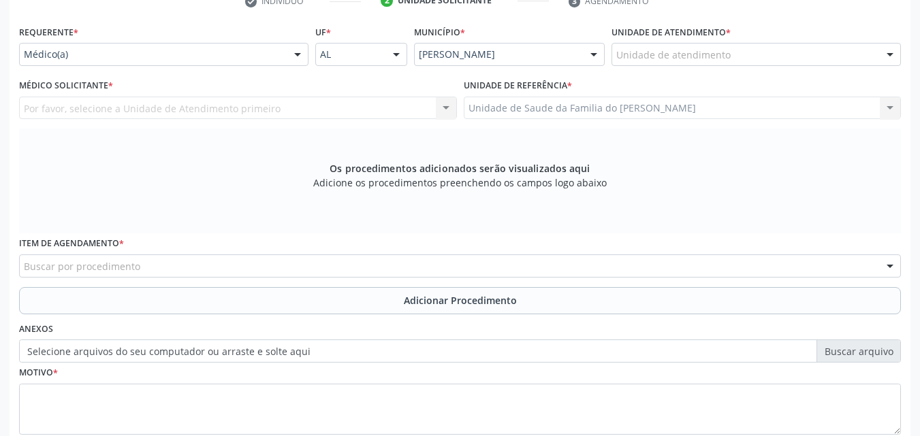
scroll to position [260, 0]
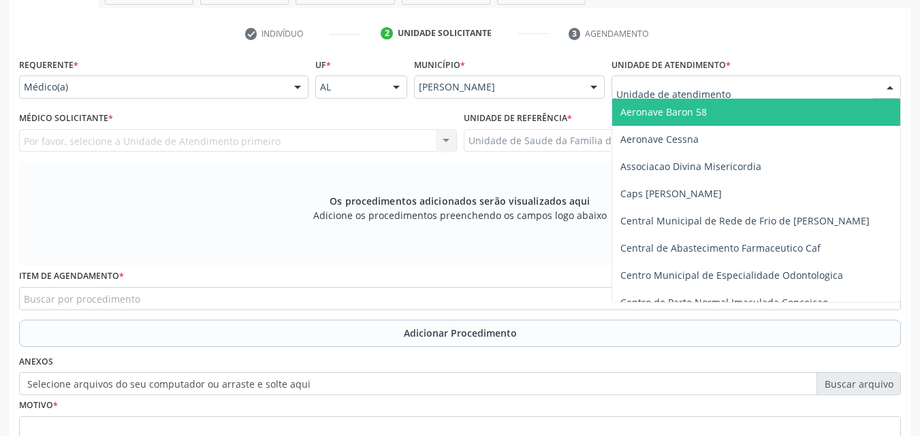
click at [730, 83] on div at bounding box center [755, 87] width 289 height 23
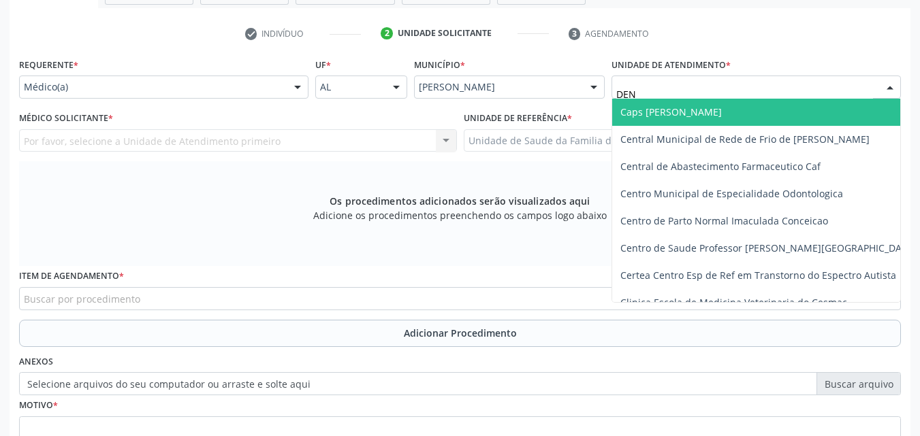
type input "DENI"
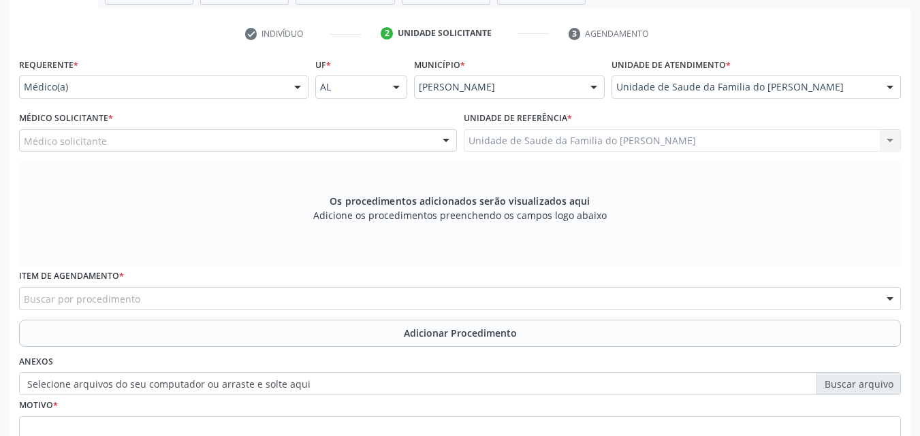
click at [384, 163] on div "Os procedimentos adicionados serão visualizados aqui Adicione os procedimentos …" at bounding box center [459, 213] width 881 height 105
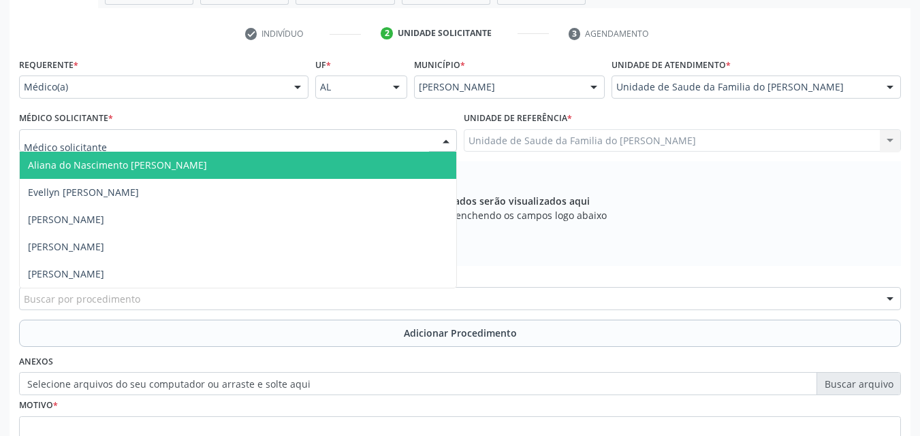
click at [379, 146] on div at bounding box center [238, 140] width 438 height 23
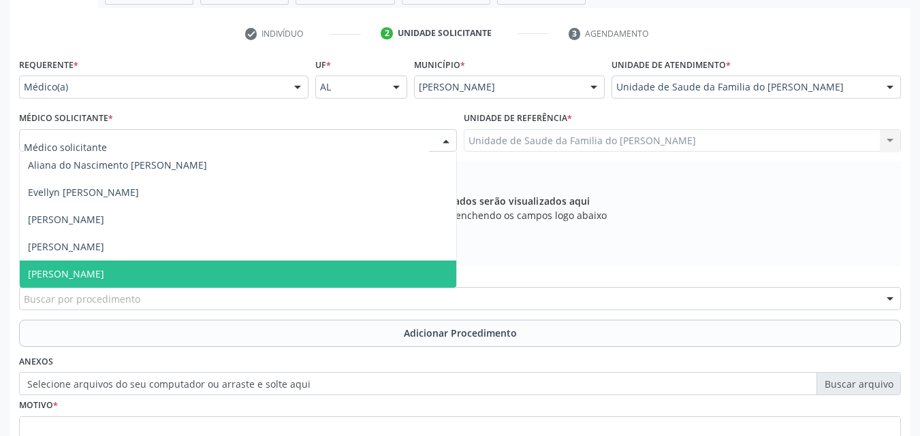
click at [289, 265] on span "[PERSON_NAME]" at bounding box center [238, 274] width 436 height 27
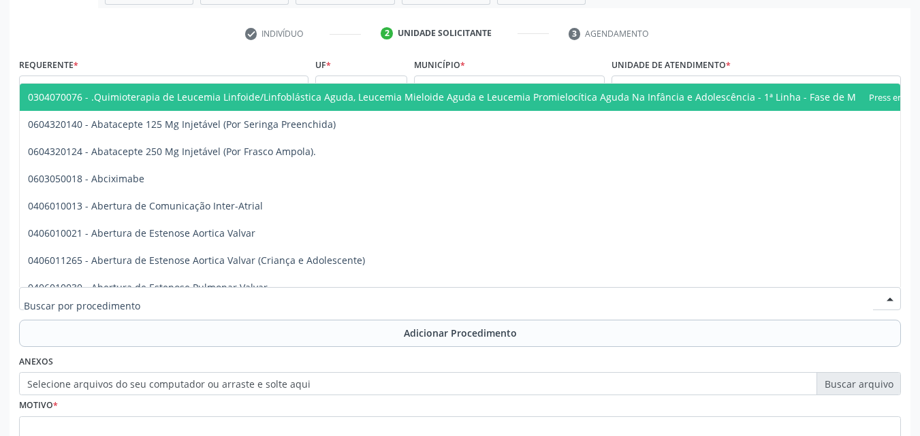
click at [272, 300] on div at bounding box center [459, 298] width 881 height 23
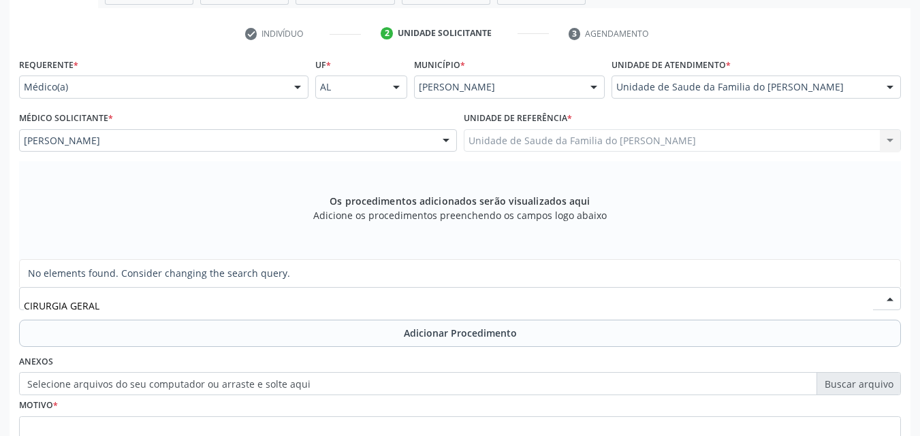
click at [67, 310] on input "CIRURGIA GERAL" at bounding box center [448, 305] width 849 height 27
type input "CIRURGIÃO GERAL"
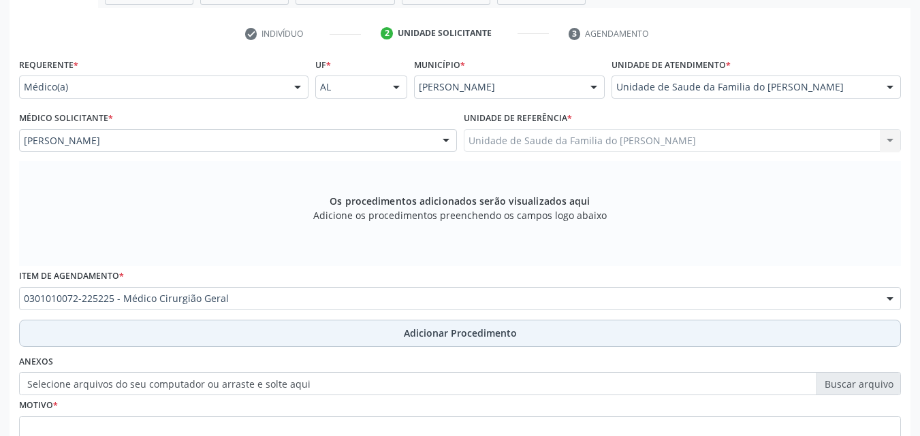
click at [93, 336] on button "Adicionar Procedimento" at bounding box center [459, 333] width 881 height 27
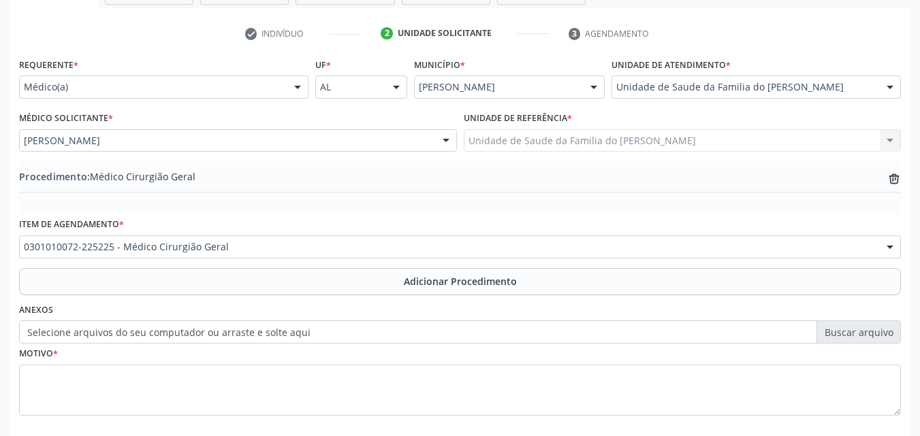
scroll to position [329, 0]
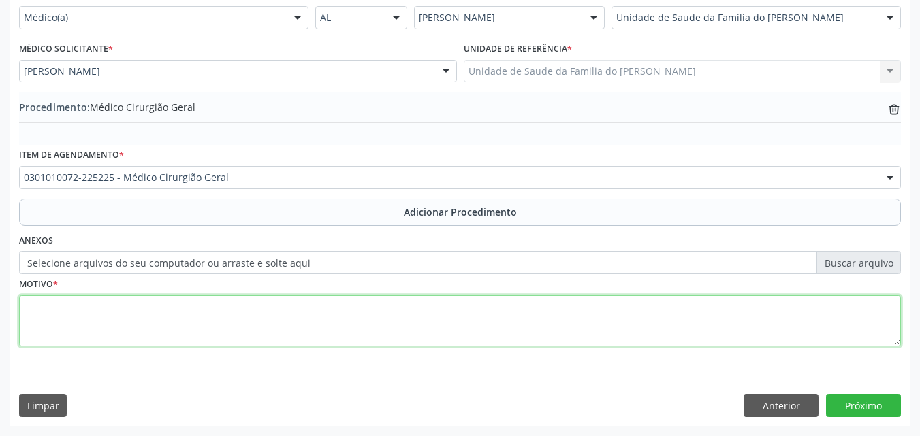
click at [664, 321] on textarea at bounding box center [459, 321] width 881 height 52
type textarea "SEM COMOBIRDADES COM IMC 40 + DESEJO DE REALIZAÇÃO DE CIR. BARIATRICA"
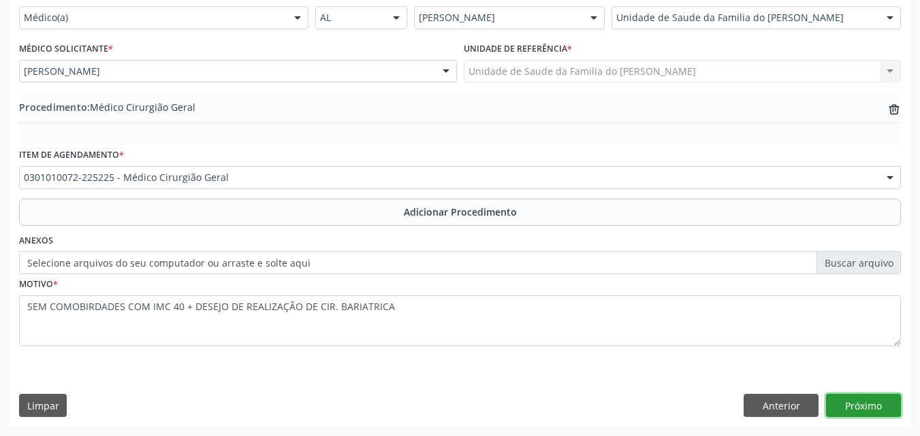
click at [845, 403] on button "Próximo" at bounding box center [863, 405] width 75 height 23
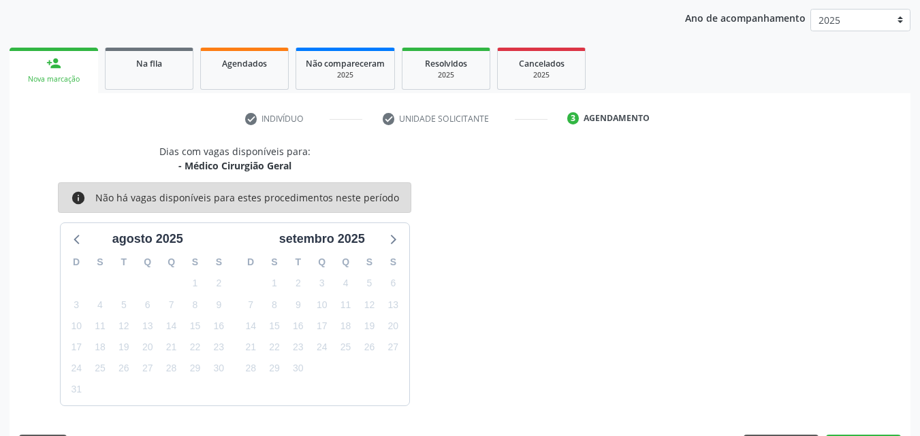
scroll to position [215, 0]
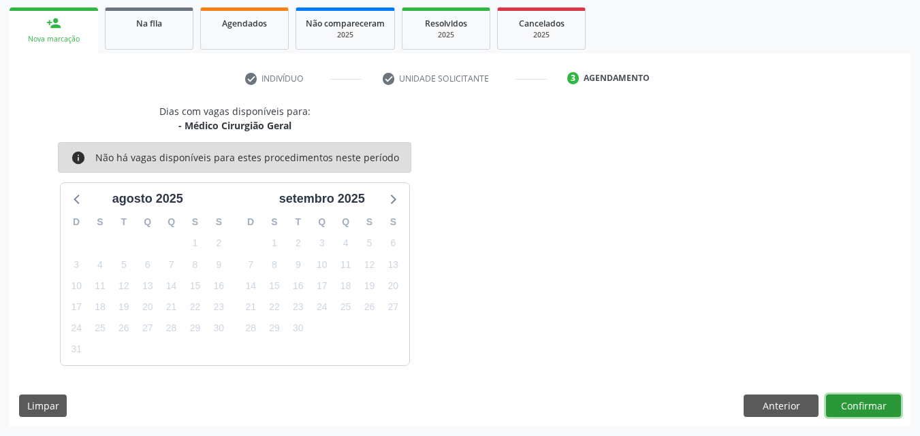
click at [853, 405] on button "Confirmar" at bounding box center [863, 406] width 75 height 23
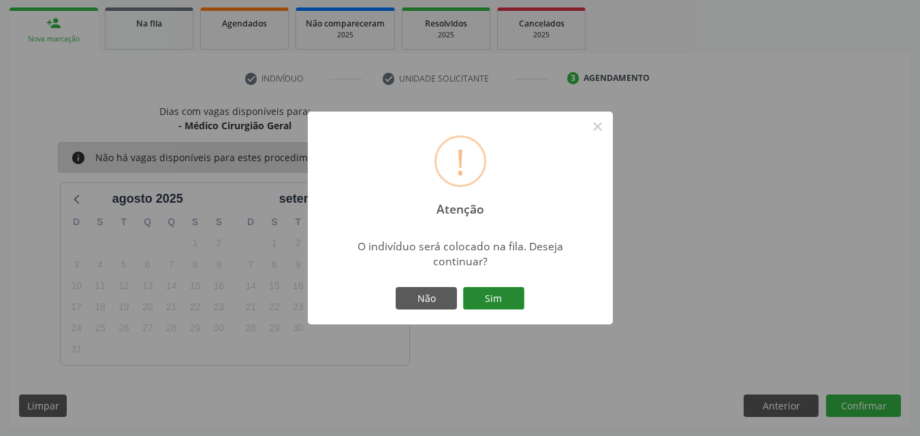
click at [508, 301] on button "Sim" at bounding box center [493, 298] width 61 height 23
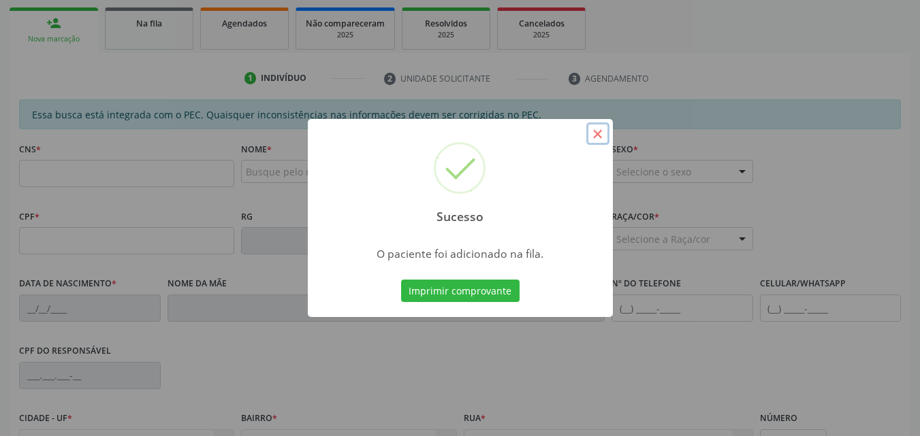
click at [596, 140] on button "×" at bounding box center [597, 134] width 23 height 23
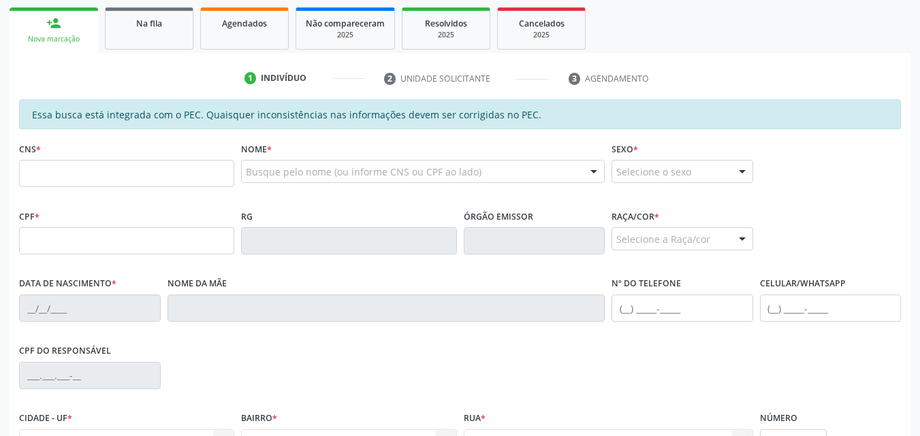
click at [152, 194] on fieldset "CNS *" at bounding box center [126, 168] width 215 height 58
click at [131, 231] on input "text" at bounding box center [126, 240] width 215 height 27
click at [142, 176] on input "text" at bounding box center [126, 173] width 215 height 27
click at [76, 227] on input "text" at bounding box center [126, 240] width 215 height 27
click at [93, 168] on input "text" at bounding box center [126, 173] width 215 height 27
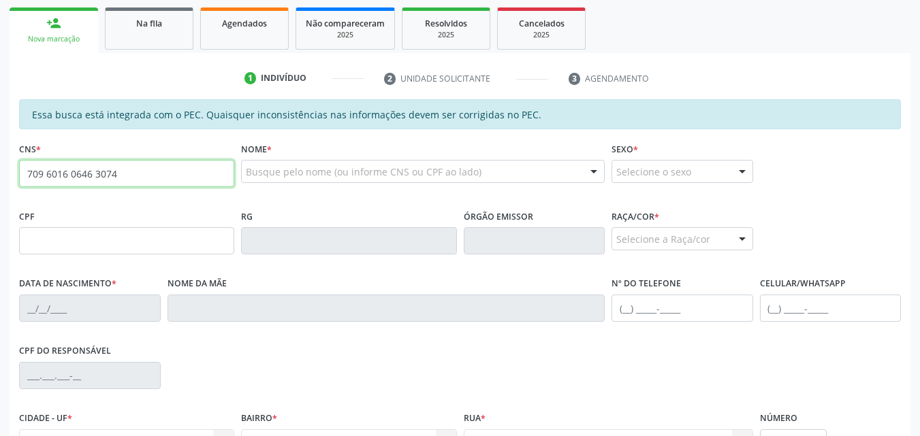
type input "709 6016 0646 3074"
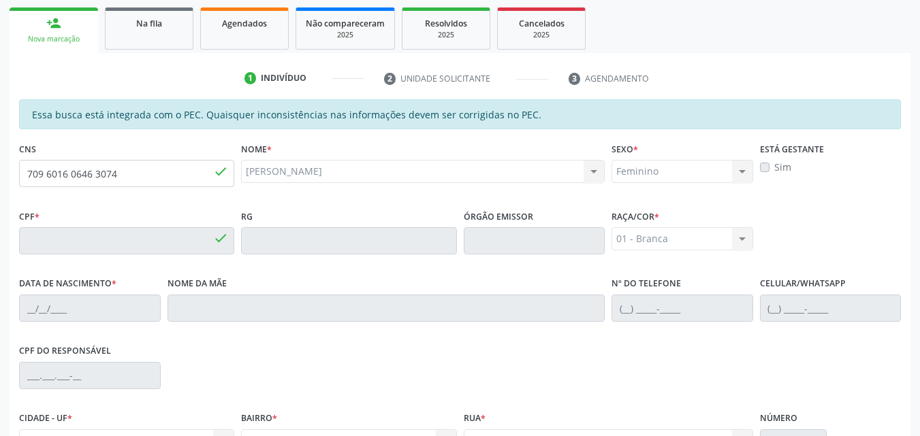
type input "086.083.074-80"
type input "09/06/1990"
type input "Maria de Lurdes da Silva"
type input "(82) 99360-7041"
type input "21"
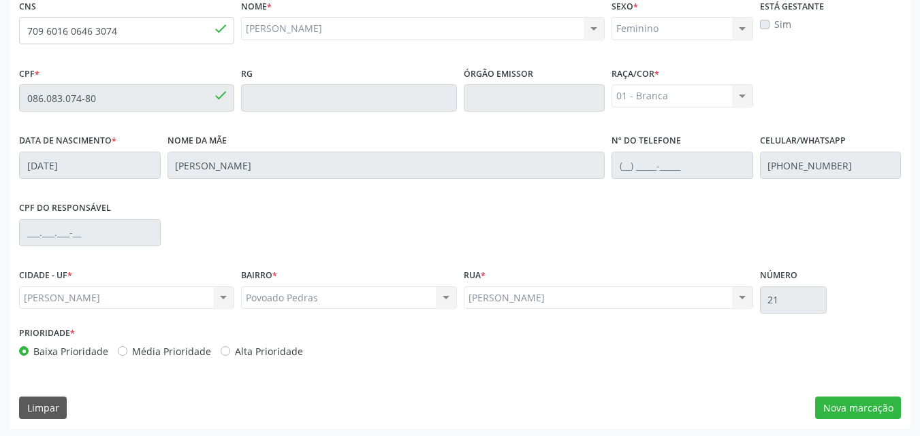
scroll to position [360, 0]
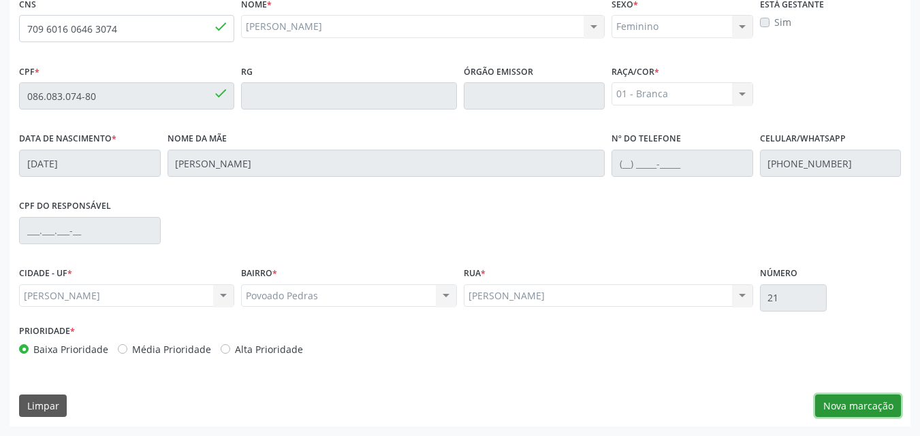
click at [866, 416] on button "Nova marcação" at bounding box center [858, 406] width 86 height 23
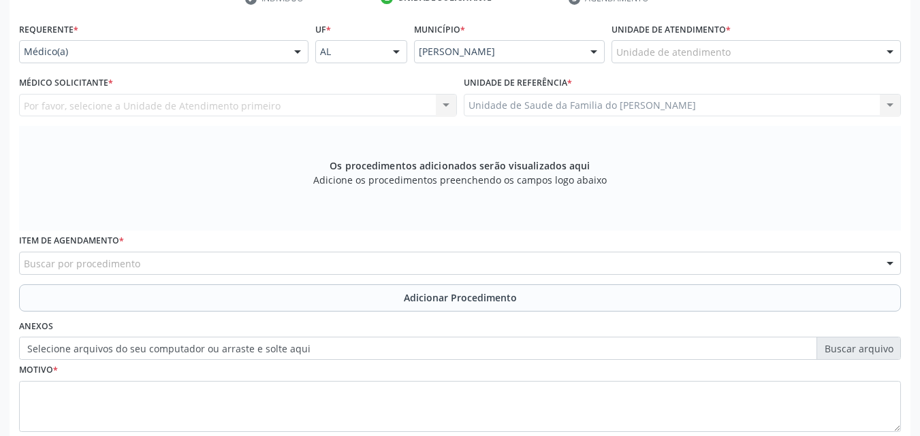
scroll to position [294, 0]
click at [793, 56] on div "Unidade de atendimento" at bounding box center [755, 53] width 289 height 23
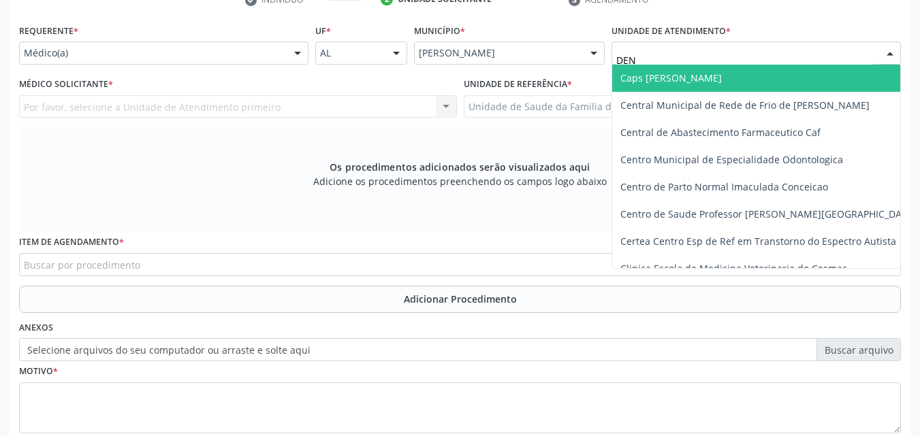
type input "DENI"
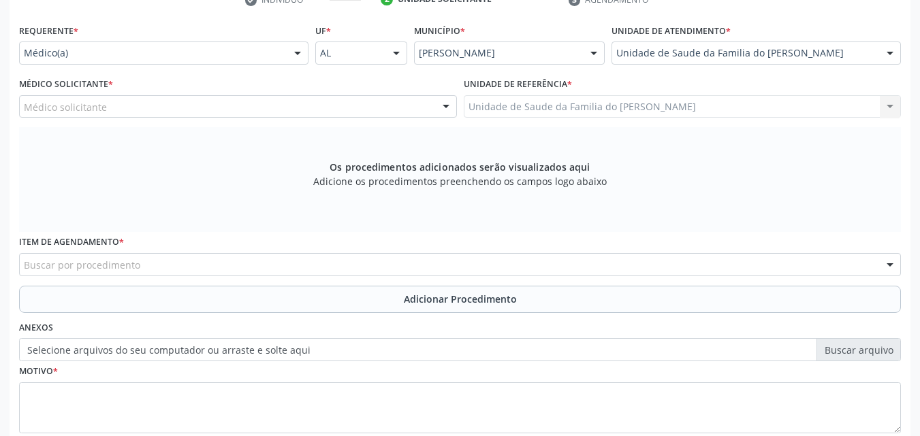
click at [244, 112] on div "Médico solicitante" at bounding box center [238, 106] width 438 height 23
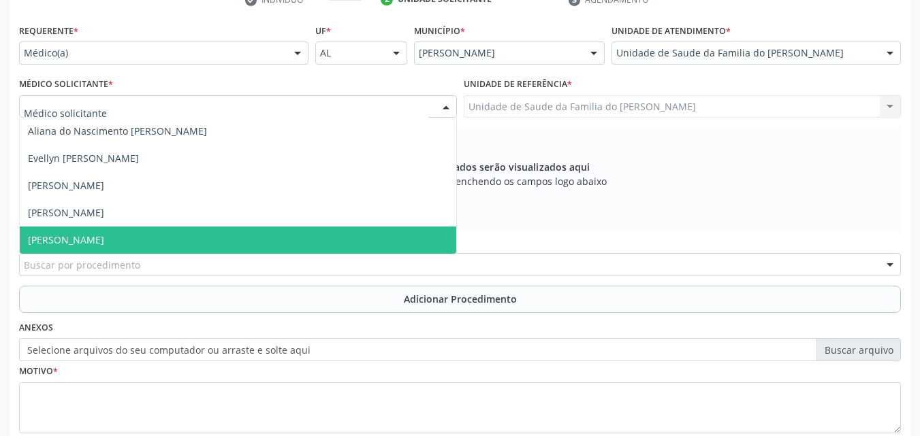
click at [182, 238] on span "[PERSON_NAME]" at bounding box center [238, 240] width 436 height 27
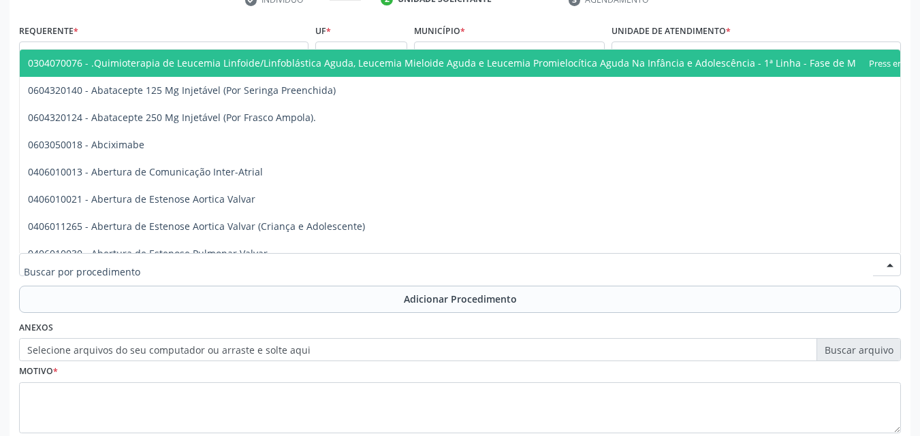
click at [191, 263] on div at bounding box center [459, 264] width 881 height 23
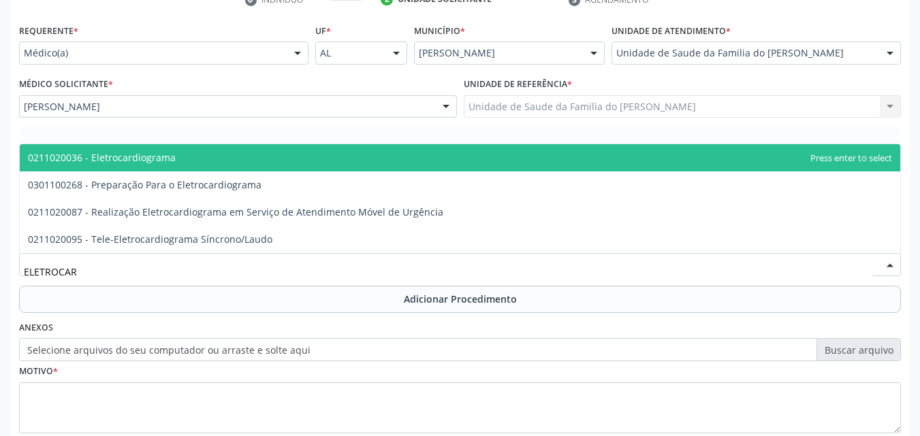
type input "ELETROCARD"
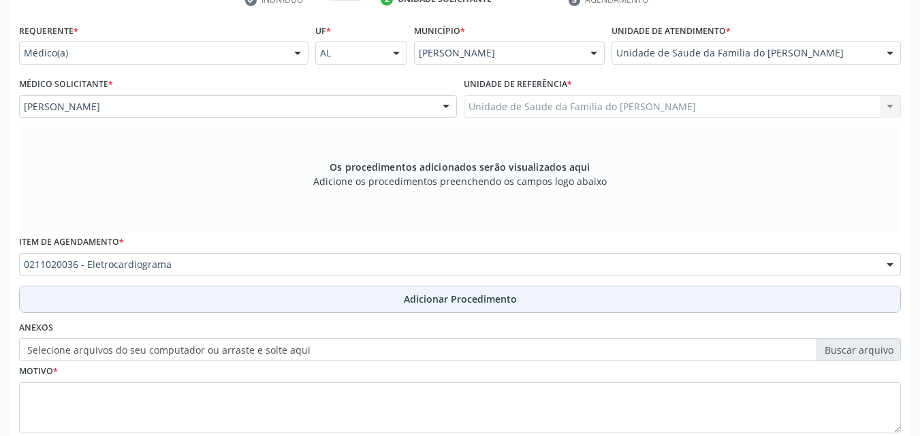
click at [223, 289] on button "Adicionar Procedimento" at bounding box center [459, 299] width 881 height 27
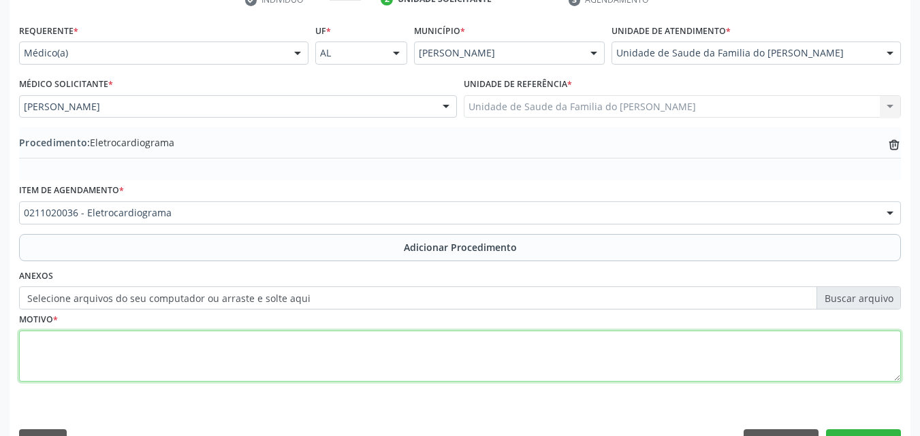
click at [217, 343] on textarea at bounding box center [459, 357] width 881 height 52
type textarea "DOR TORACICA, NÃO ESPECIFICADA"
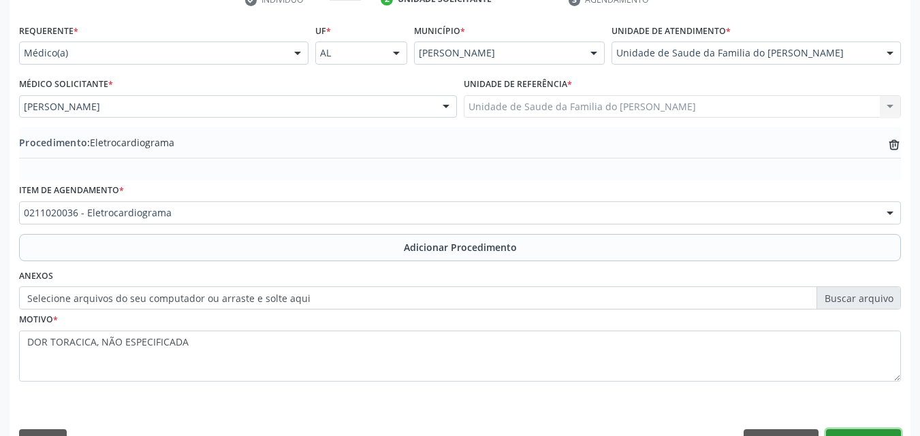
click at [845, 431] on button "Próximo" at bounding box center [863, 441] width 75 height 23
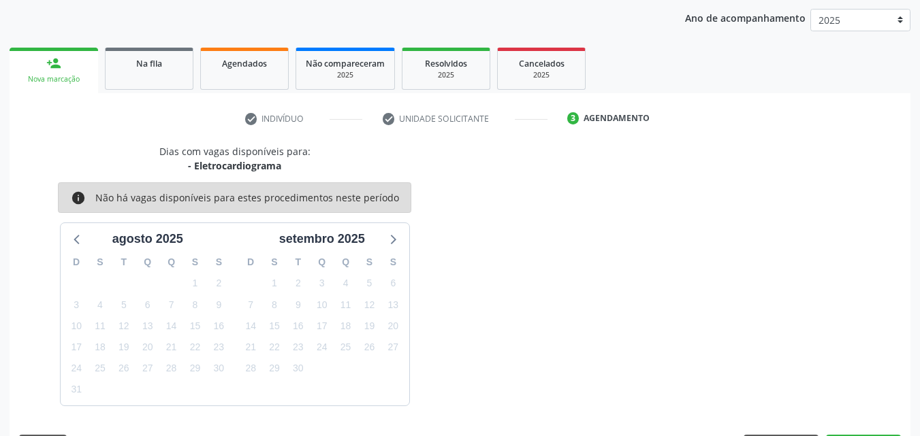
scroll to position [215, 0]
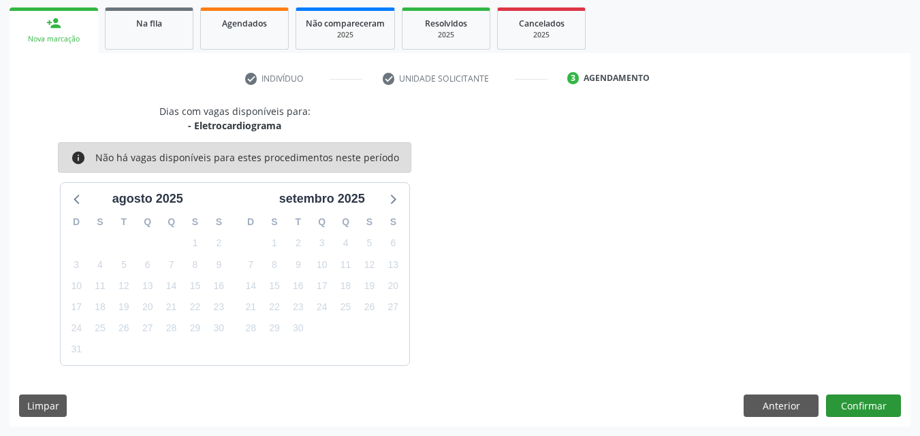
drag, startPoint x: 867, startPoint y: 418, endPoint x: 874, endPoint y: 412, distance: 9.2
click at [874, 412] on div "Dias com vagas disponíveis para: - Eletrocardiograma info Não há vagas disponív…" at bounding box center [460, 265] width 901 height 323
click at [874, 412] on button "Confirmar" at bounding box center [863, 406] width 75 height 23
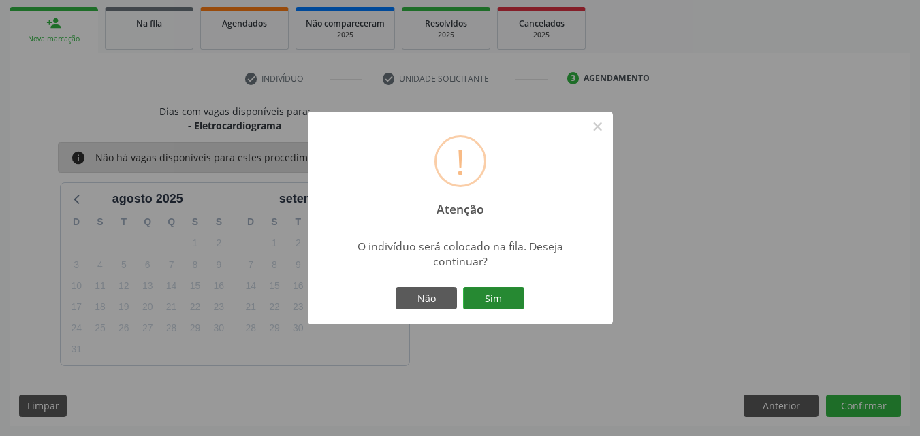
click at [511, 287] on button "Sim" at bounding box center [493, 298] width 61 height 23
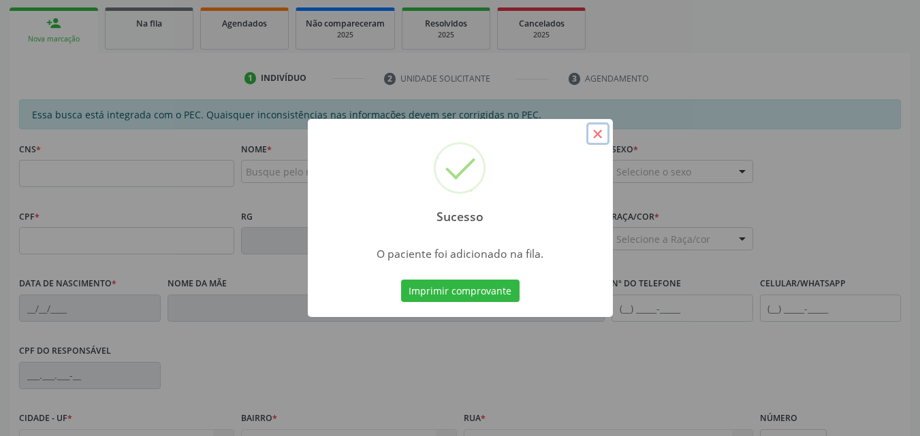
click at [599, 130] on button "×" at bounding box center [597, 134] width 23 height 23
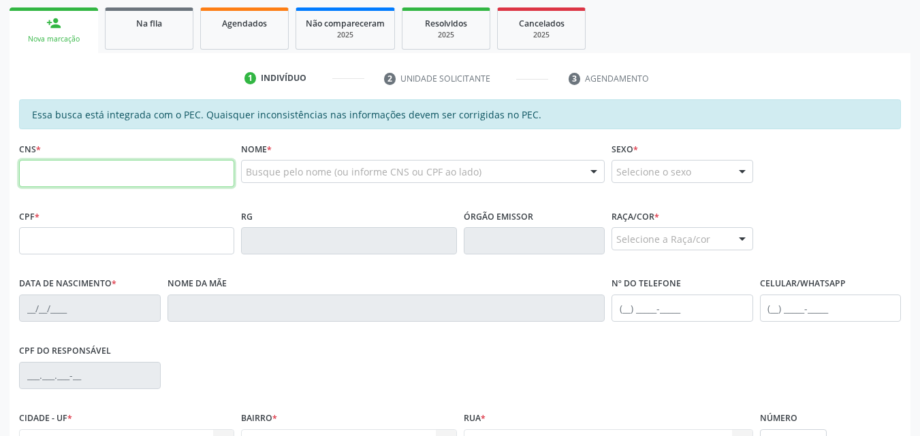
click at [167, 182] on input "text" at bounding box center [126, 173] width 215 height 27
type input "709 6016 0646 3074"
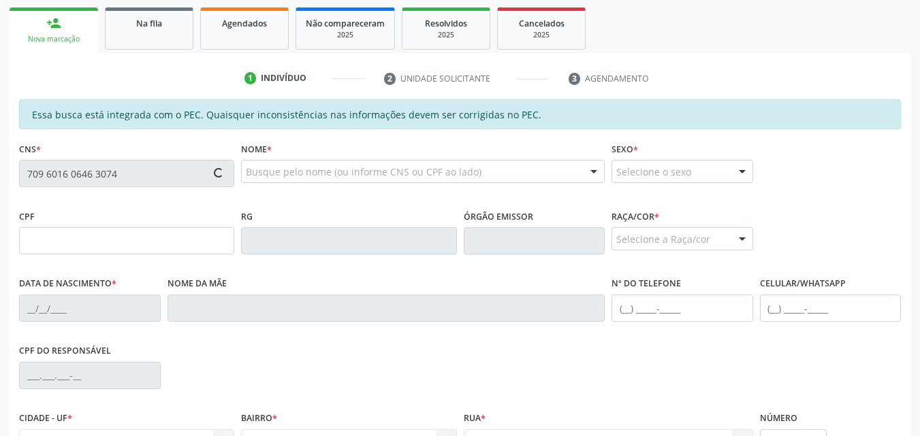
type input "086.083.074-80"
type input "09/06/1990"
type input "Maria de Lurdes da Silva"
type input "(82) 99360-7041"
type input "21"
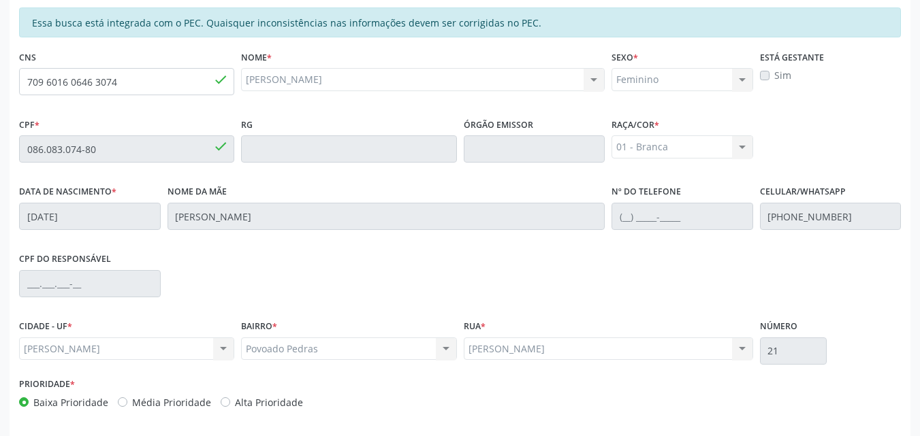
scroll to position [360, 0]
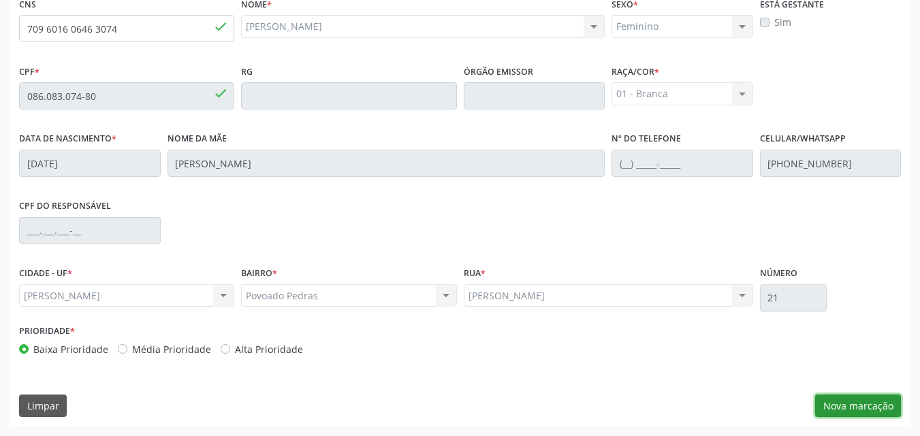
click at [862, 396] on button "Nova marcação" at bounding box center [858, 406] width 86 height 23
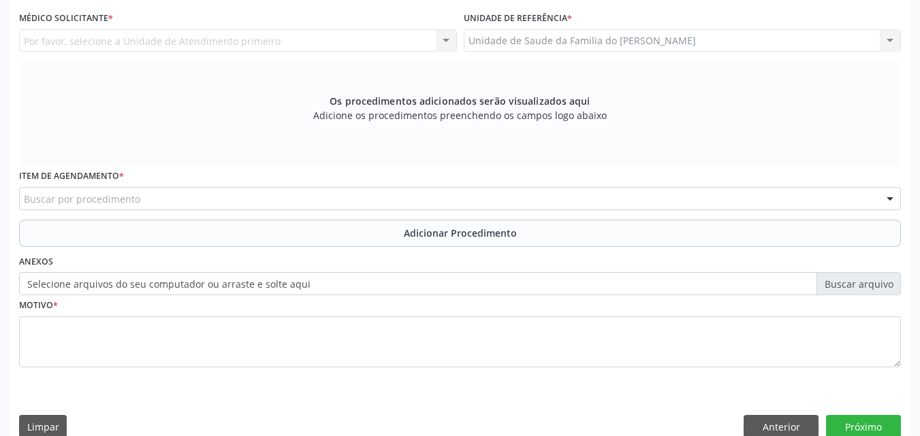
scroll to position [0, 0]
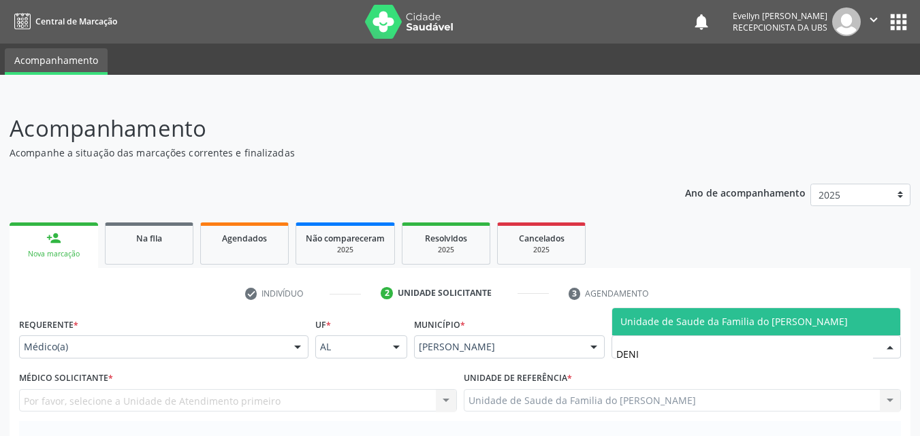
type input "DENIS"
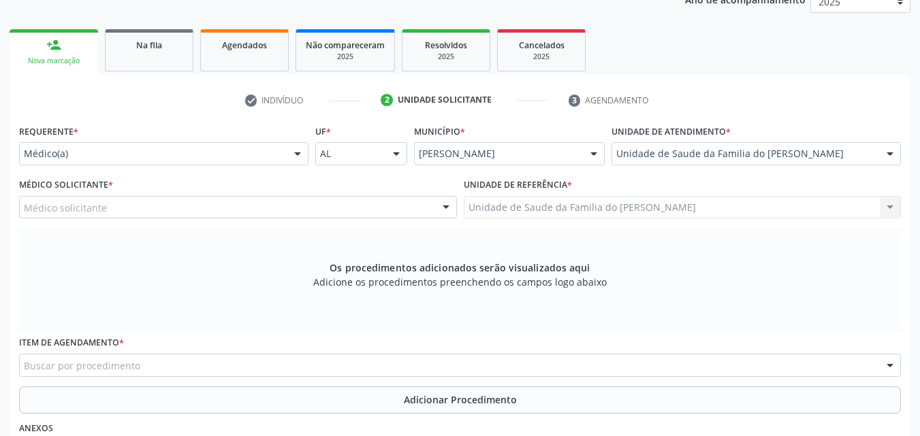
scroll to position [234, 0]
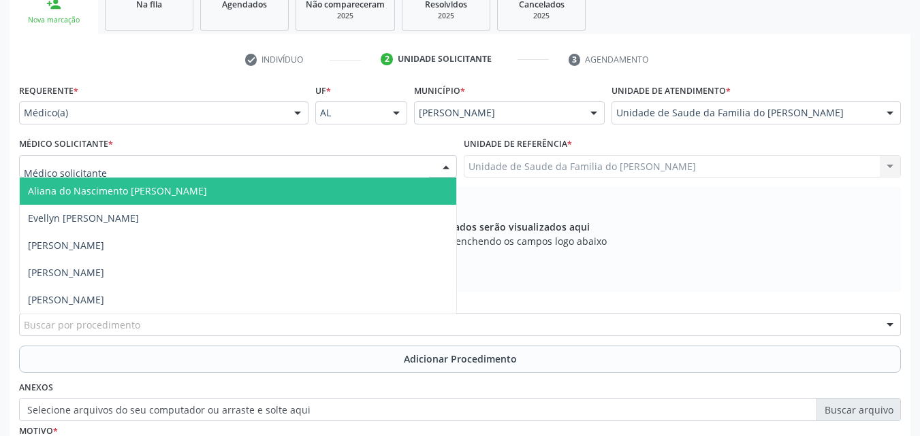
click at [280, 173] on div at bounding box center [238, 166] width 438 height 23
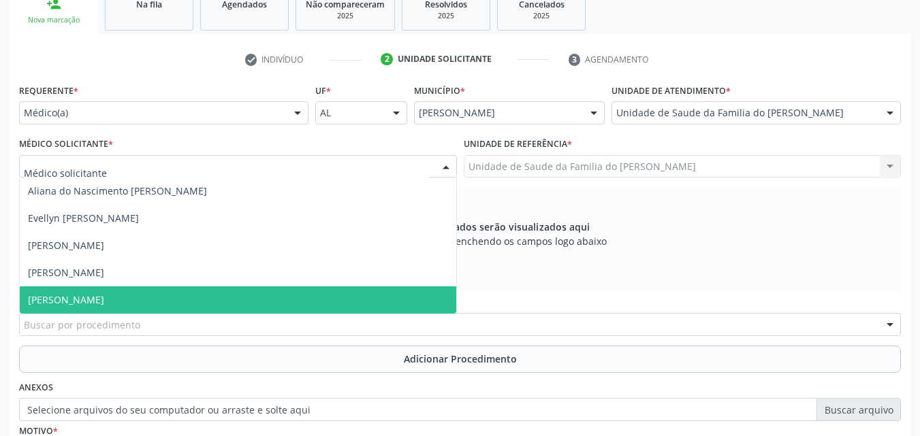
click at [226, 299] on span "[PERSON_NAME]" at bounding box center [238, 300] width 436 height 27
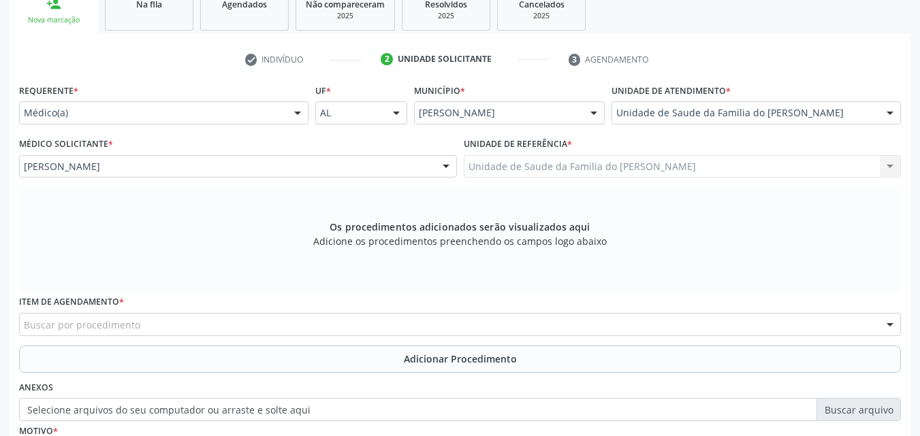
click at [226, 321] on div "Buscar por procedimento" at bounding box center [459, 324] width 881 height 23
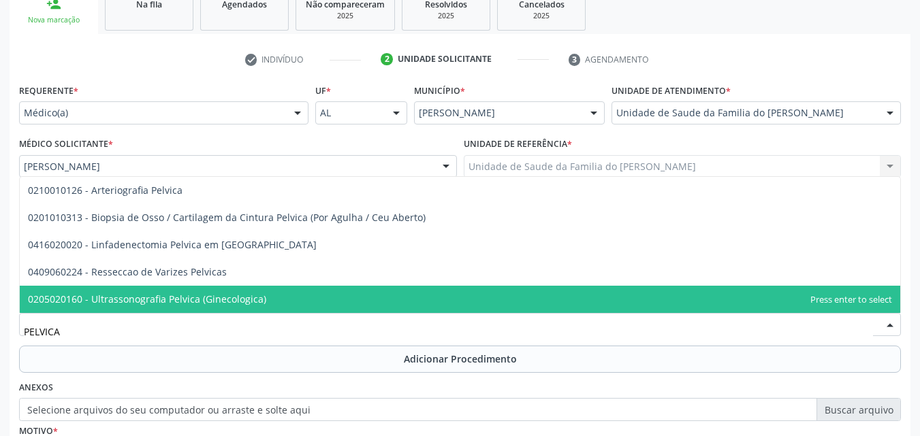
click at [229, 308] on span "0205020160 - Ultrassonografia Pelvica (Ginecologica)" at bounding box center [460, 299] width 880 height 27
type input "PELVICA"
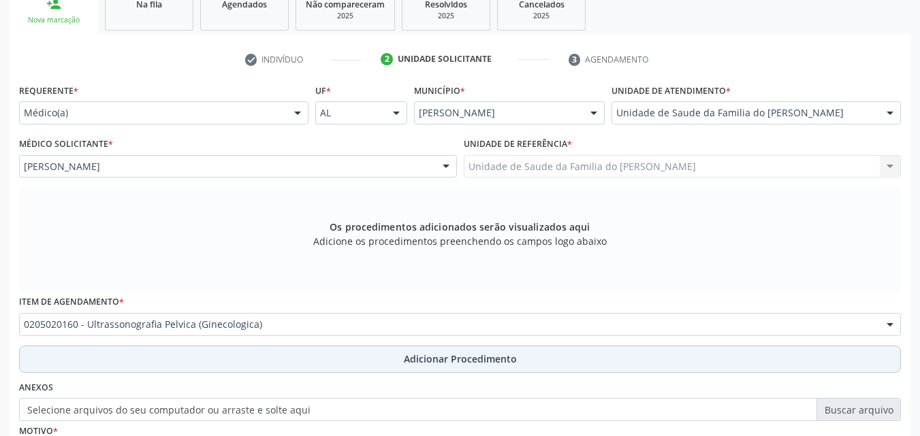
click at [224, 360] on button "Adicionar Procedimento" at bounding box center [459, 359] width 881 height 27
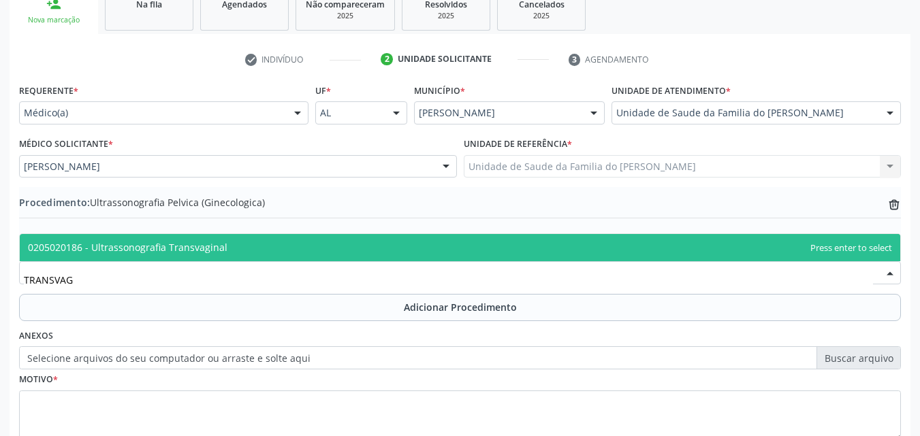
type input "TRANSVAGI"
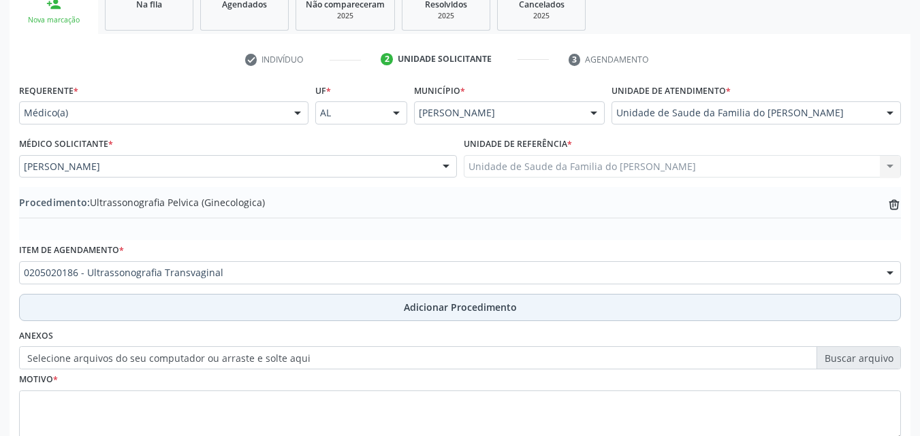
click at [242, 307] on button "Adicionar Procedimento" at bounding box center [459, 307] width 881 height 27
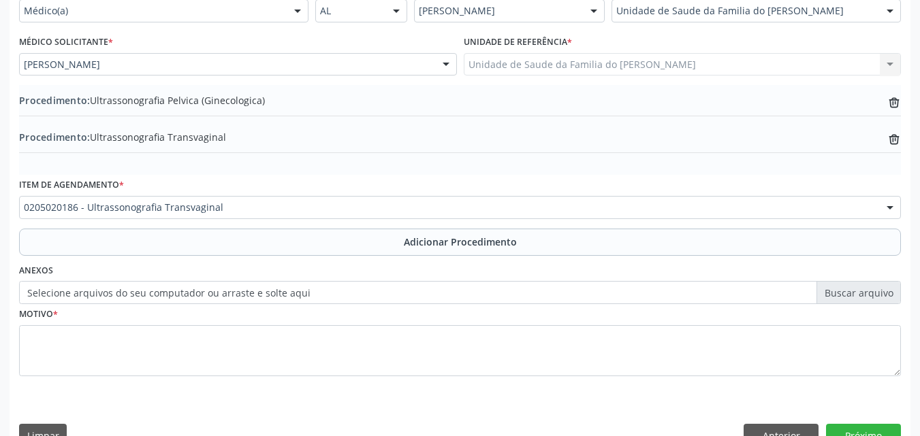
scroll to position [366, 0]
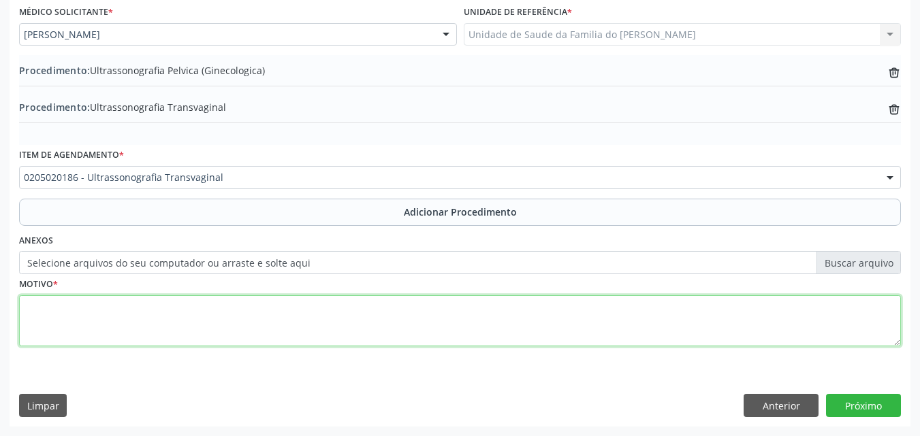
click at [692, 307] on textarea at bounding box center [459, 321] width 881 height 52
type textarea "DOR ABDOMINAL E PELVICA"
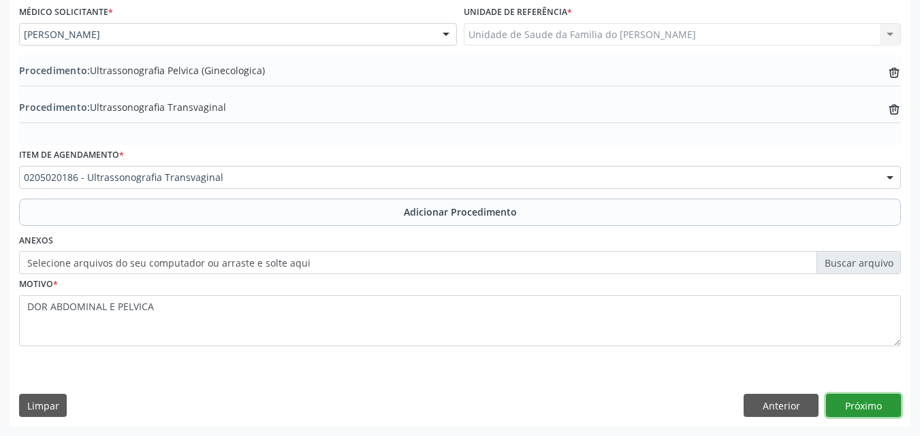
click at [875, 402] on button "Próximo" at bounding box center [863, 405] width 75 height 23
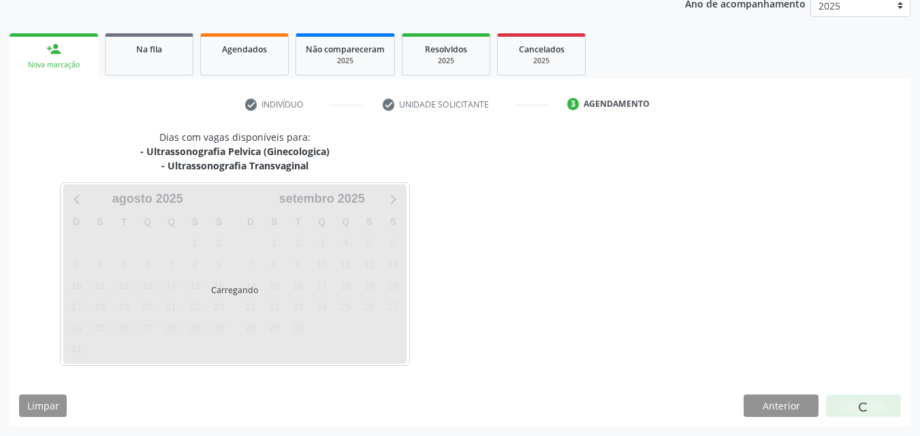
scroll to position [229, 0]
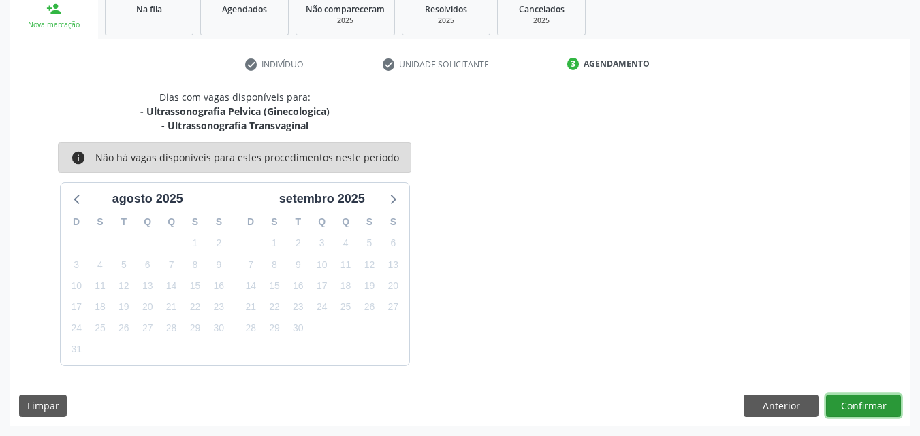
click at [881, 413] on button "Confirmar" at bounding box center [863, 406] width 75 height 23
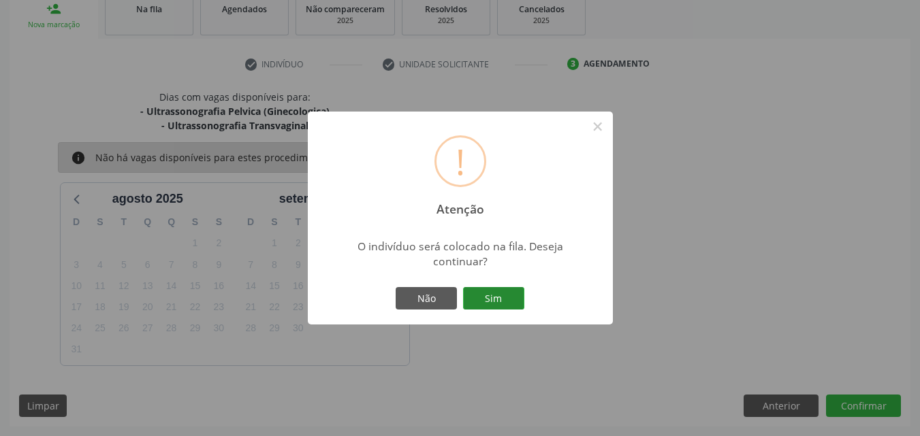
click at [481, 291] on button "Sim" at bounding box center [493, 298] width 61 height 23
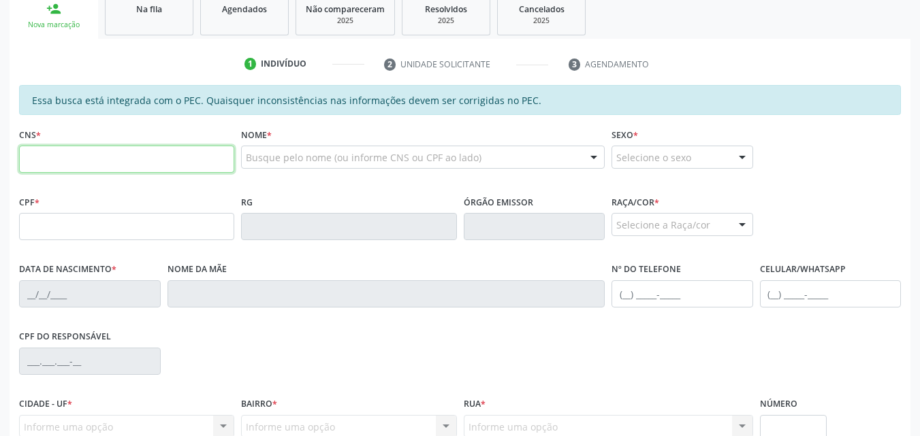
click at [187, 171] on input "text" at bounding box center [126, 159] width 215 height 27
type input "709 6016 0646 3074"
type input "086.083.074-80"
type input "09/06/1990"
type input "Maria de Lurdes da Silva"
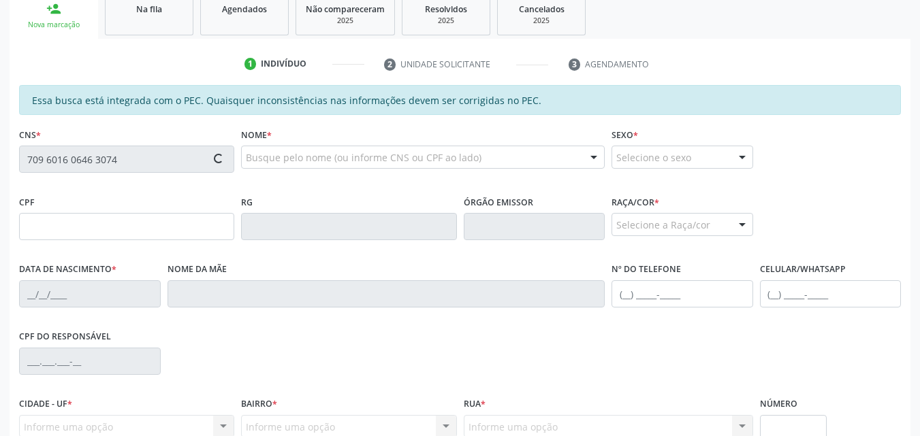
type input "(82) 99360-7041"
type input "21"
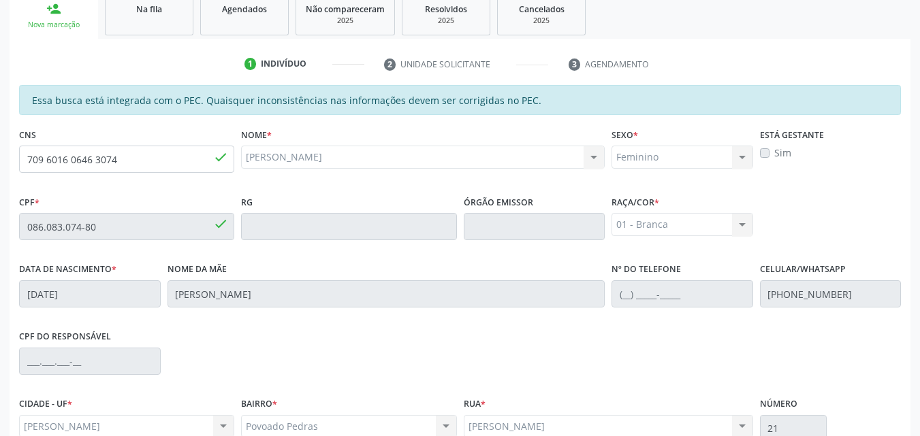
scroll to position [360, 0]
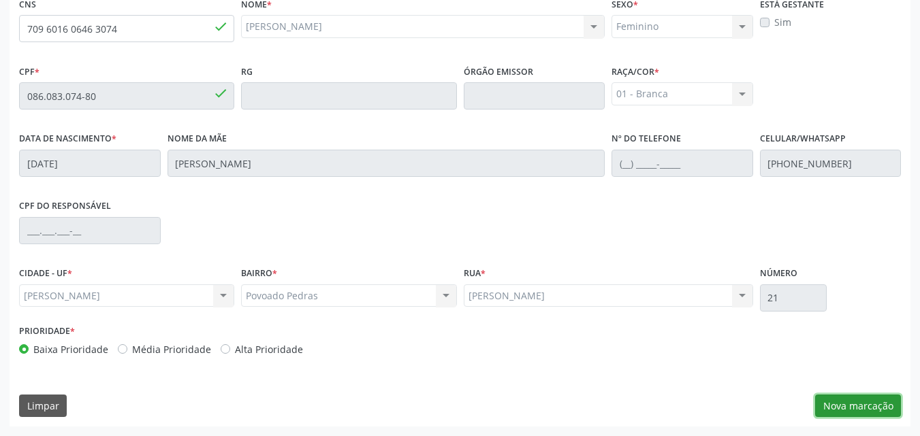
click at [864, 414] on button "Nova marcação" at bounding box center [858, 406] width 86 height 23
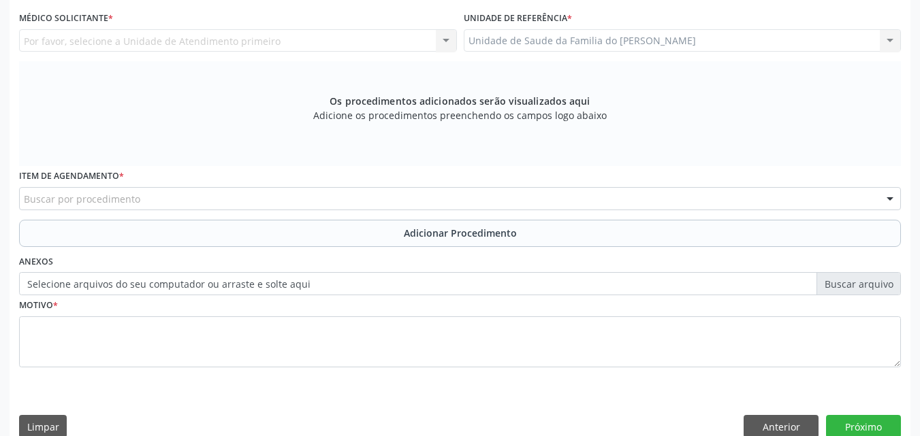
scroll to position [0, 0]
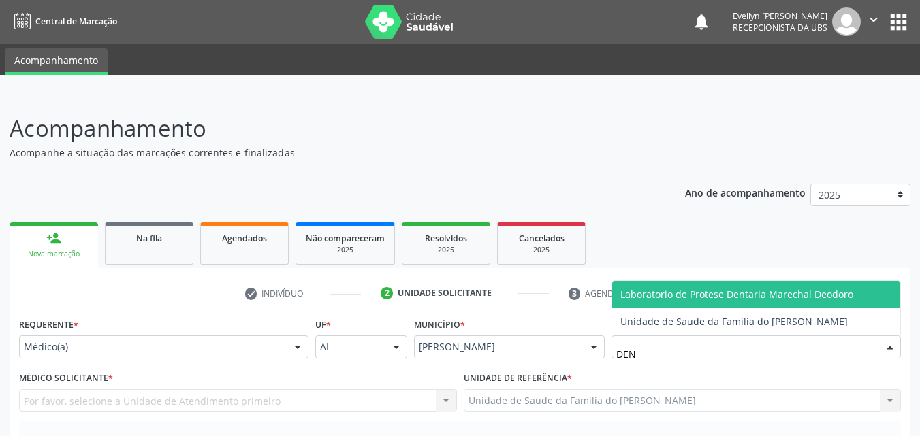
type input "DENI"
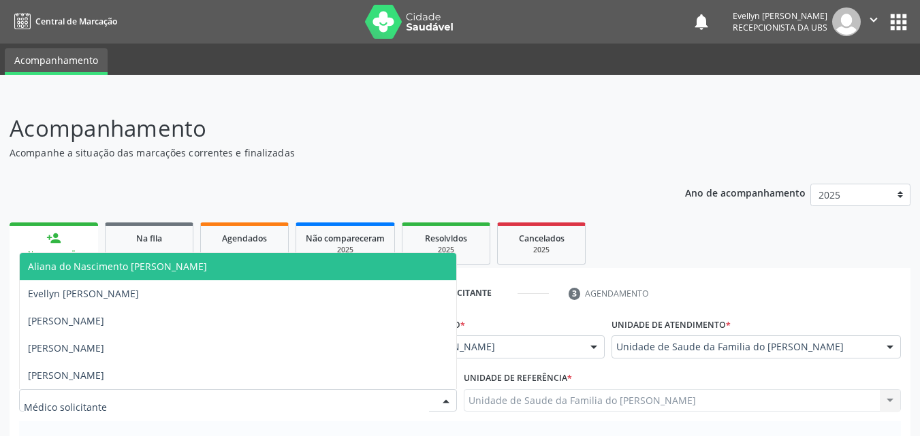
click at [293, 404] on div at bounding box center [238, 400] width 438 height 23
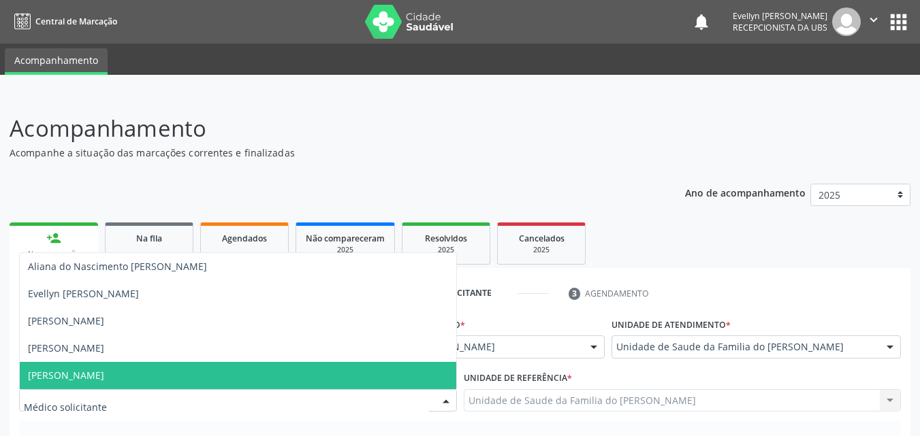
click at [274, 374] on span "[PERSON_NAME]" at bounding box center [238, 375] width 436 height 27
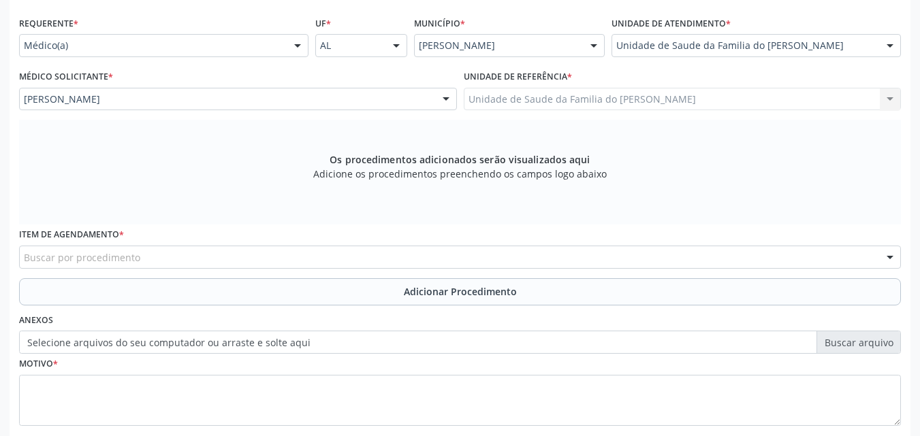
scroll to position [381, 0]
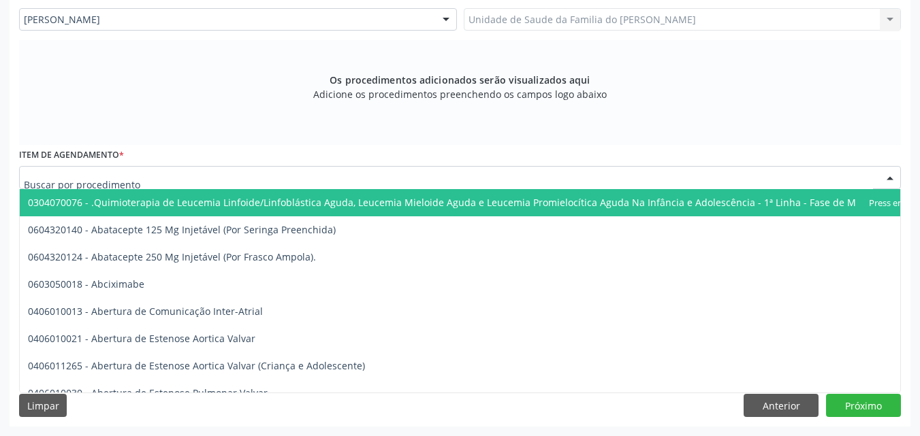
click at [434, 178] on div at bounding box center [459, 177] width 881 height 23
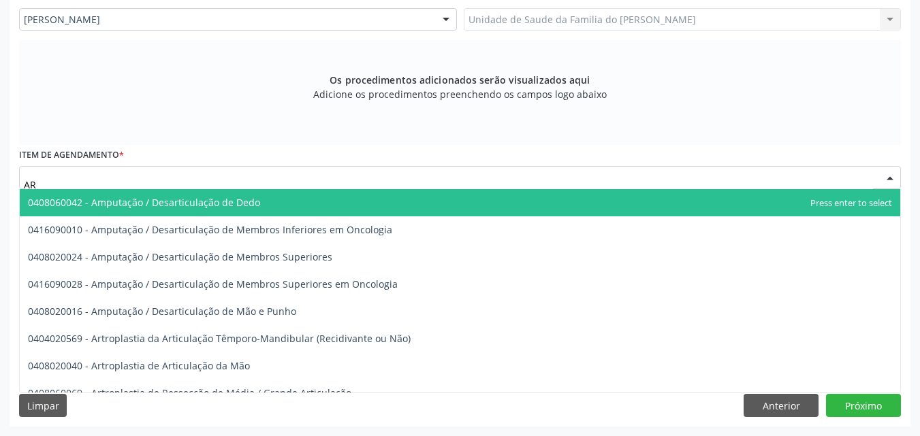
type input "A"
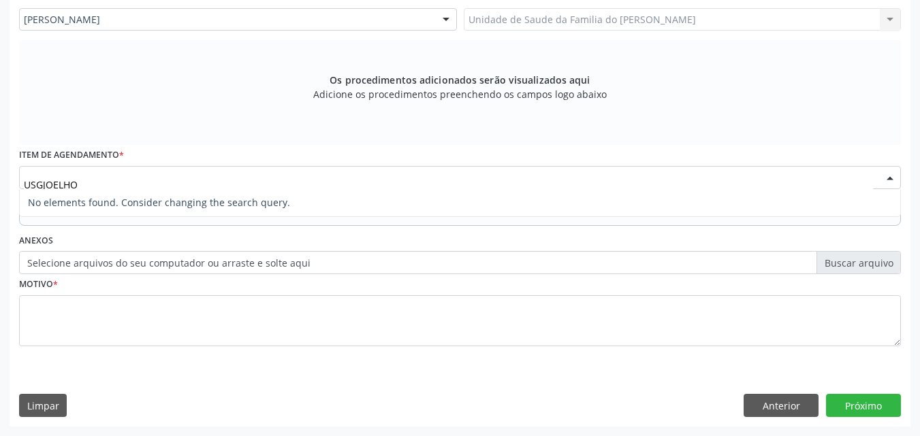
type input "USG JOELHO"
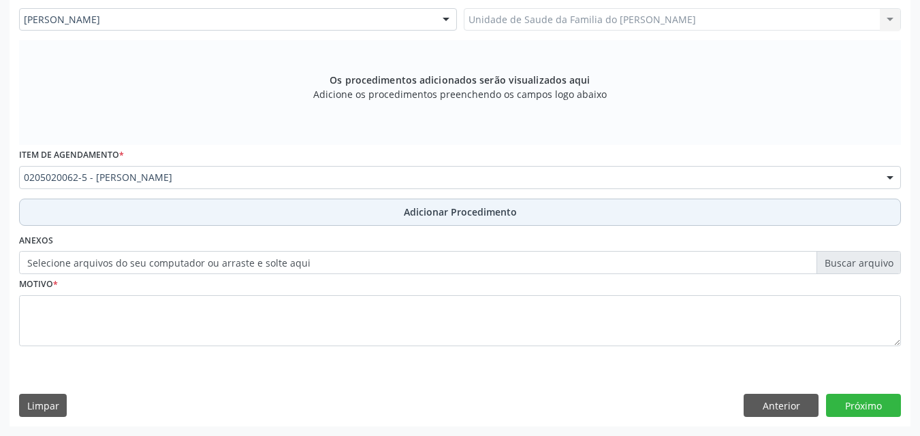
click at [415, 216] on span "Adicionar Procedimento" at bounding box center [460, 212] width 113 height 14
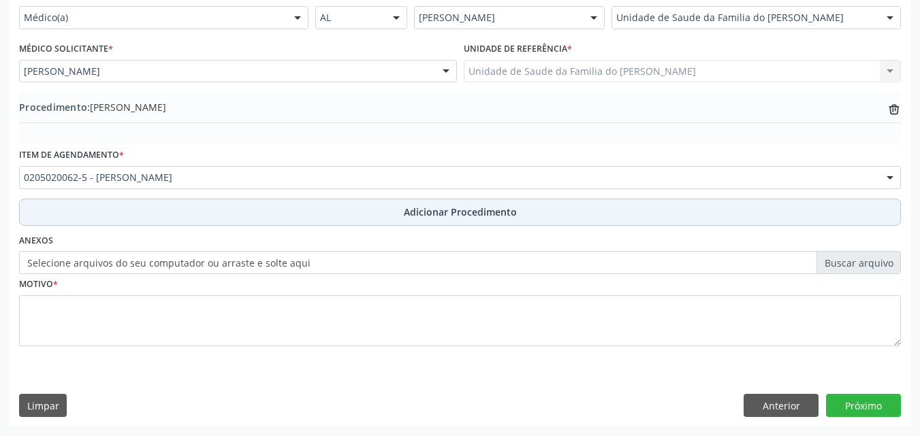
scroll to position [329, 0]
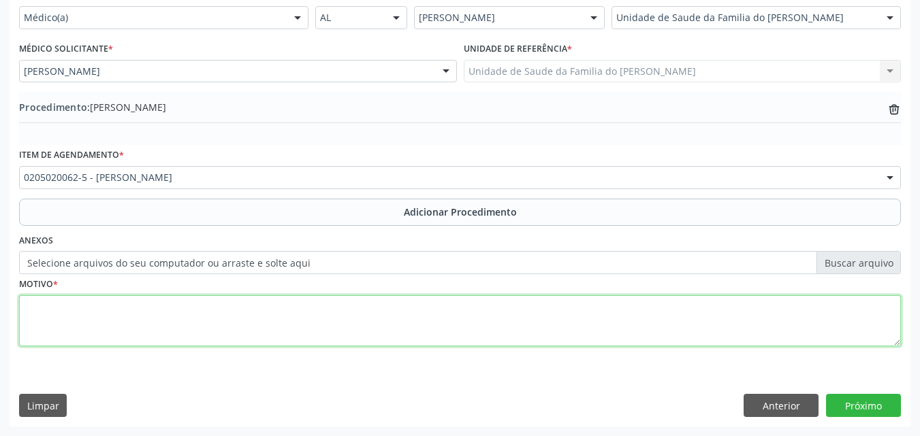
click at [323, 308] on textarea at bounding box center [459, 321] width 881 height 52
type textarea "DESCONFORTO ARTICULAR EM JOELHO DIREITO"
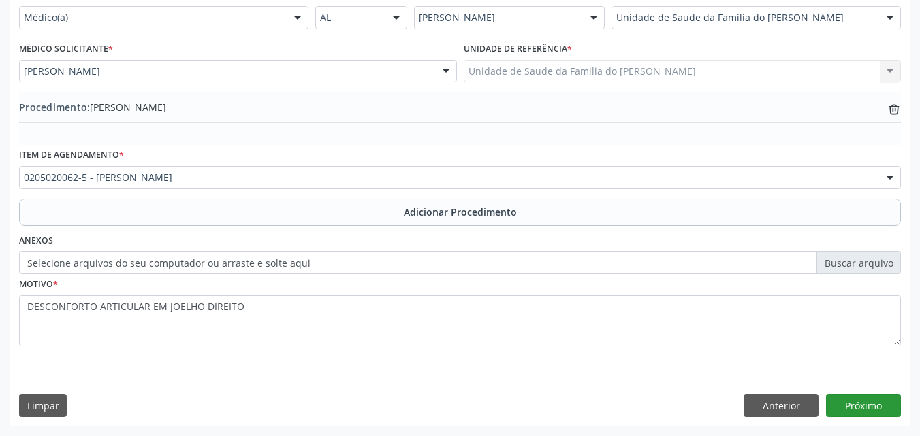
drag, startPoint x: 860, startPoint y: 391, endPoint x: 859, endPoint y: 405, distance: 14.4
click at [859, 405] on div "Requerente * Médico(a) Médico(a) Enfermeiro(a) Paciente Nenhum resultado encont…" at bounding box center [460, 205] width 901 height 441
click at [859, 405] on button "Próximo" at bounding box center [863, 405] width 75 height 23
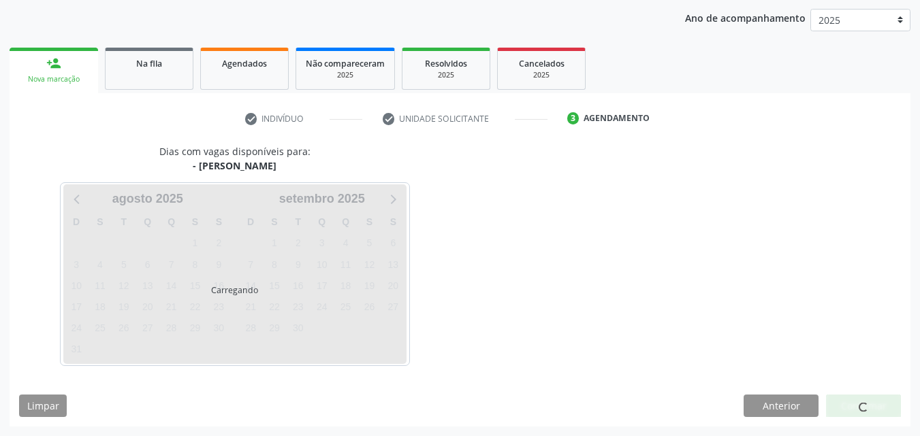
scroll to position [215, 0]
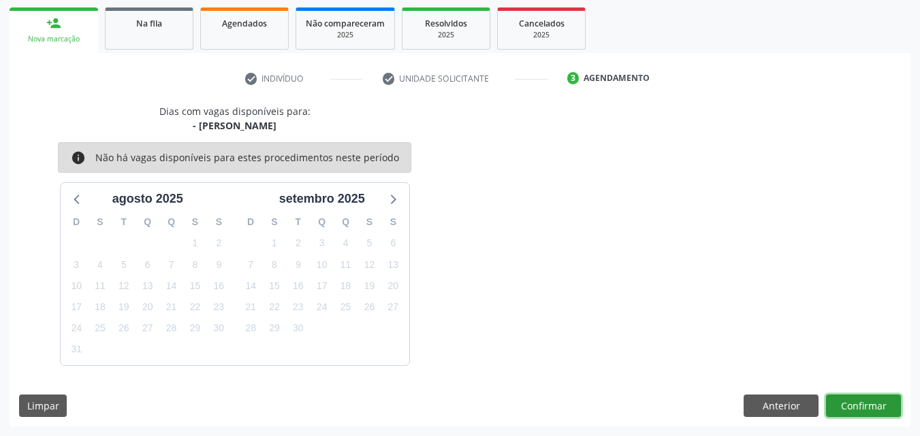
click at [854, 403] on button "Confirmar" at bounding box center [863, 406] width 75 height 23
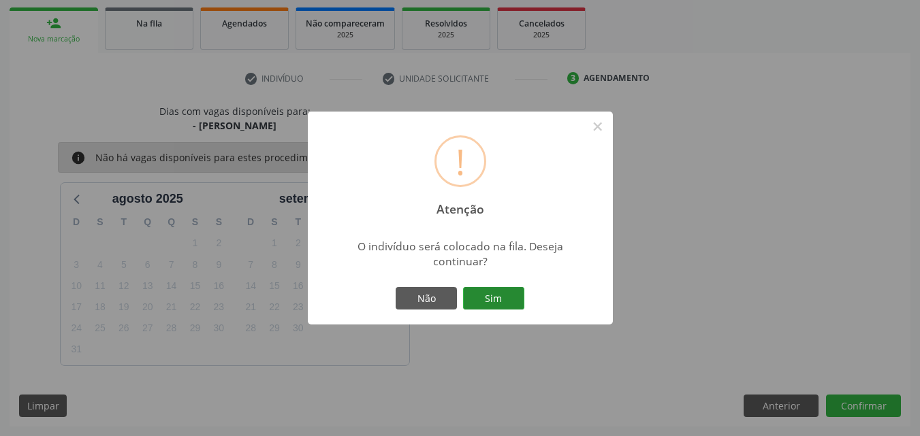
click at [514, 295] on button "Sim" at bounding box center [493, 298] width 61 height 23
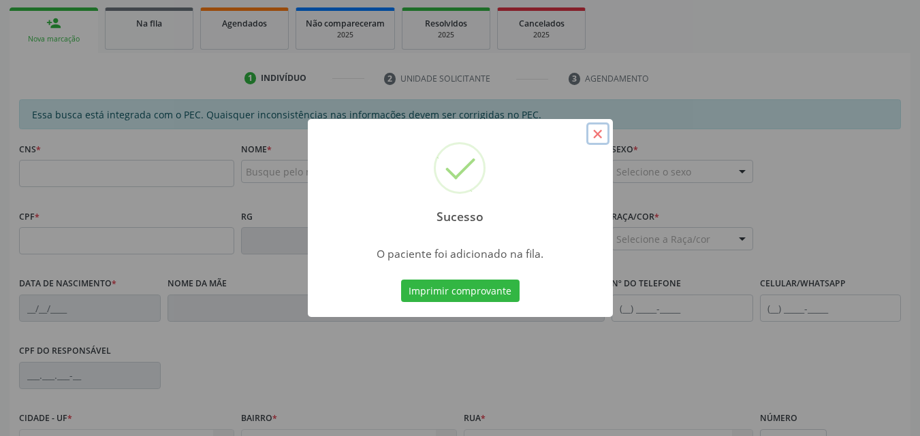
click at [605, 131] on button "×" at bounding box center [597, 134] width 23 height 23
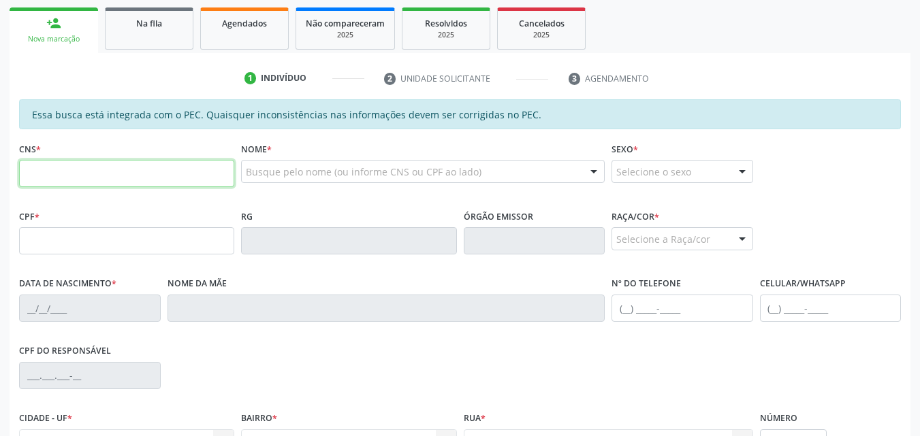
click at [180, 178] on input "text" at bounding box center [126, 173] width 215 height 27
type input "703 4052 3174 6318"
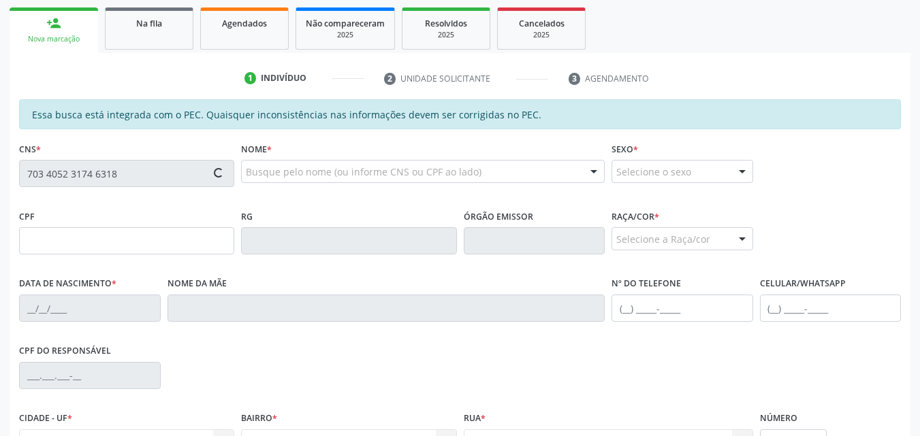
type input "035.275.274-27"
type input "[DATE]"
type input "[PERSON_NAME]"
type input "[PHONE_NUMBER]"
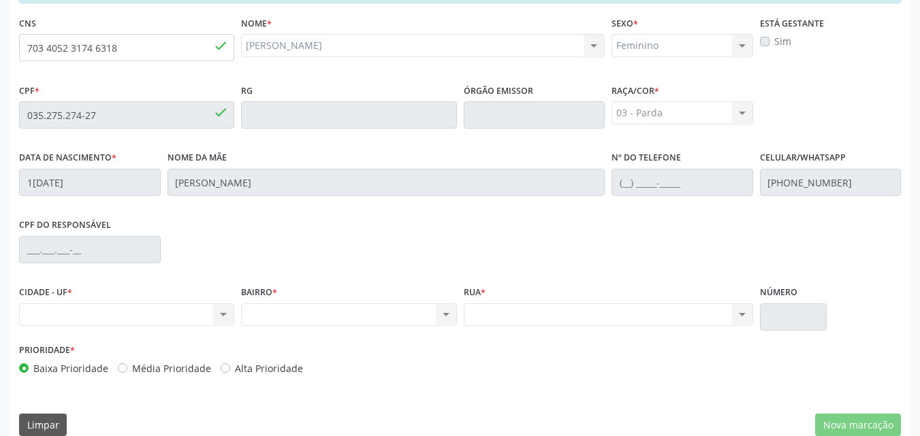
scroll to position [360, 0]
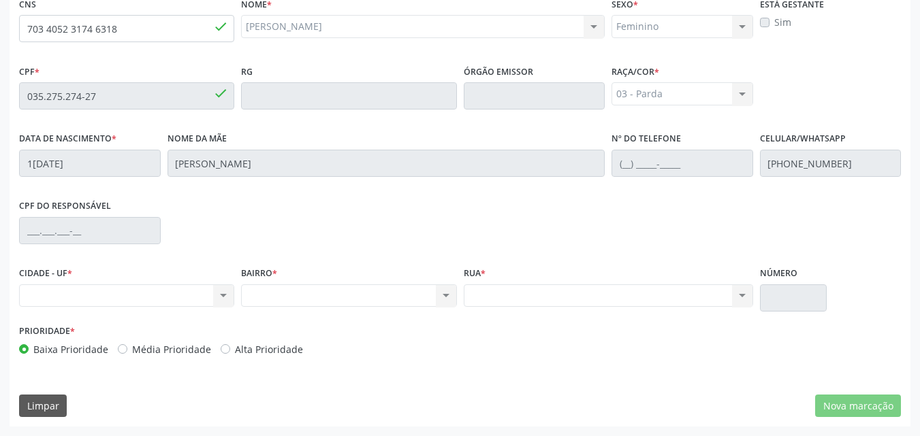
click at [143, 291] on div "Nenhum resultado encontrado para: " " Não há nenhuma opção para ser exibida." at bounding box center [126, 296] width 215 height 23
click at [149, 301] on div "Nenhum resultado encontrado para: " " Não há nenhuma opção para ser exibida." at bounding box center [126, 296] width 215 height 23
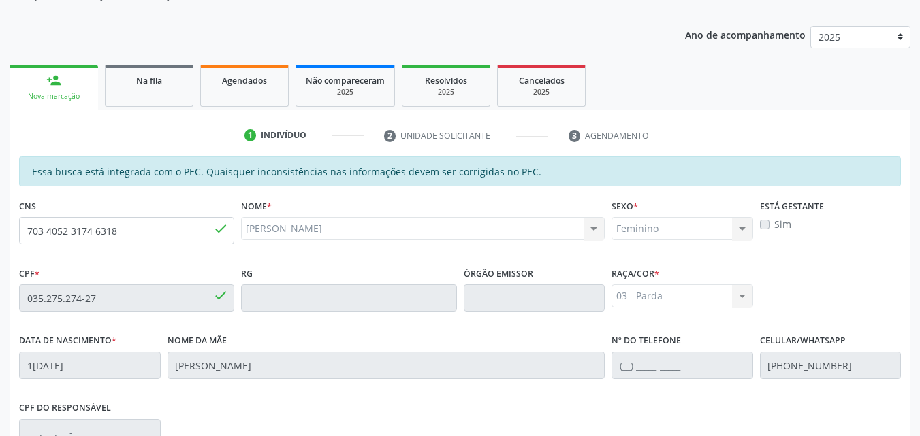
scroll to position [155, 0]
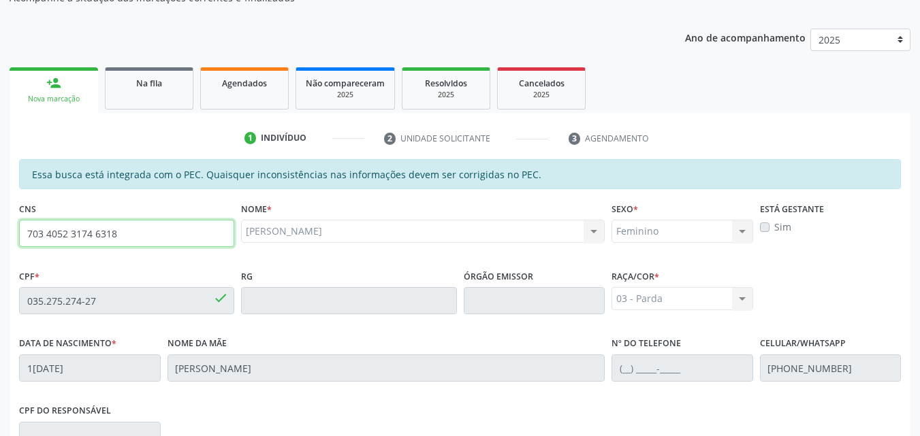
click at [210, 236] on input "703 4052 3174 6318" at bounding box center [126, 233] width 215 height 27
type input "703 4052 3174 6318"
click at [120, 238] on input "703 4052 3174 6318" at bounding box center [126, 233] width 215 height 27
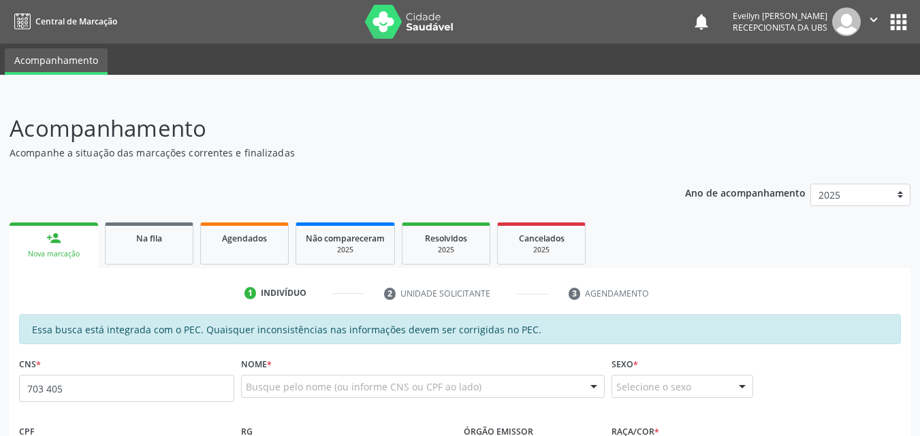
type input "703 4052 3174 6318"
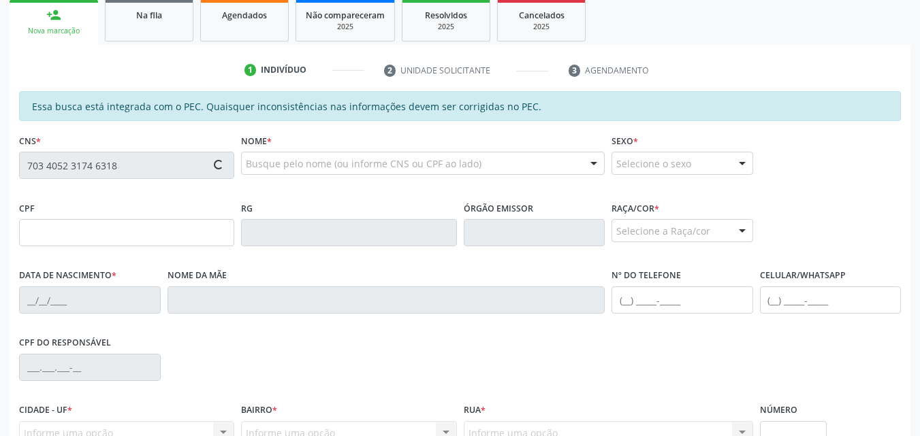
scroll to position [234, 0]
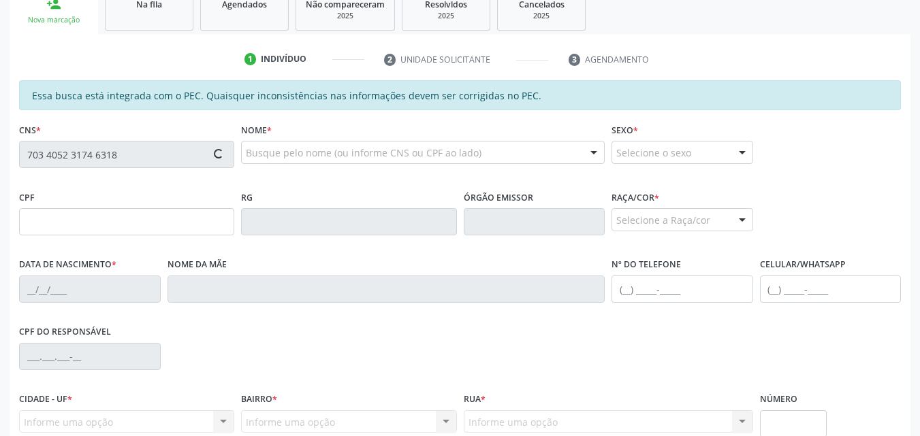
type input "035.275.274-27"
type input "[DATE]"
type input "[PERSON_NAME]"
type input "[PHONE_NUMBER]"
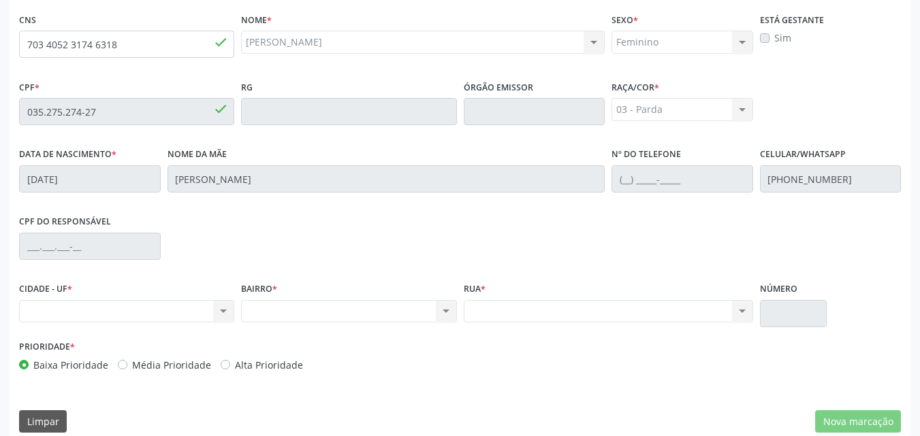
scroll to position [360, 0]
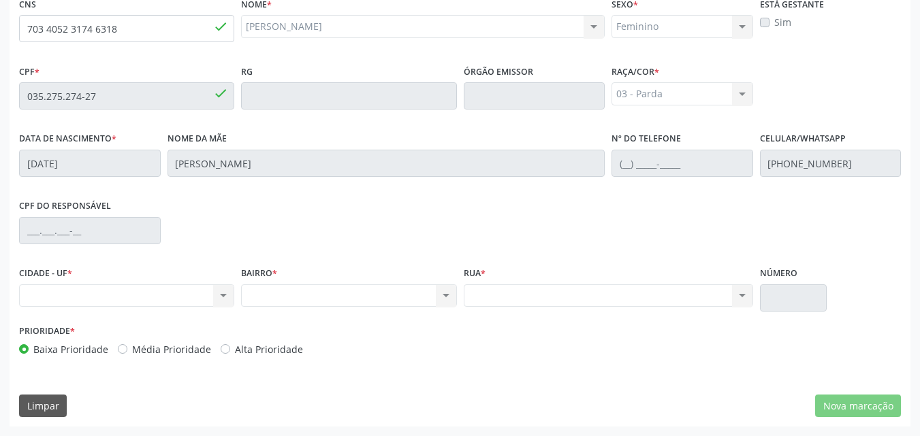
click at [199, 301] on div "Nenhum resultado encontrado para: " " Não há nenhuma opção para ser exibida." at bounding box center [126, 296] width 215 height 23
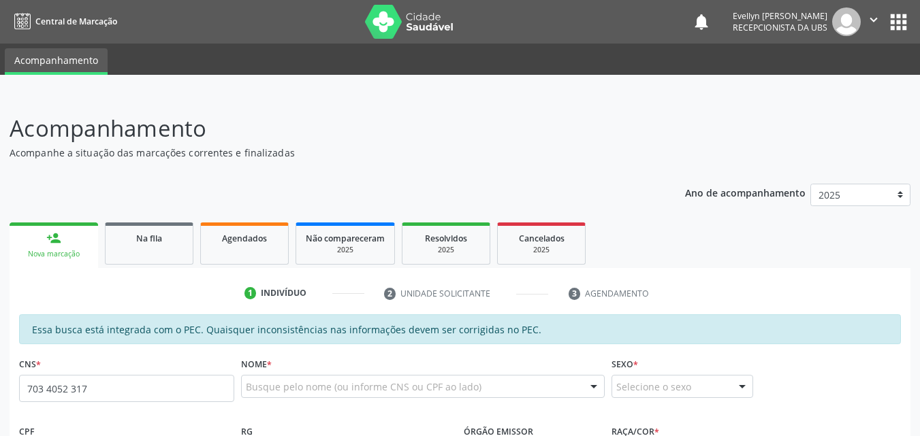
type input "703 4052 3174 6318"
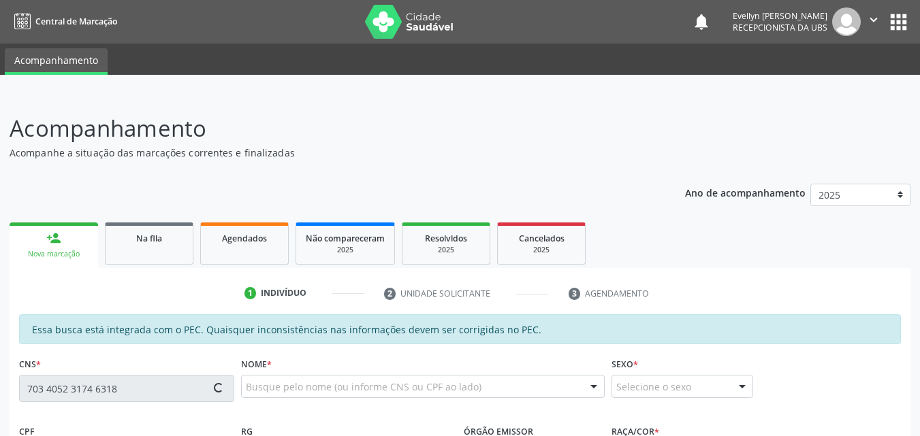
type input "035.275.274-27"
type input "[DATE]"
type input "[PERSON_NAME]"
type input "[PHONE_NUMBER]"
type input "S/N"
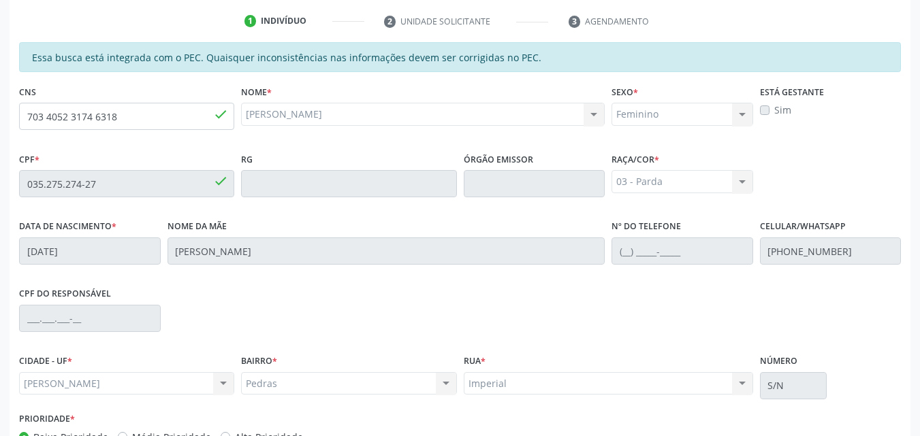
scroll to position [360, 0]
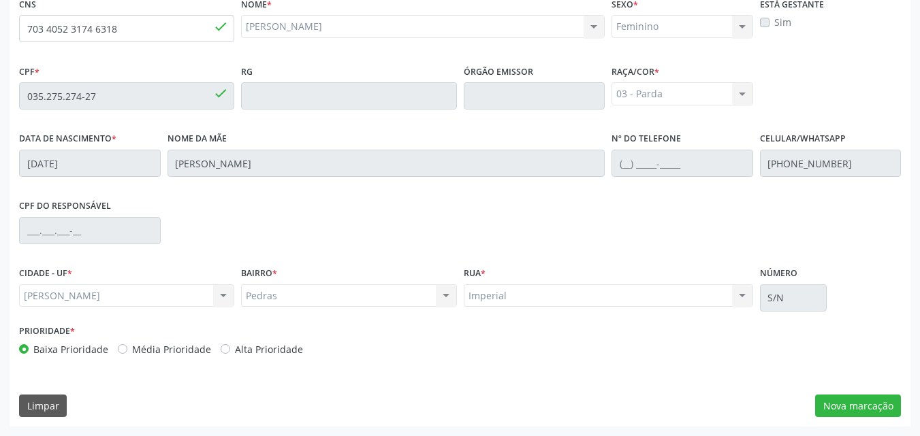
click at [848, 420] on div "Essa busca está integrada com o PEC. Quaisquer inconsistências nas informações …" at bounding box center [460, 190] width 901 height 472
click at [856, 411] on button "Nova marcação" at bounding box center [858, 406] width 86 height 23
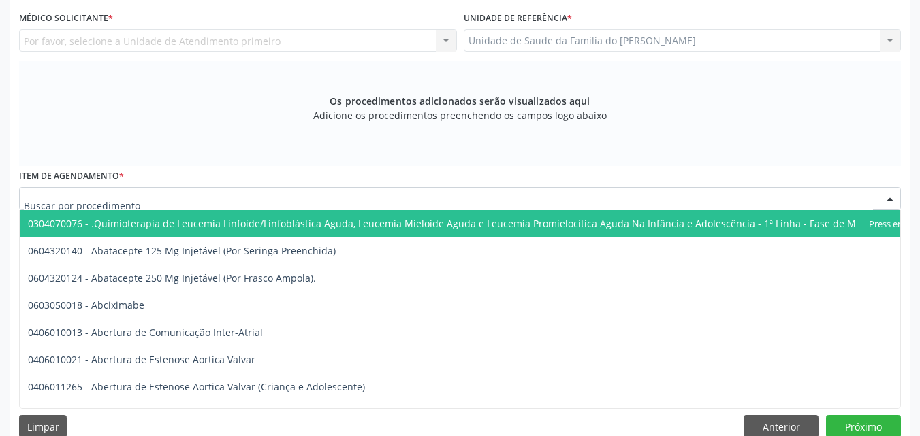
click at [603, 199] on div at bounding box center [459, 198] width 881 height 23
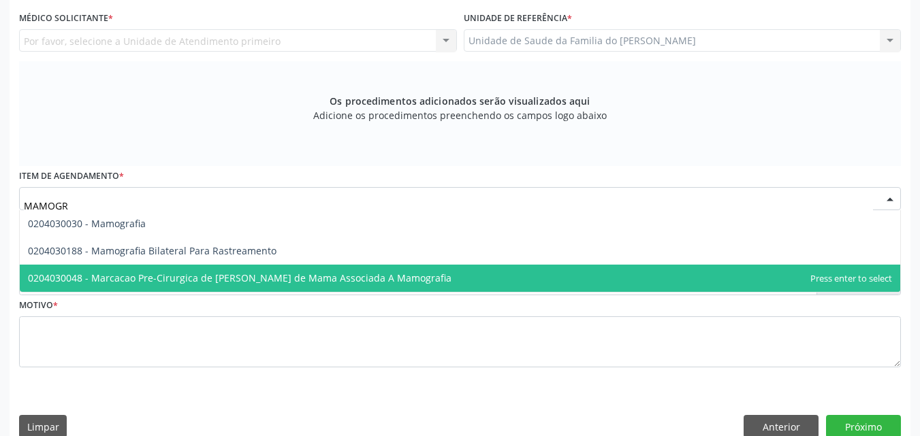
type input "MAMOGRA"
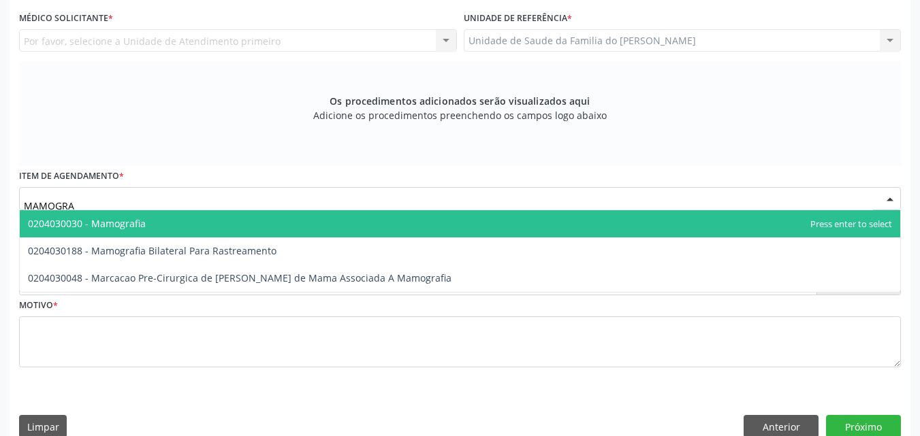
click at [468, 228] on span "0204030030 - Mamografia" at bounding box center [460, 223] width 880 height 27
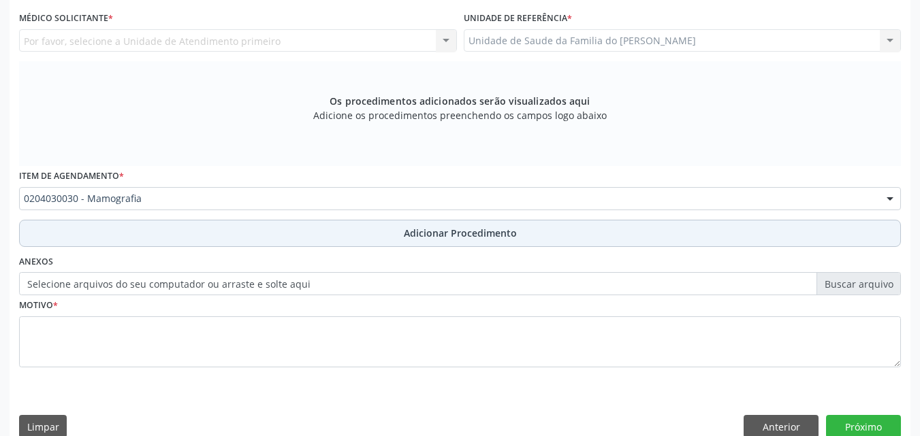
click at [476, 235] on span "Adicionar Procedimento" at bounding box center [460, 233] width 113 height 14
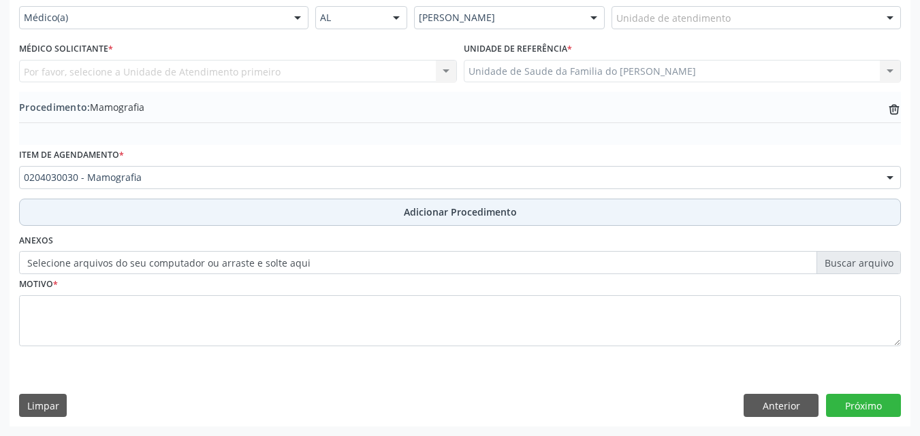
scroll to position [329, 0]
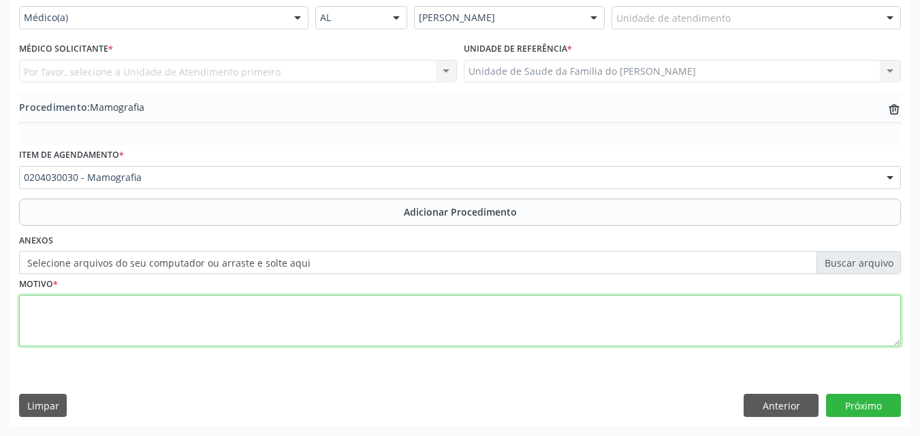
click at [406, 335] on textarea at bounding box center [459, 321] width 881 height 52
type textarea "CONTROLE"
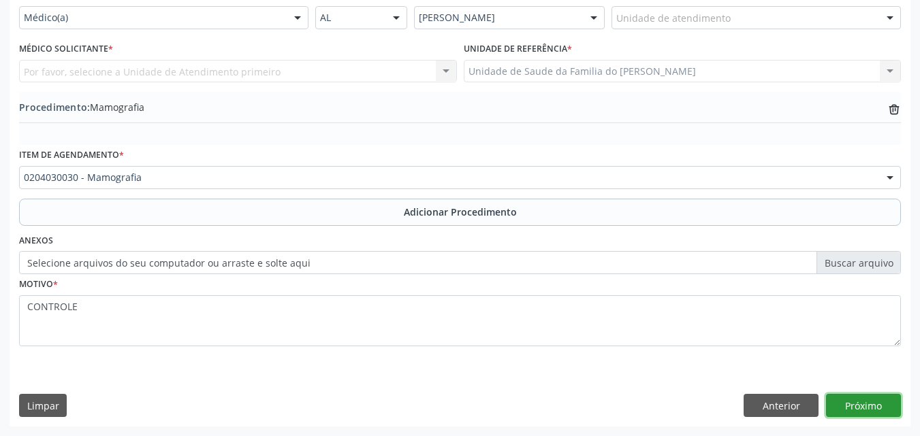
click at [883, 405] on button "Próximo" at bounding box center [863, 405] width 75 height 23
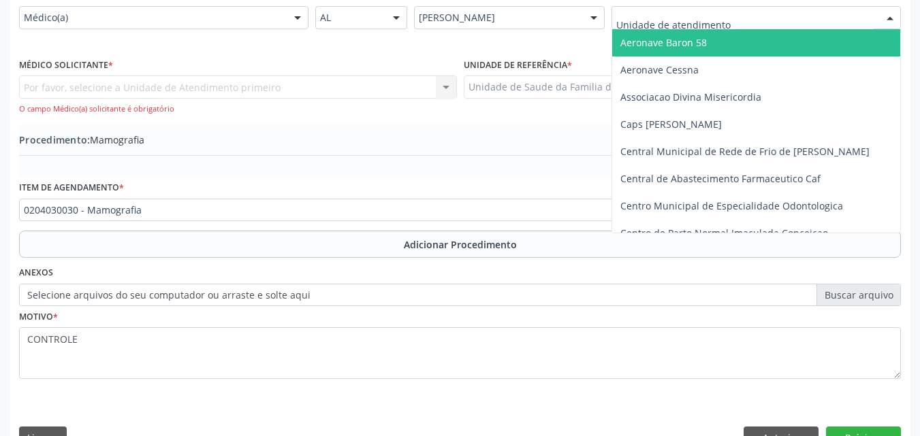
click at [765, 14] on div at bounding box center [755, 17] width 289 height 23
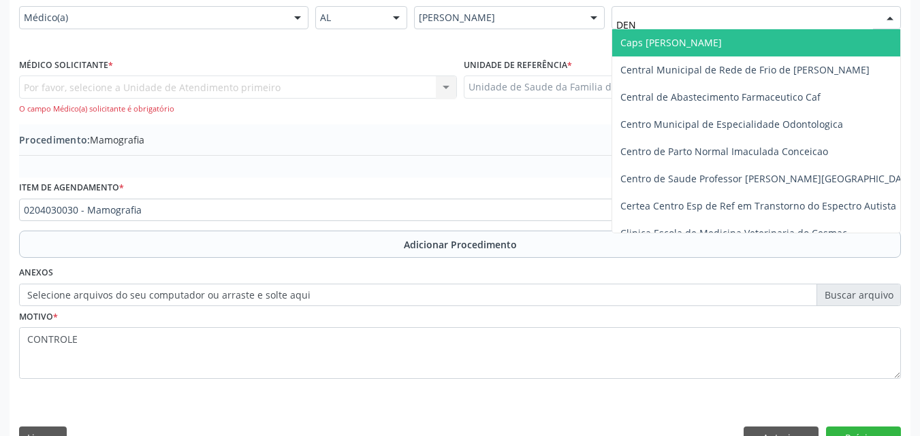
type input "DENI"
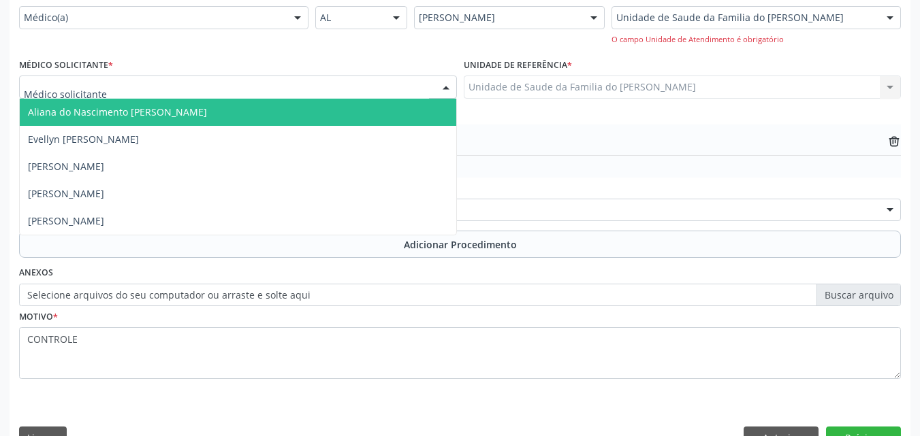
click at [410, 85] on div at bounding box center [238, 87] width 438 height 23
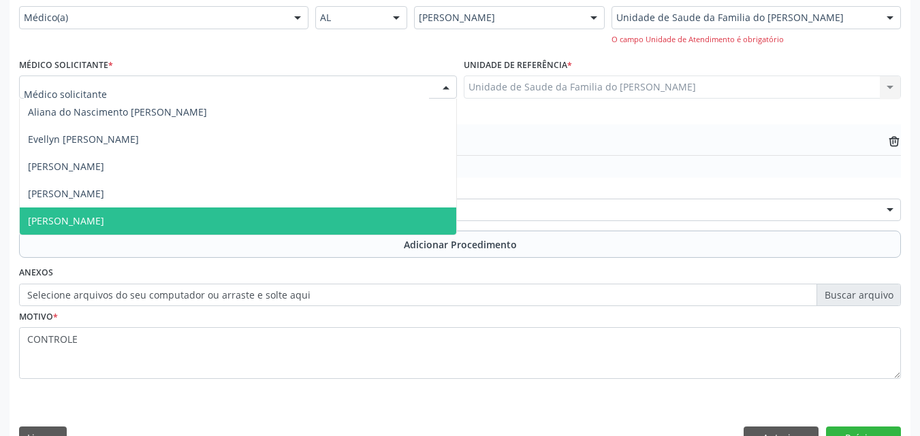
click at [330, 210] on span "[PERSON_NAME]" at bounding box center [238, 221] width 436 height 27
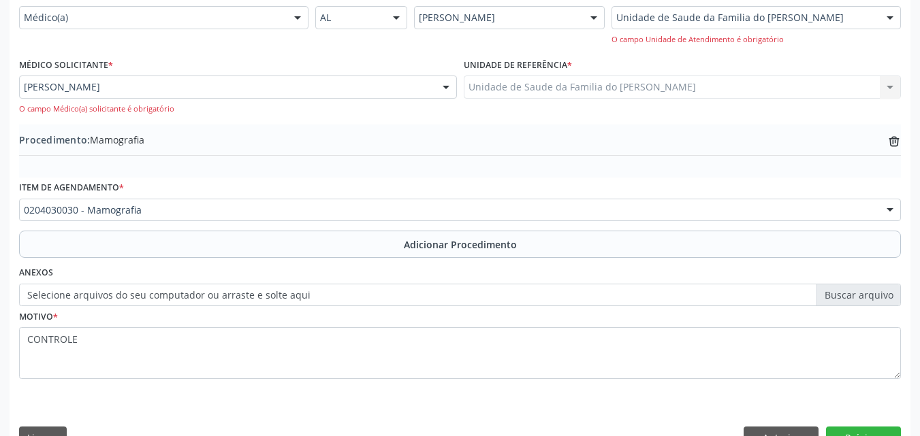
scroll to position [361, 0]
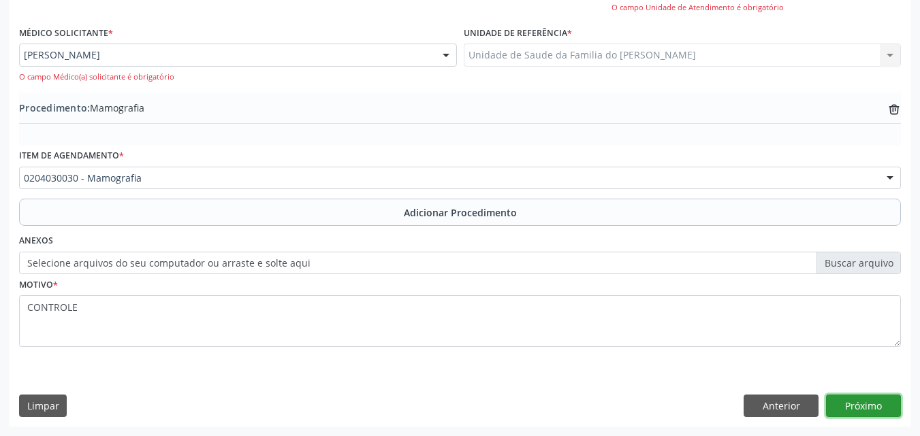
click at [862, 400] on button "Próximo" at bounding box center [863, 406] width 75 height 23
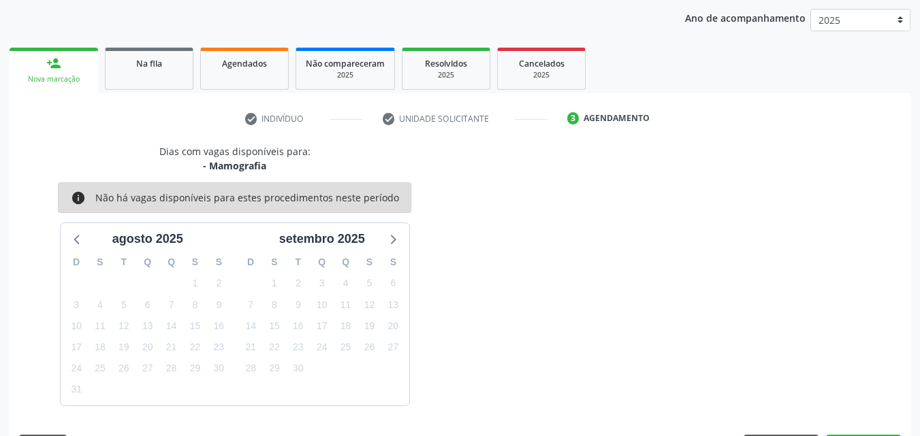
scroll to position [215, 0]
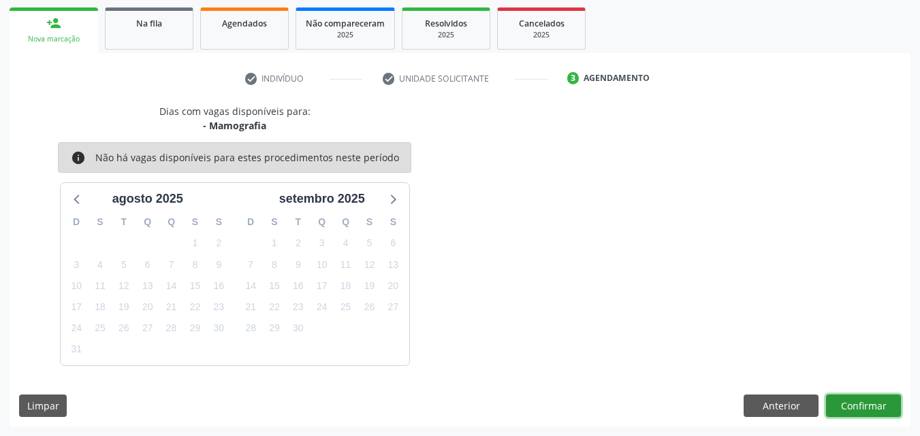
click at [871, 413] on button "Confirmar" at bounding box center [863, 406] width 75 height 23
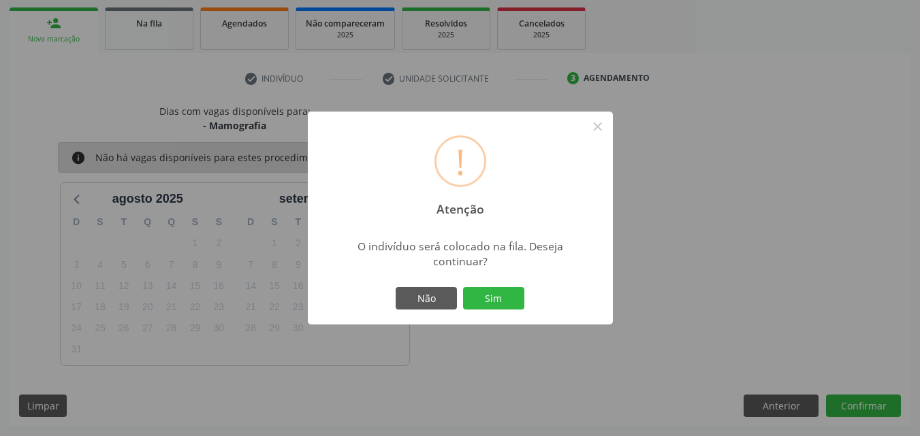
click at [524, 293] on div "Não Sim" at bounding box center [460, 299] width 135 height 29
click at [512, 294] on button "Sim" at bounding box center [493, 298] width 61 height 23
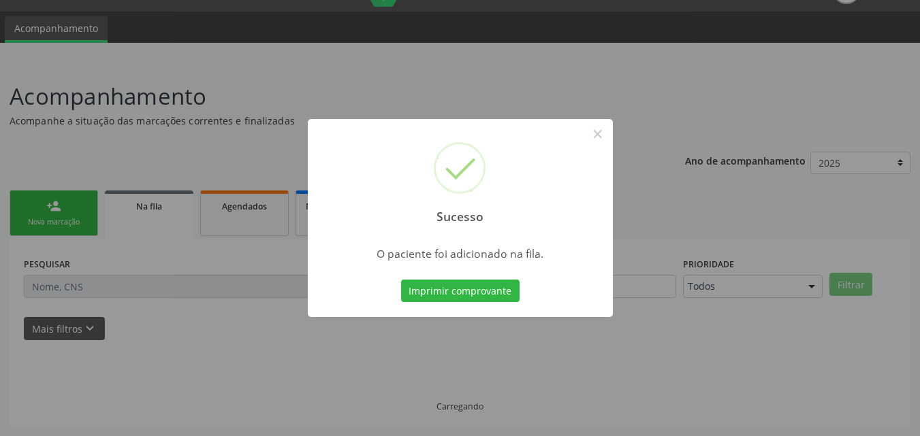
scroll to position [32, 0]
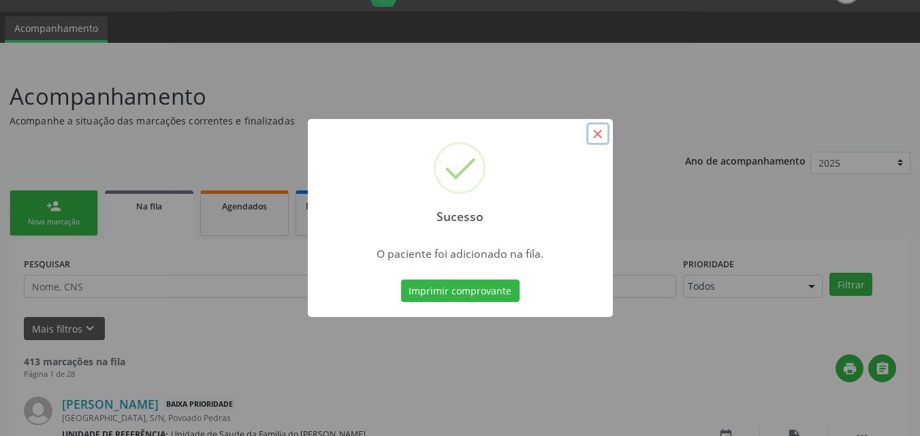
click at [602, 131] on button "×" at bounding box center [597, 134] width 23 height 23
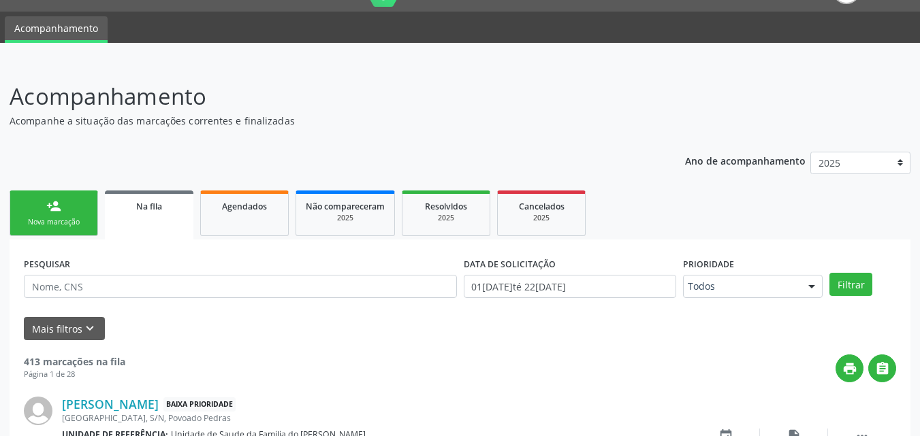
click at [258, 28] on ul "Acompanhamento" at bounding box center [460, 27] width 920 height 31
click at [255, 193] on link "Agendados" at bounding box center [244, 214] width 88 height 46
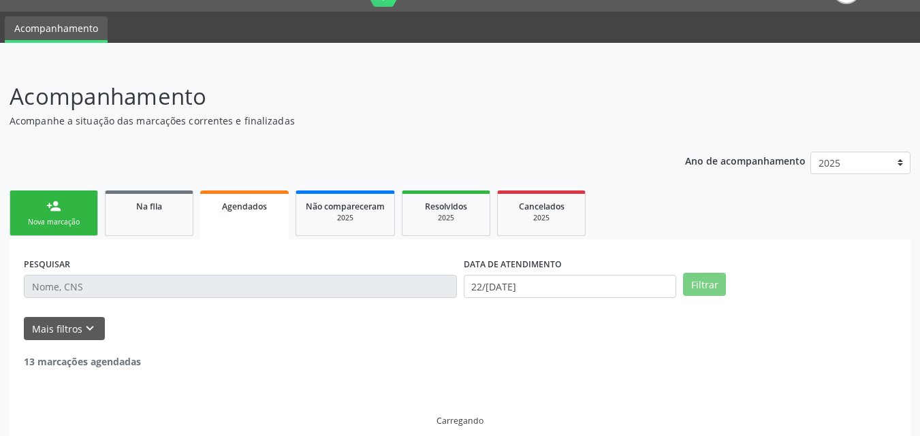
scroll to position [3, 0]
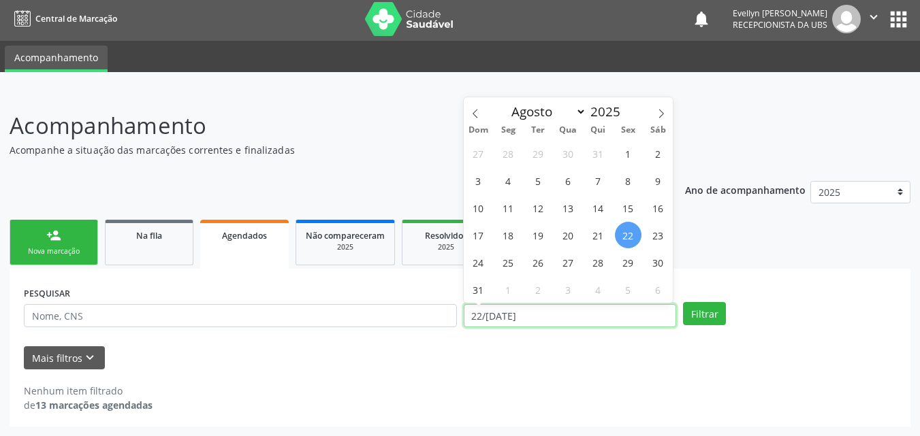
click at [527, 314] on input "22/[DATE]" at bounding box center [570, 315] width 213 height 23
click at [631, 142] on span "1" at bounding box center [628, 153] width 27 height 27
type input "[DATE]"
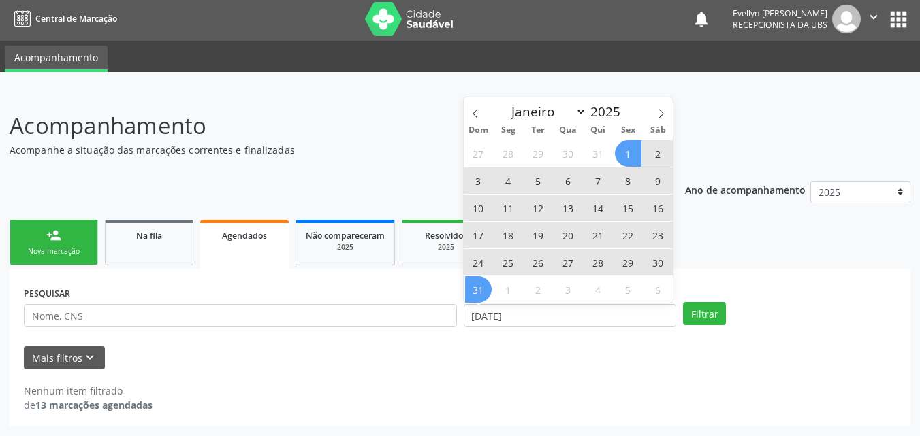
click at [467, 285] on span "31" at bounding box center [478, 289] width 27 height 27
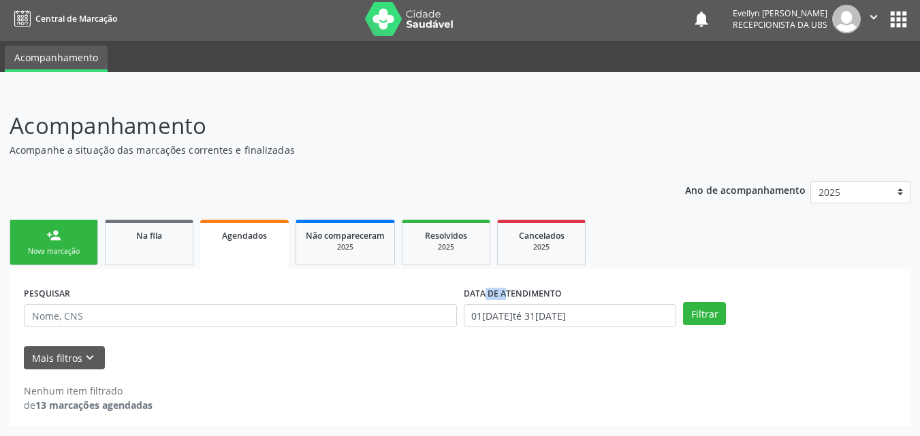
click at [467, 285] on label "DATA DE ATENDIMENTO" at bounding box center [513, 293] width 98 height 21
click at [685, 317] on button "Filtrar" at bounding box center [704, 313] width 43 height 23
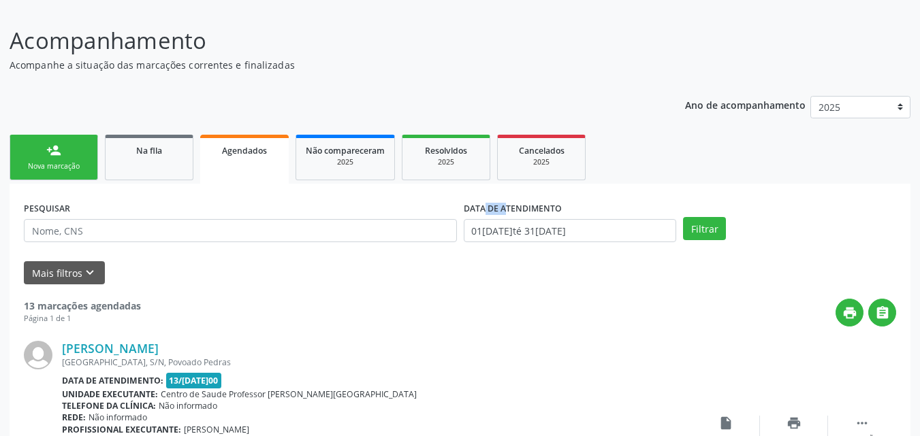
scroll to position [0, 0]
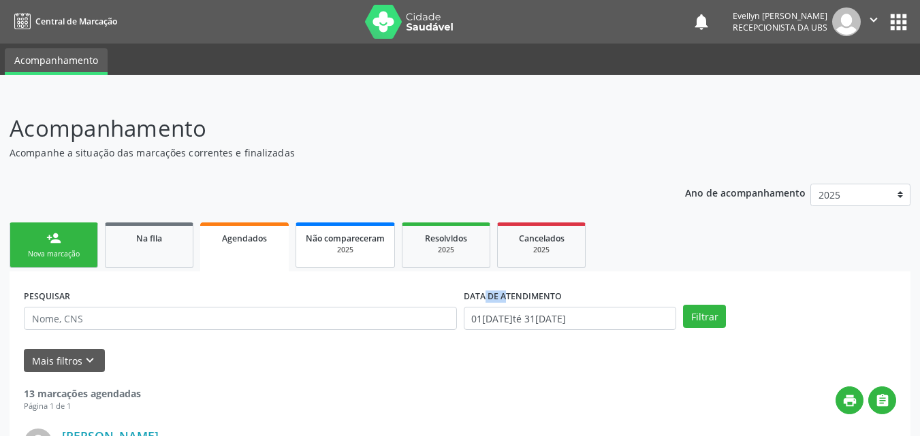
click at [340, 253] on div "2025" at bounding box center [345, 250] width 79 height 10
click at [472, 227] on link "Resolvidos 2025" at bounding box center [444, 246] width 88 height 46
click at [482, 247] on link "Resolvidos 2025" at bounding box center [444, 246] width 88 height 46
click at [590, 220] on ul "person_add Nova marcação Na fila Agendados Não compareceram 2025 Resolvidos 202…" at bounding box center [460, 245] width 901 height 52
